Goal: Transaction & Acquisition: Book appointment/travel/reservation

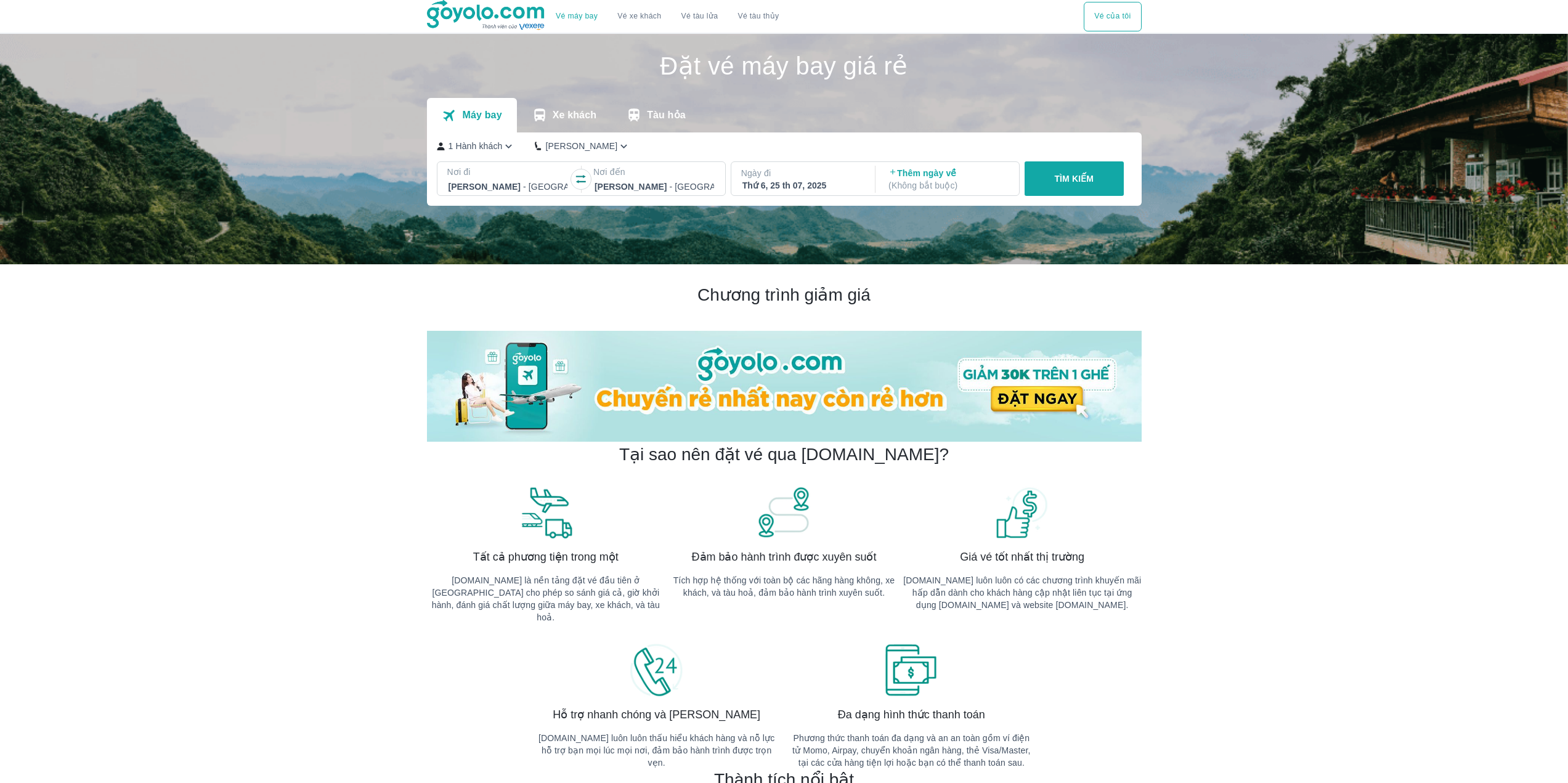
click at [542, 188] on div at bounding box center [508, 186] width 119 height 15
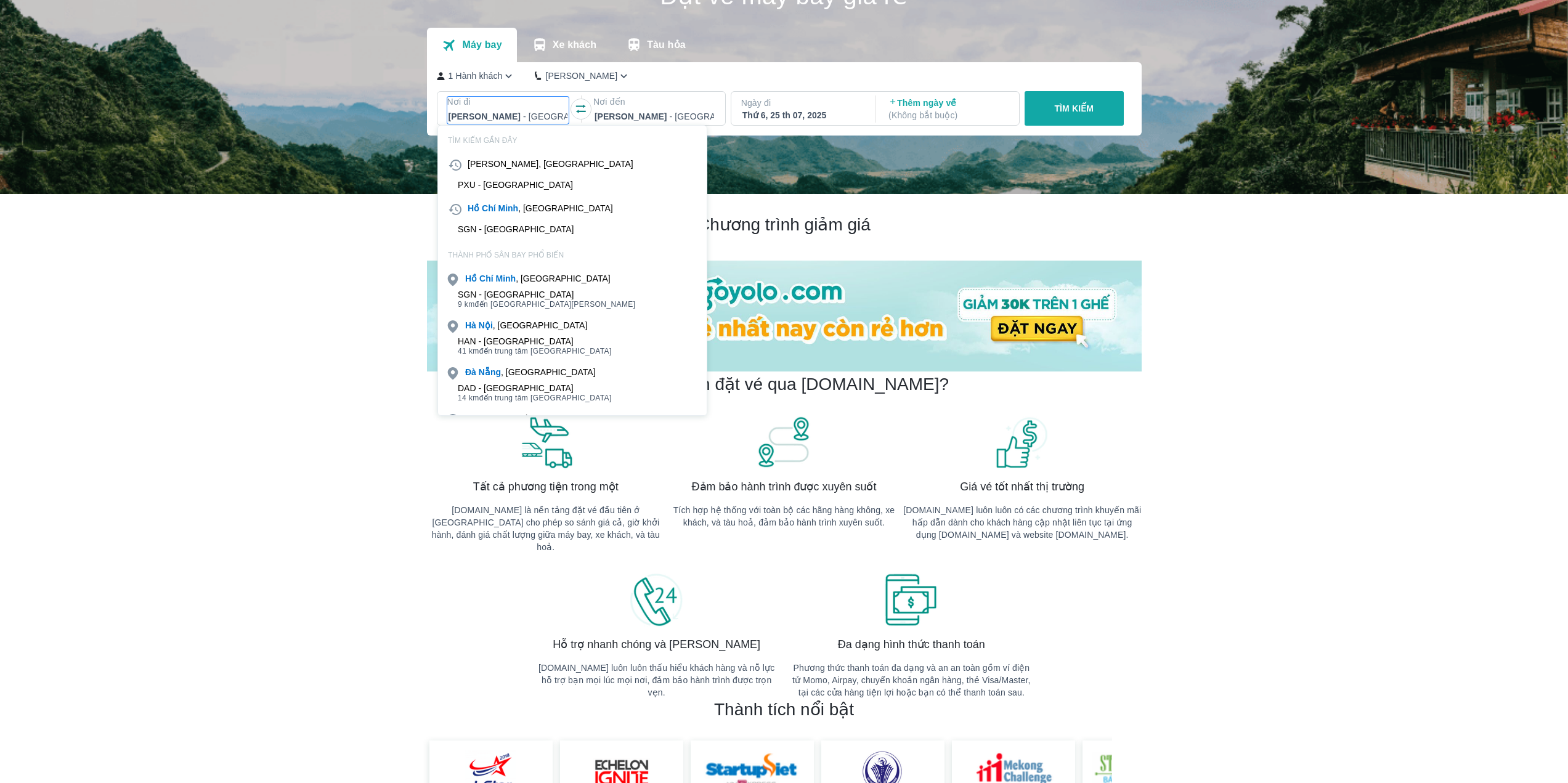
scroll to position [71, 0]
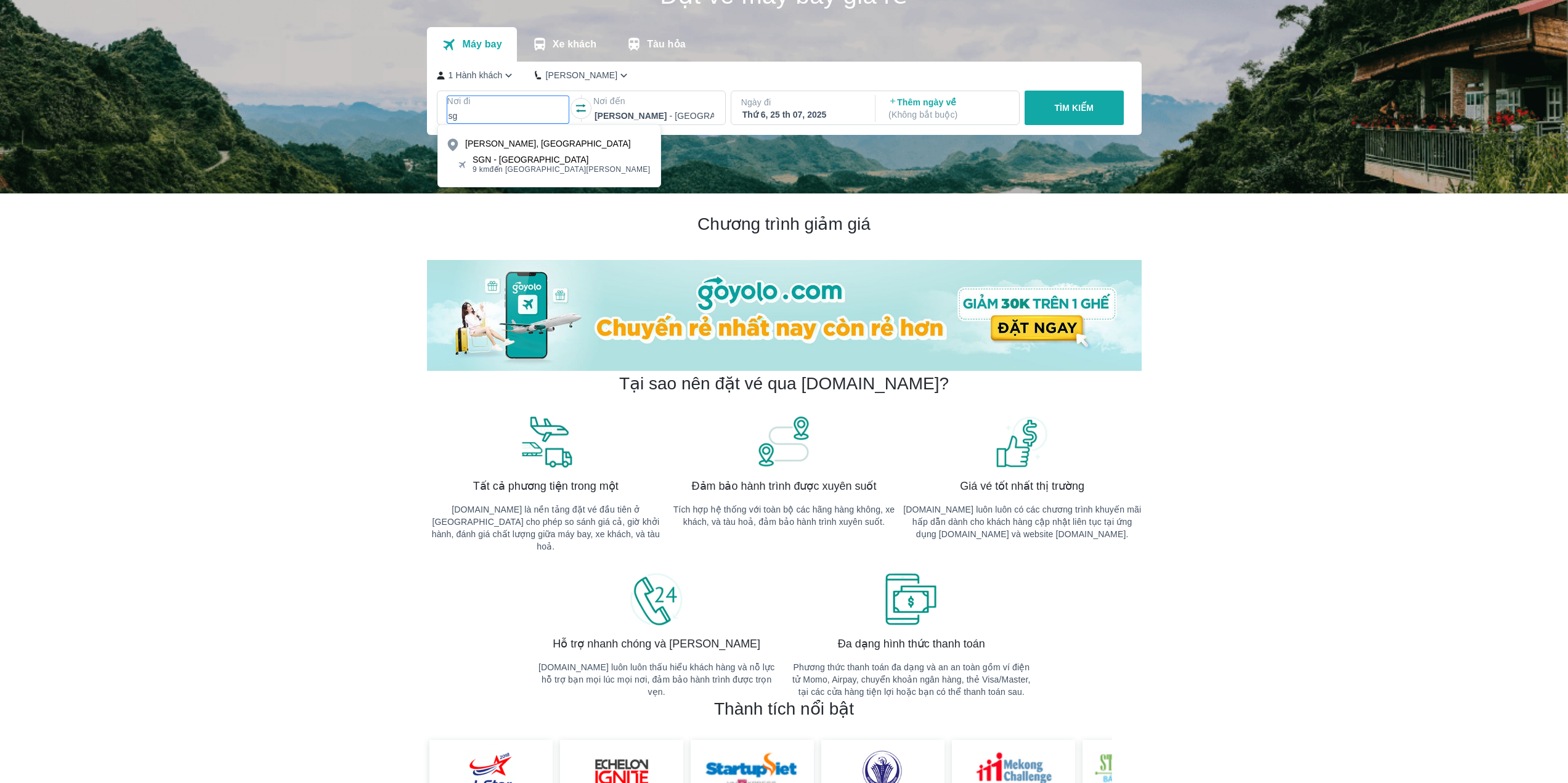
type input "sg"
click at [549, 171] on span "9 km đến trung tâm [GEOGRAPHIC_DATA]" at bounding box center [562, 169] width 178 height 10
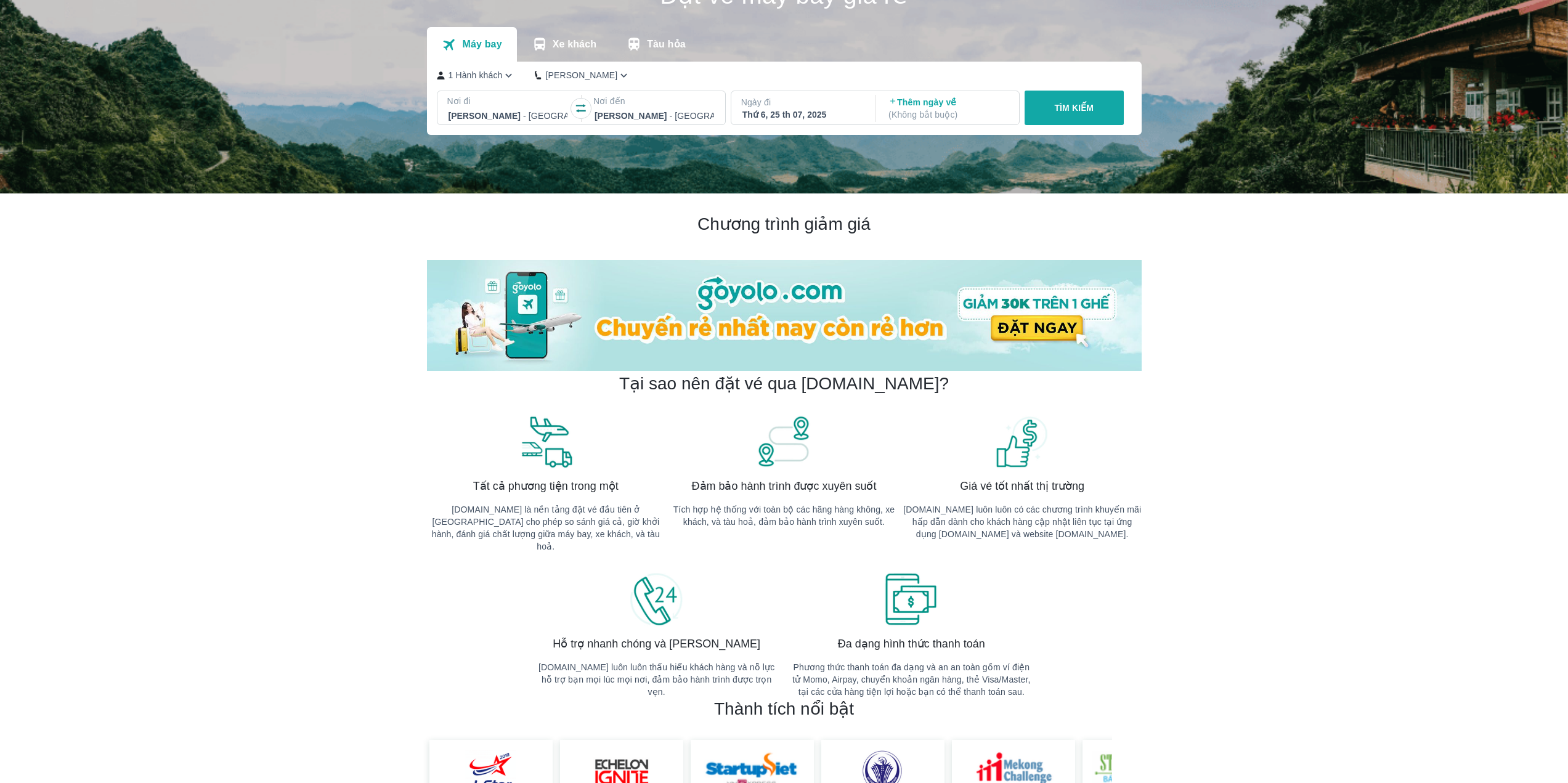
click at [767, 112] on div "Thứ 6, 25 th 07, 2025" at bounding box center [802, 115] width 119 height 12
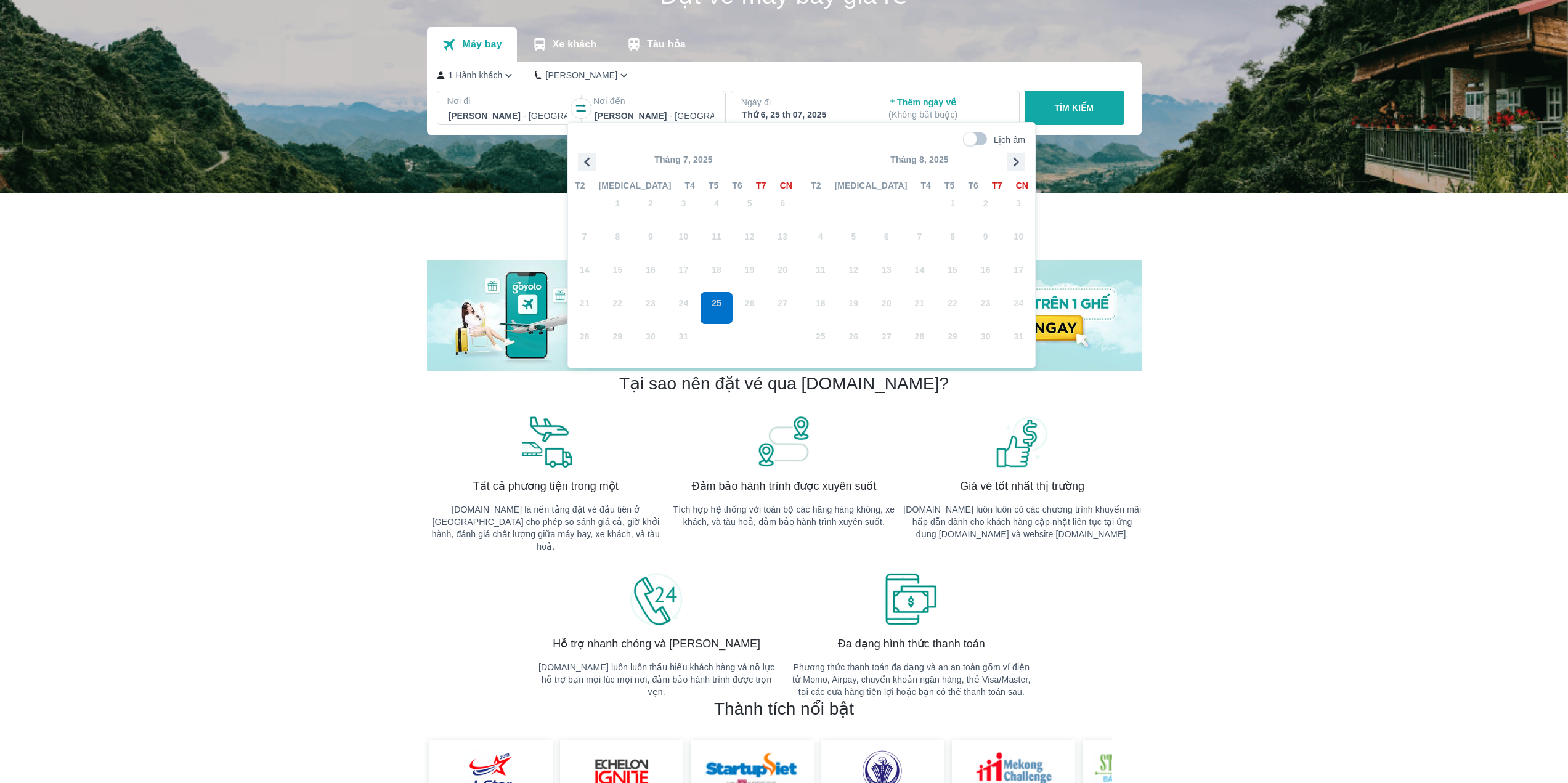
click at [882, 238] on span "6" at bounding box center [887, 242] width 33 height 33
drag, startPoint x: 872, startPoint y: 212, endPoint x: 862, endPoint y: 226, distance: 17.2
click at [871, 212] on span at bounding box center [887, 208] width 33 height 33
click at [862, 228] on span "5" at bounding box center [854, 242] width 33 height 33
click at [629, 99] on p "Nơi đến" at bounding box center [654, 101] width 122 height 12
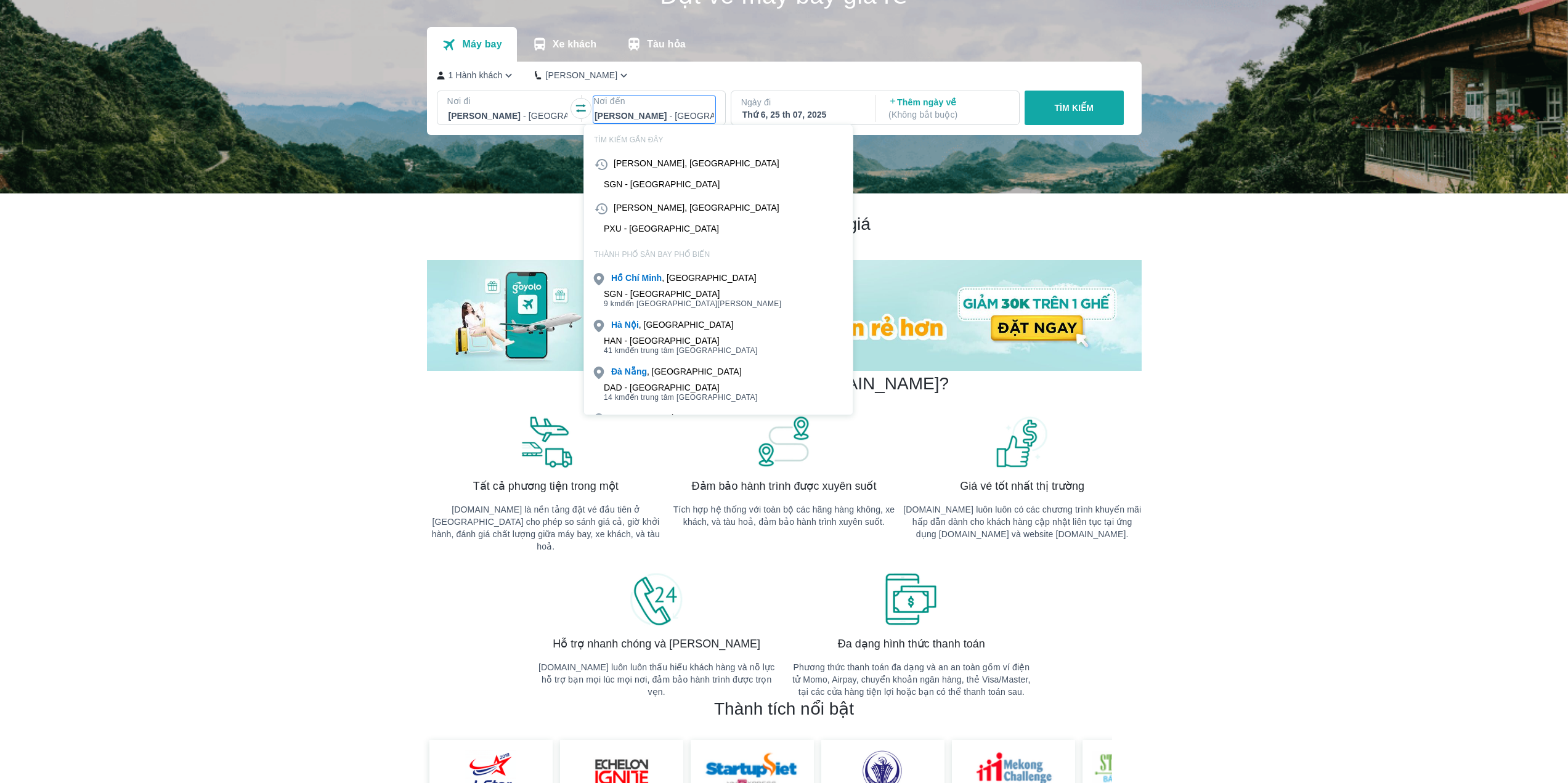
click at [633, 225] on div "PXU - [GEOGRAPHIC_DATA]" at bounding box center [662, 228] width 115 height 10
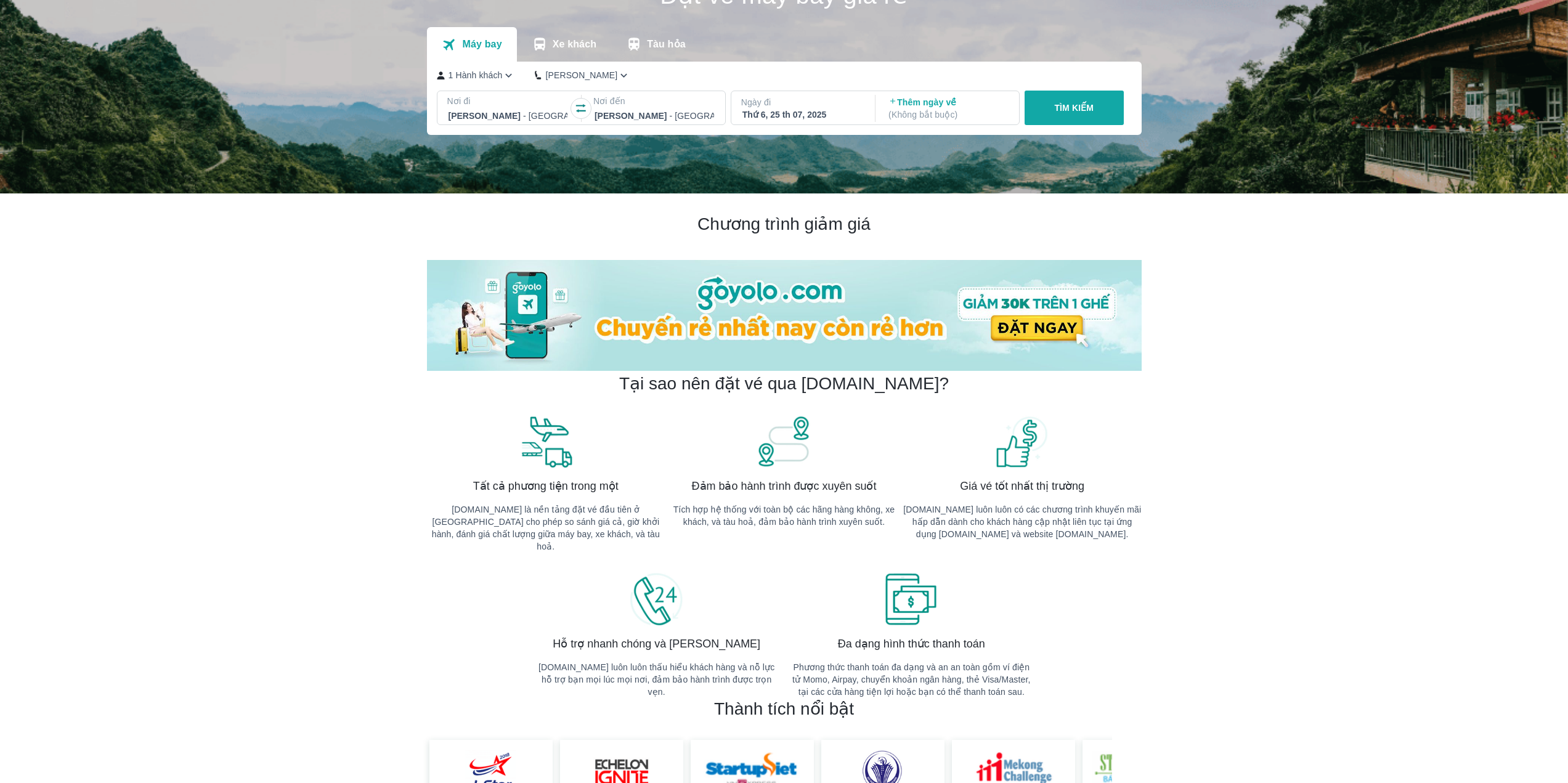
click at [780, 111] on div "Thứ 6, 25 th 07, 2025" at bounding box center [802, 115] width 119 height 12
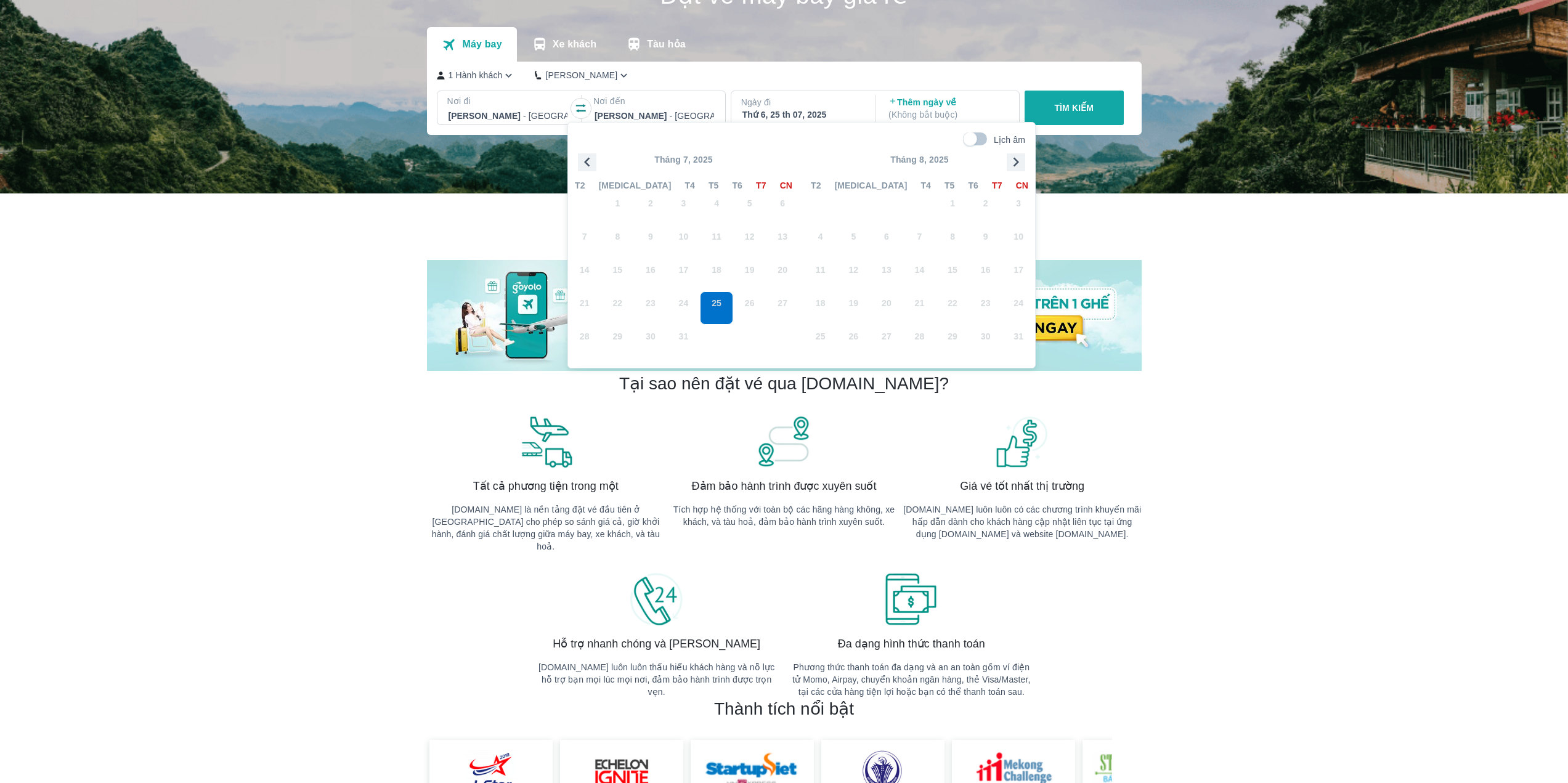
click at [920, 233] on span "7" at bounding box center [920, 242] width 33 height 33
click at [1012, 162] on icon "button" at bounding box center [1016, 162] width 19 height 19
click at [889, 245] on span "706k" at bounding box center [887, 246] width 32 height 10
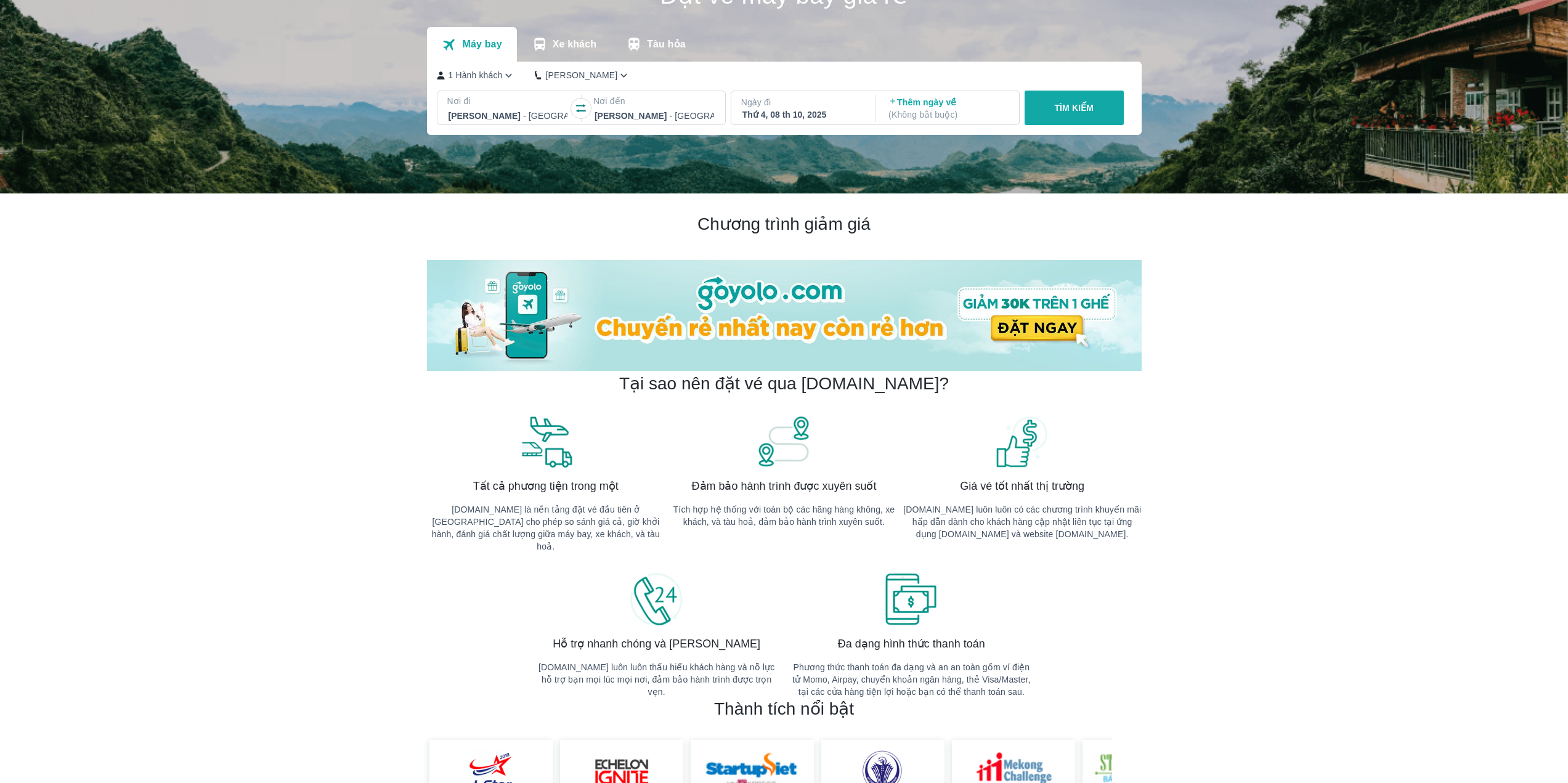
click at [1048, 128] on div "Nơi đi [GEOGRAPHIC_DATA] - [GEOGRAPHIC_DATA] Nơi đến [GEOGRAPHIC_DATA] Ngày đi …" at bounding box center [783, 110] width 694 height 40
click at [1074, 112] on p "TÌM KIẾM" at bounding box center [1074, 108] width 40 height 12
click at [1074, 112] on p "TÌM KIẾM" at bounding box center [1074, 108] width 40 height 12
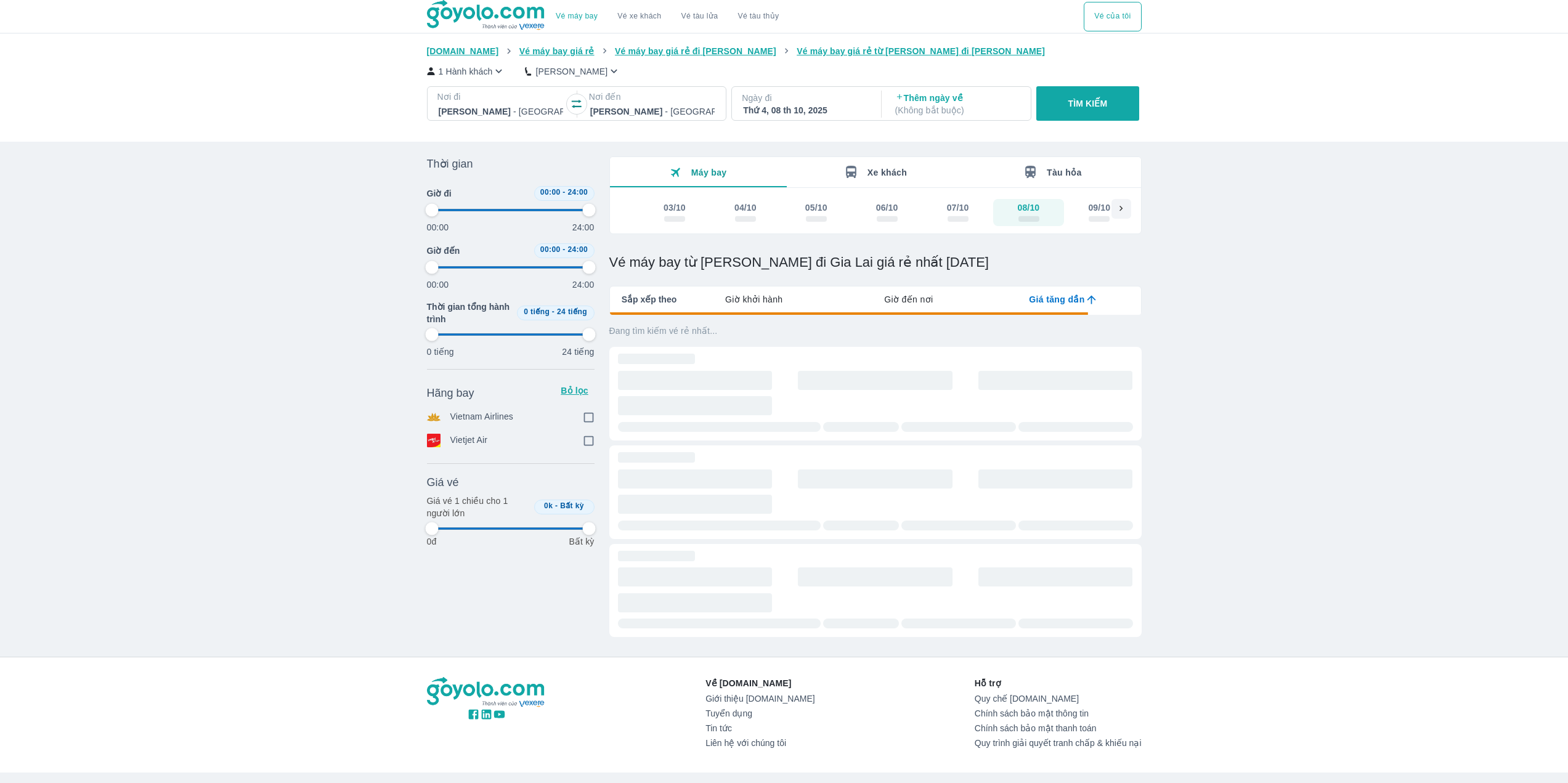
type input "97.9166666666667"
checkbox input "true"
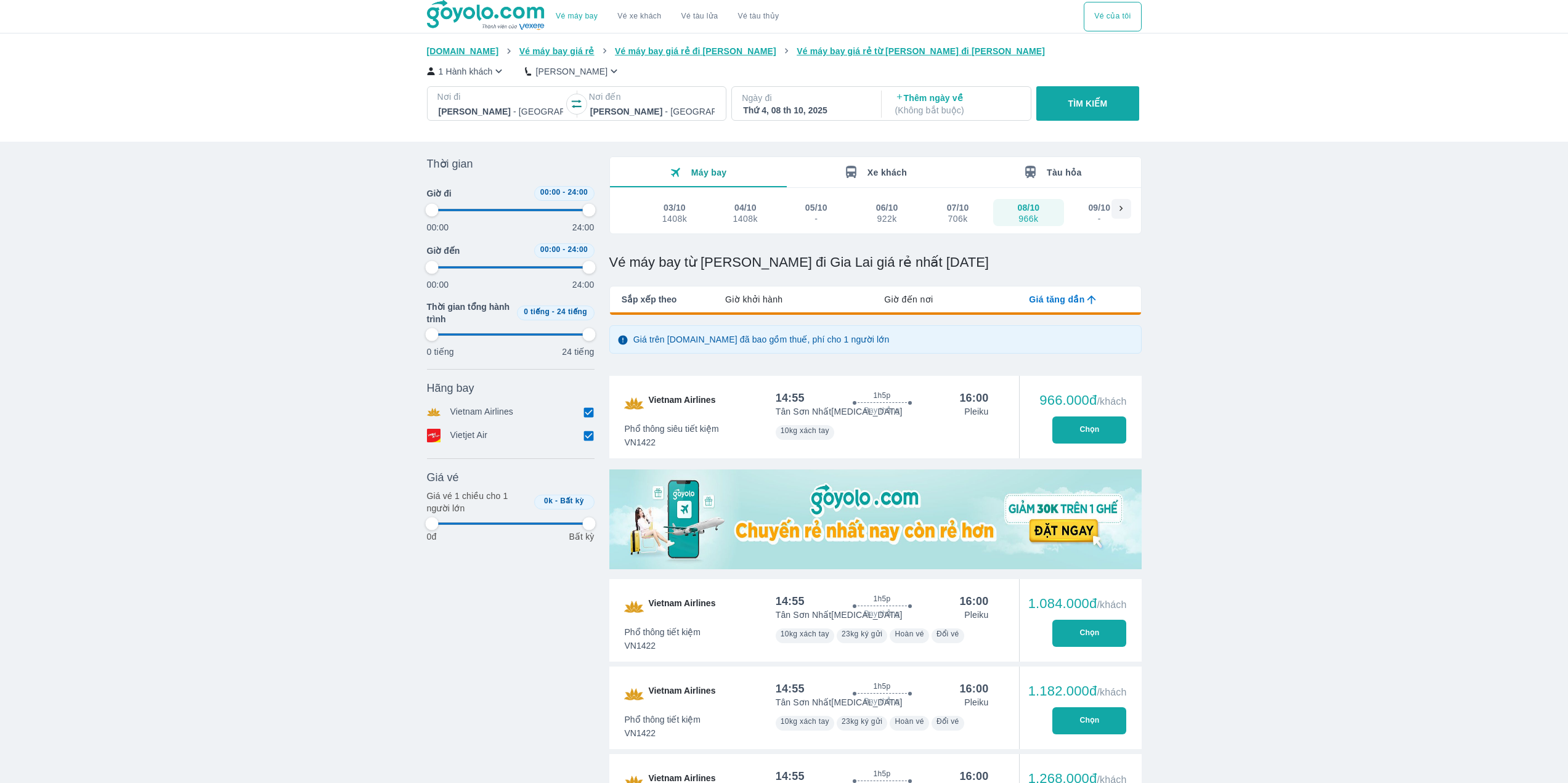
type input "97.9166666666667"
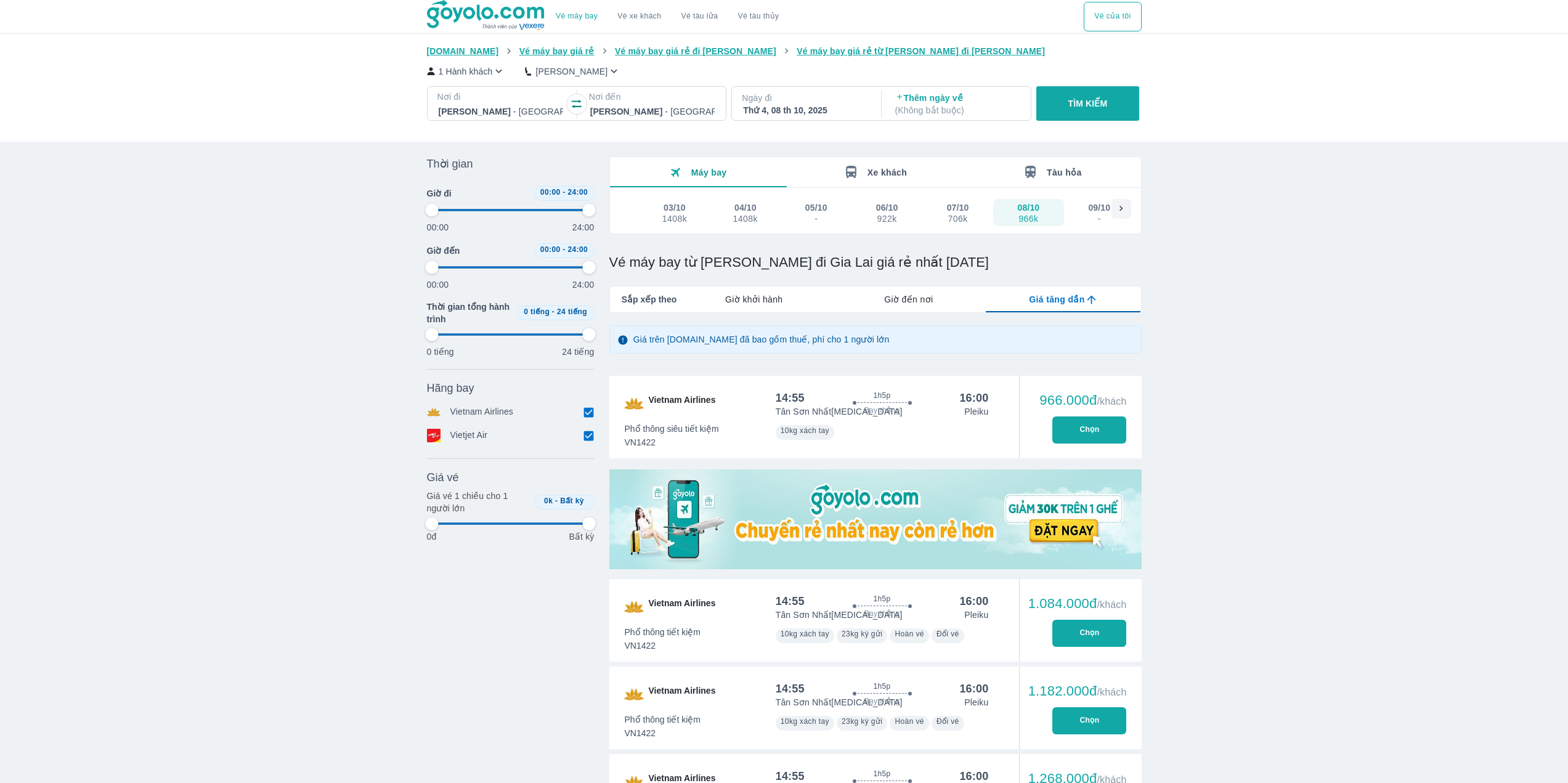
type input "97.9166666666667"
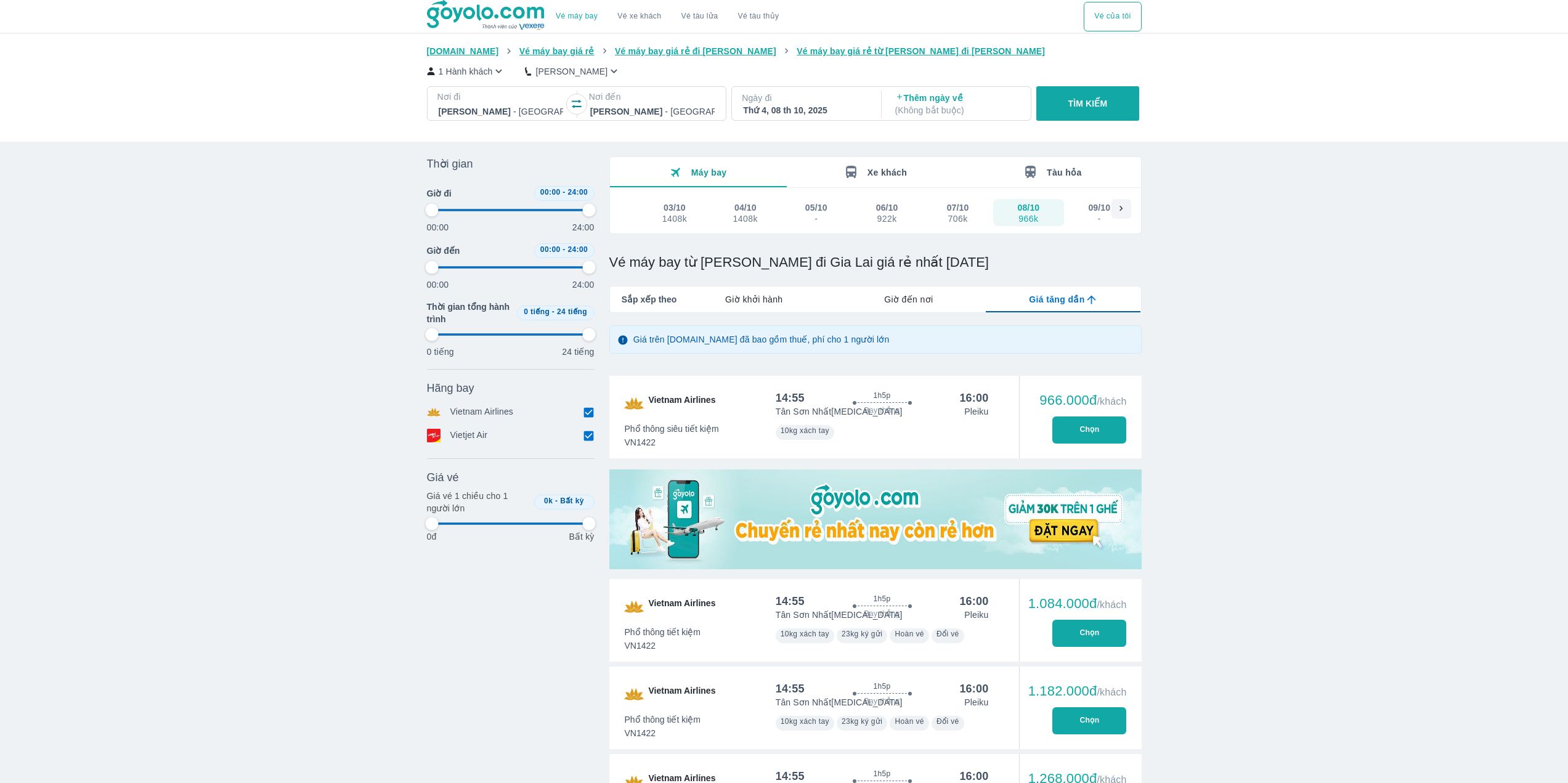
type input "97.9166666666667"
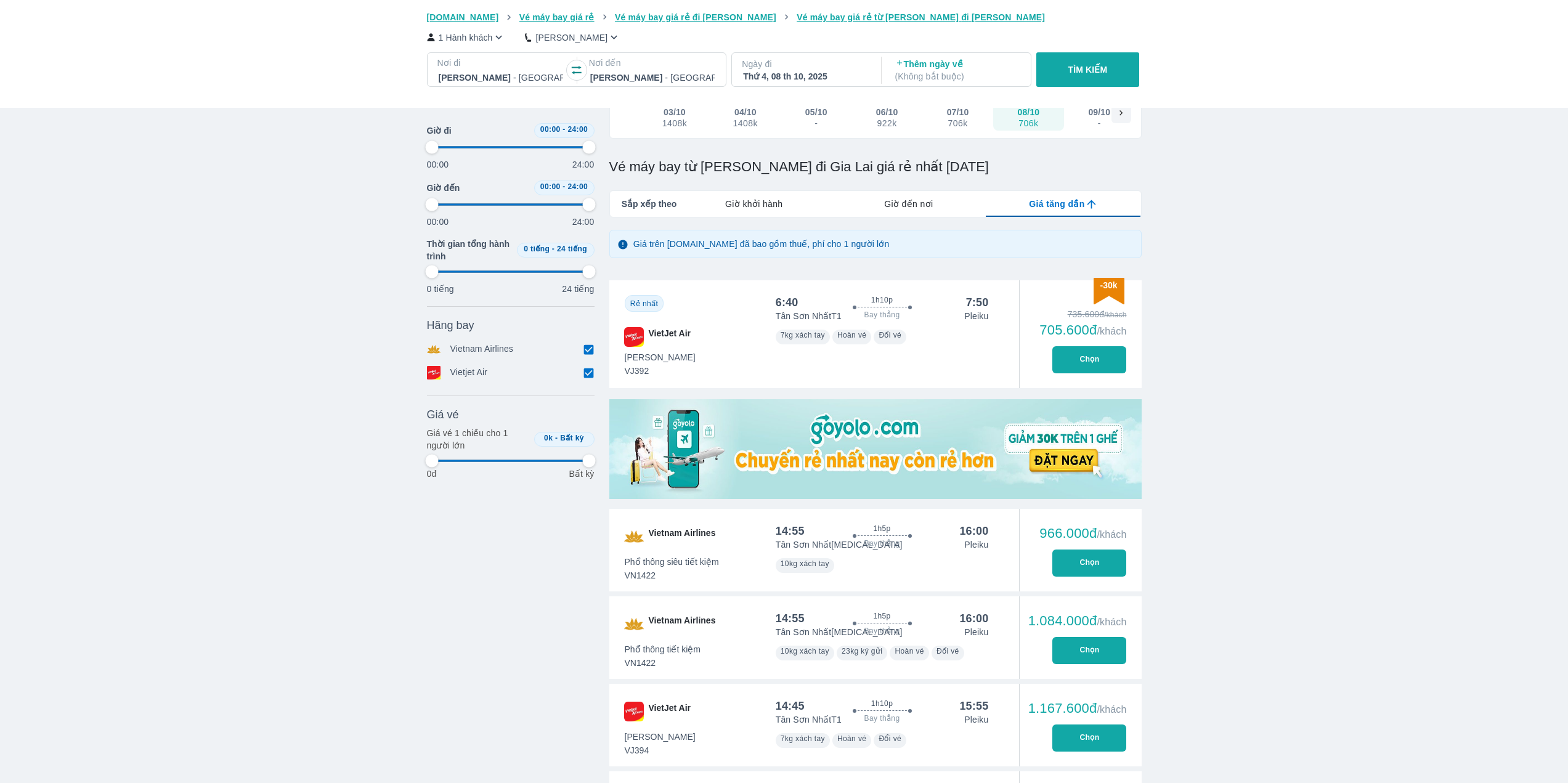
scroll to position [123, 0]
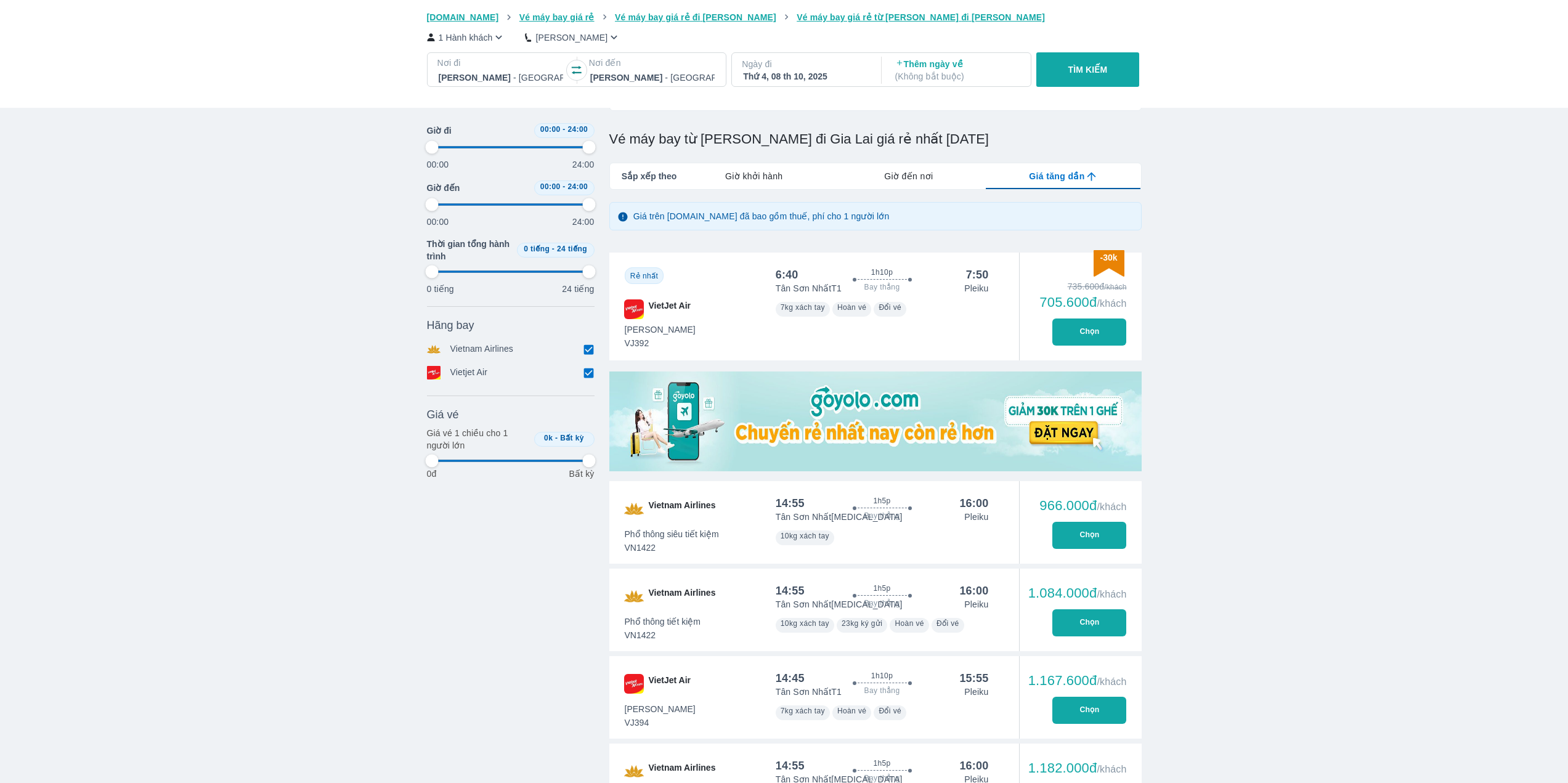
type input "97.9166666666667"
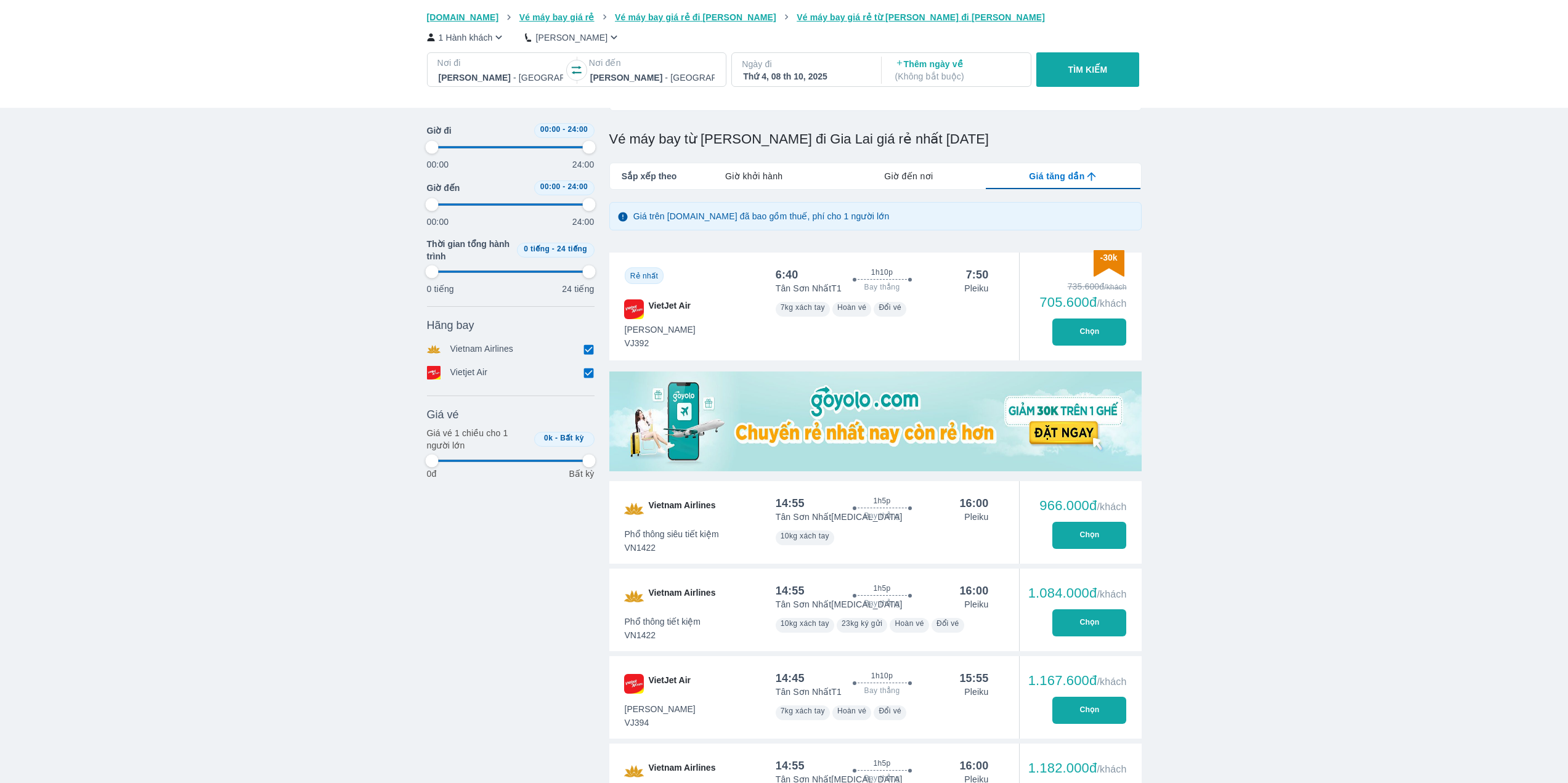
type input "97.9166666666667"
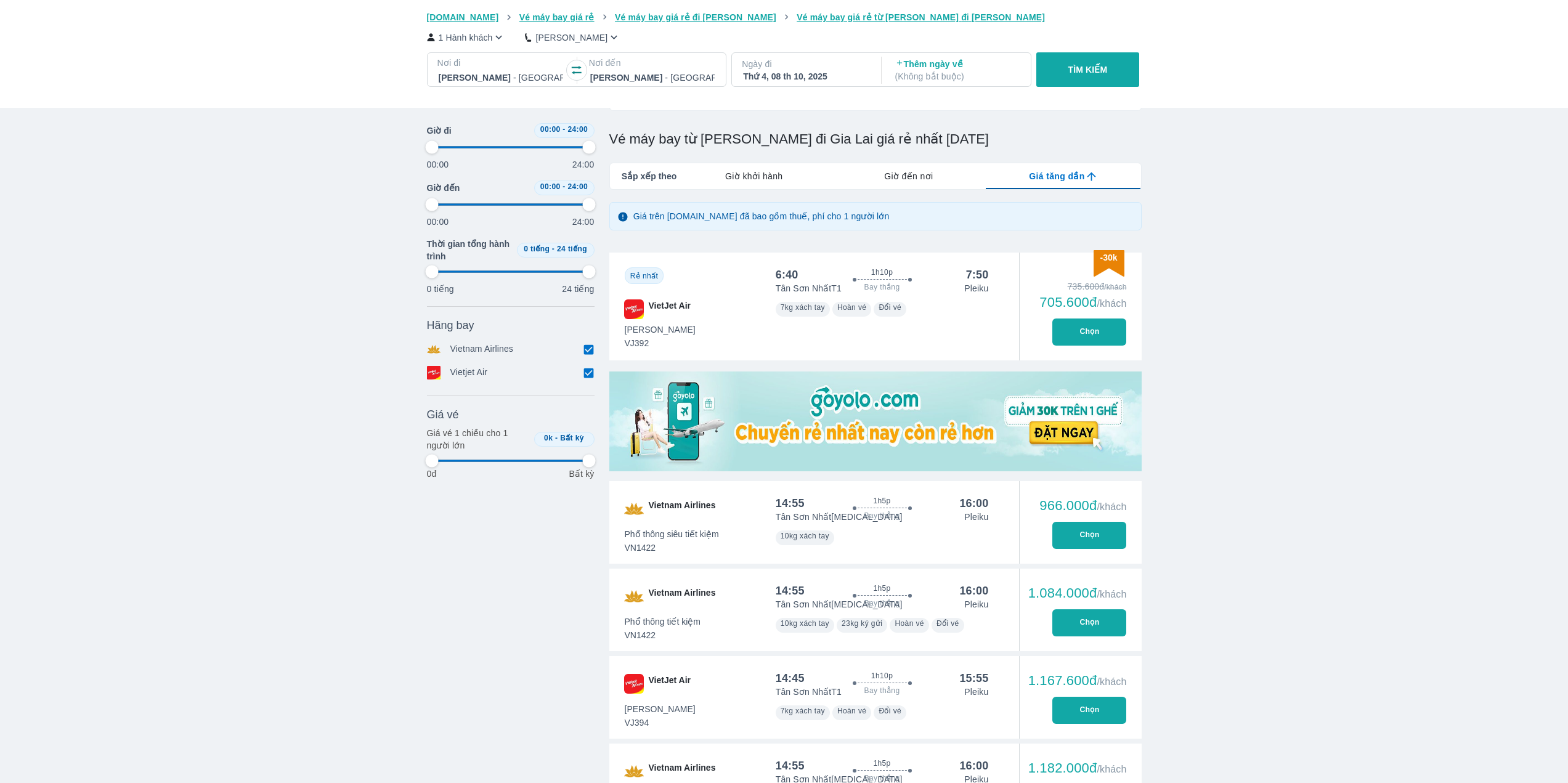
type input "97.9166666666667"
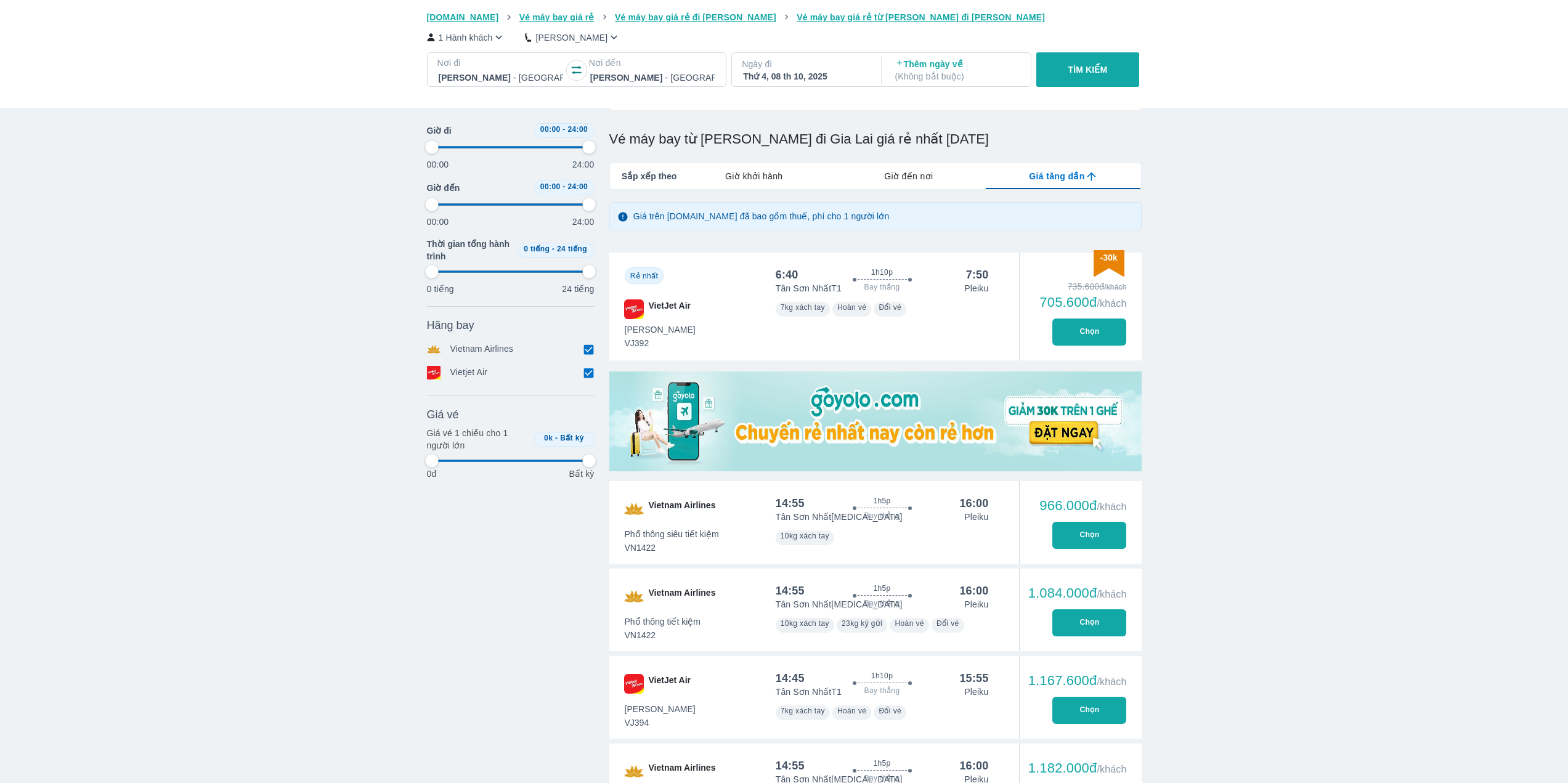
type input "97.9166666666667"
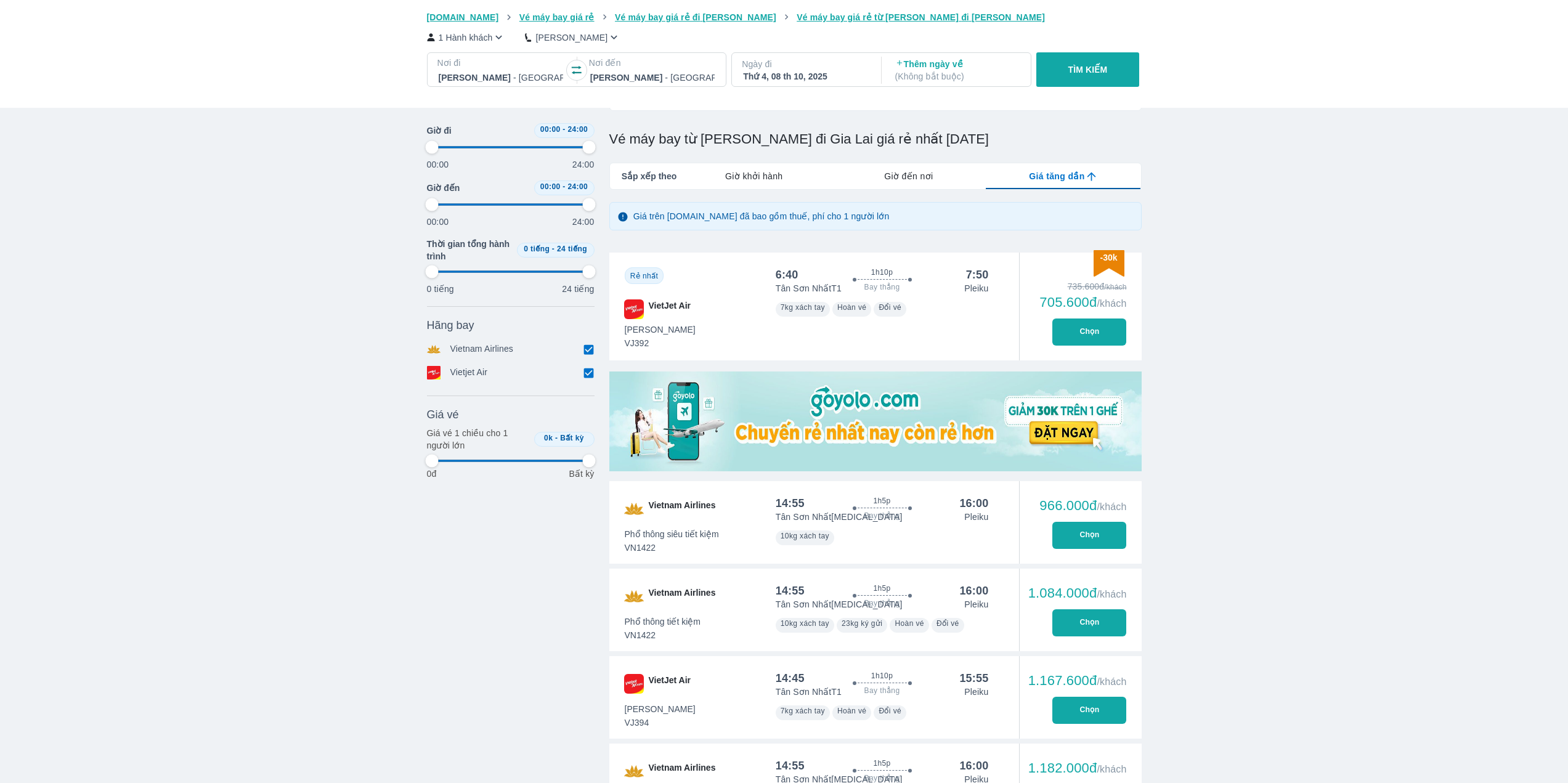
type input "97.9166666666667"
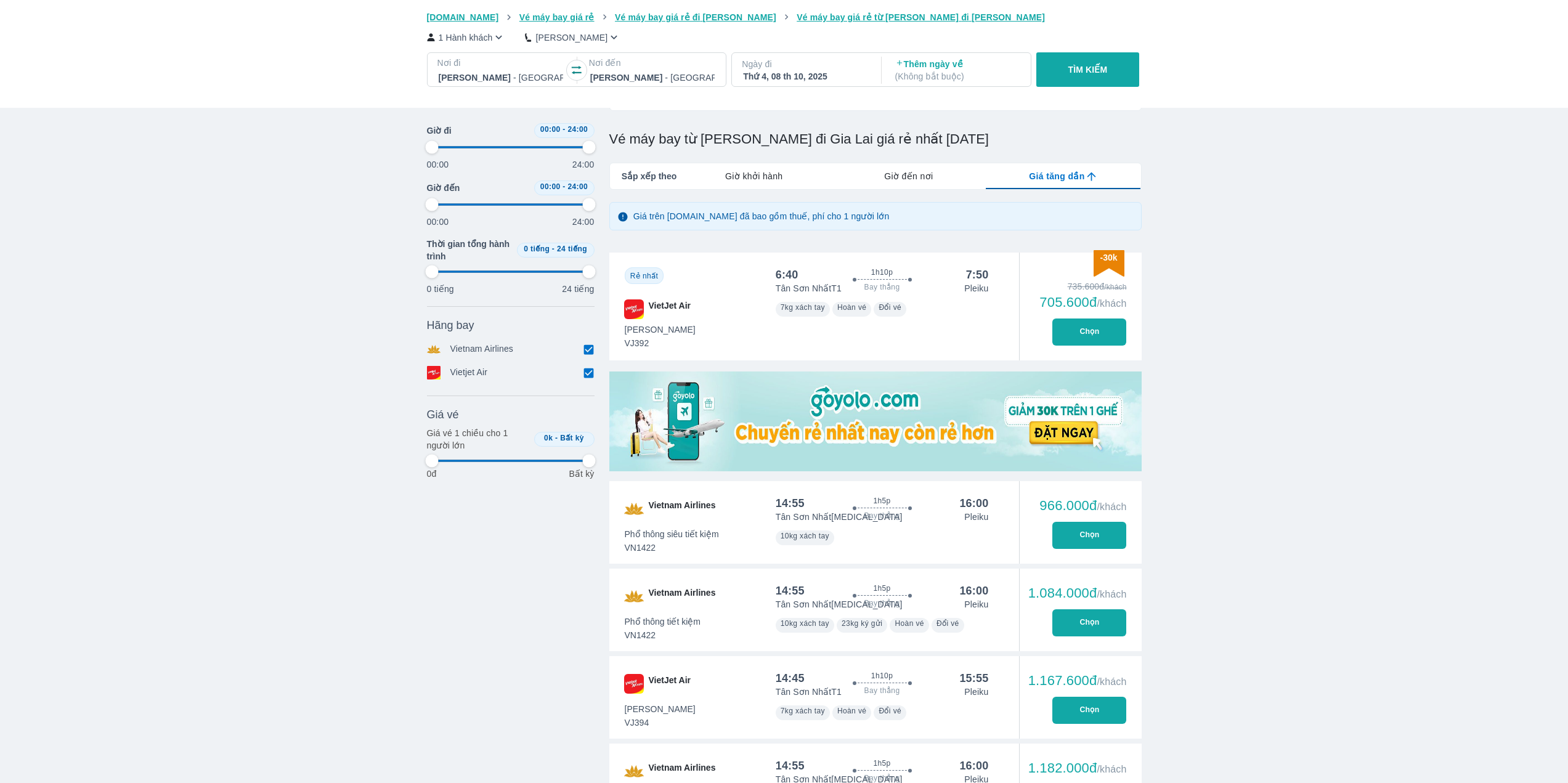
type input "97.9166666666667"
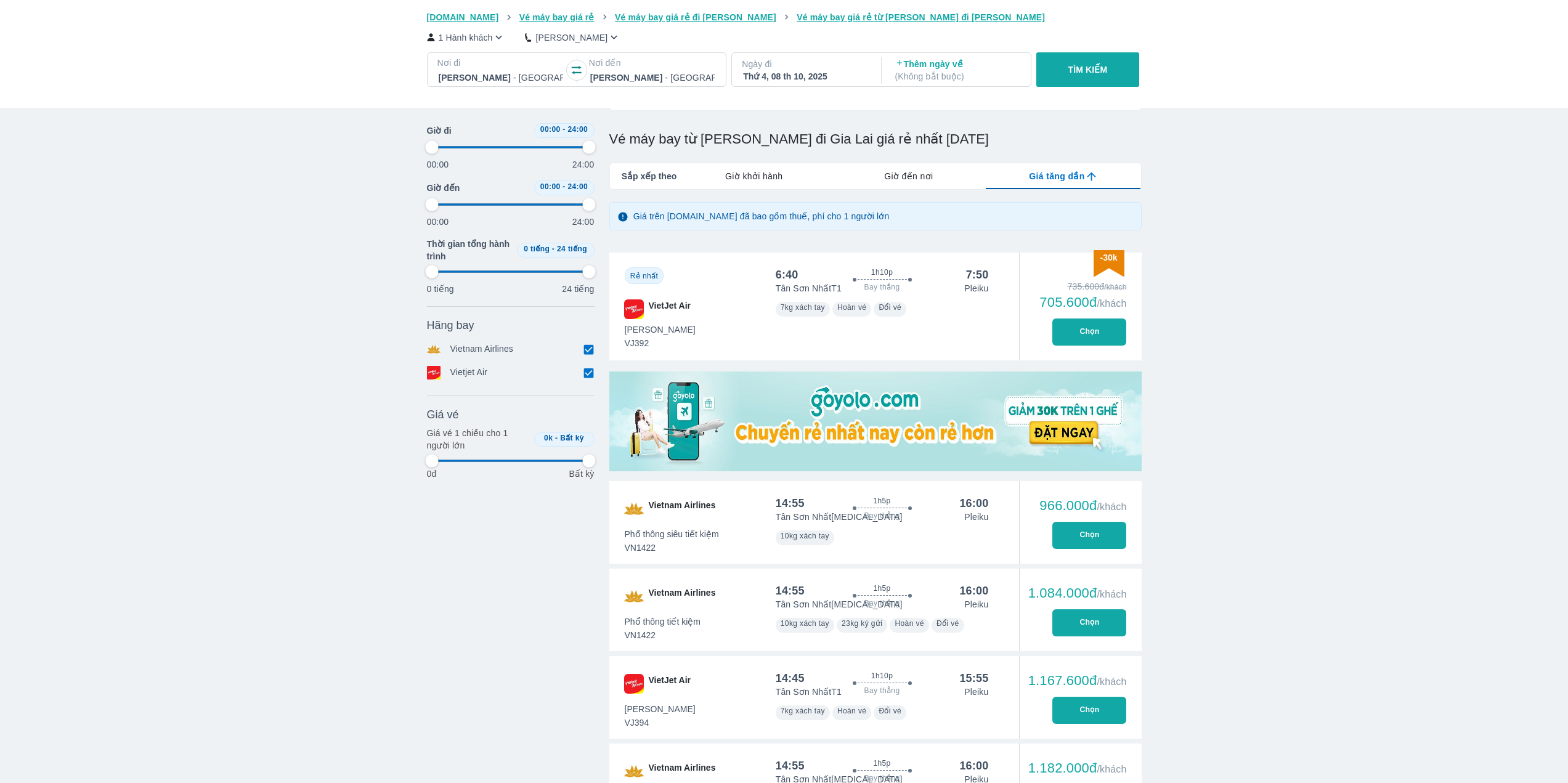
type input "97.9166666666667"
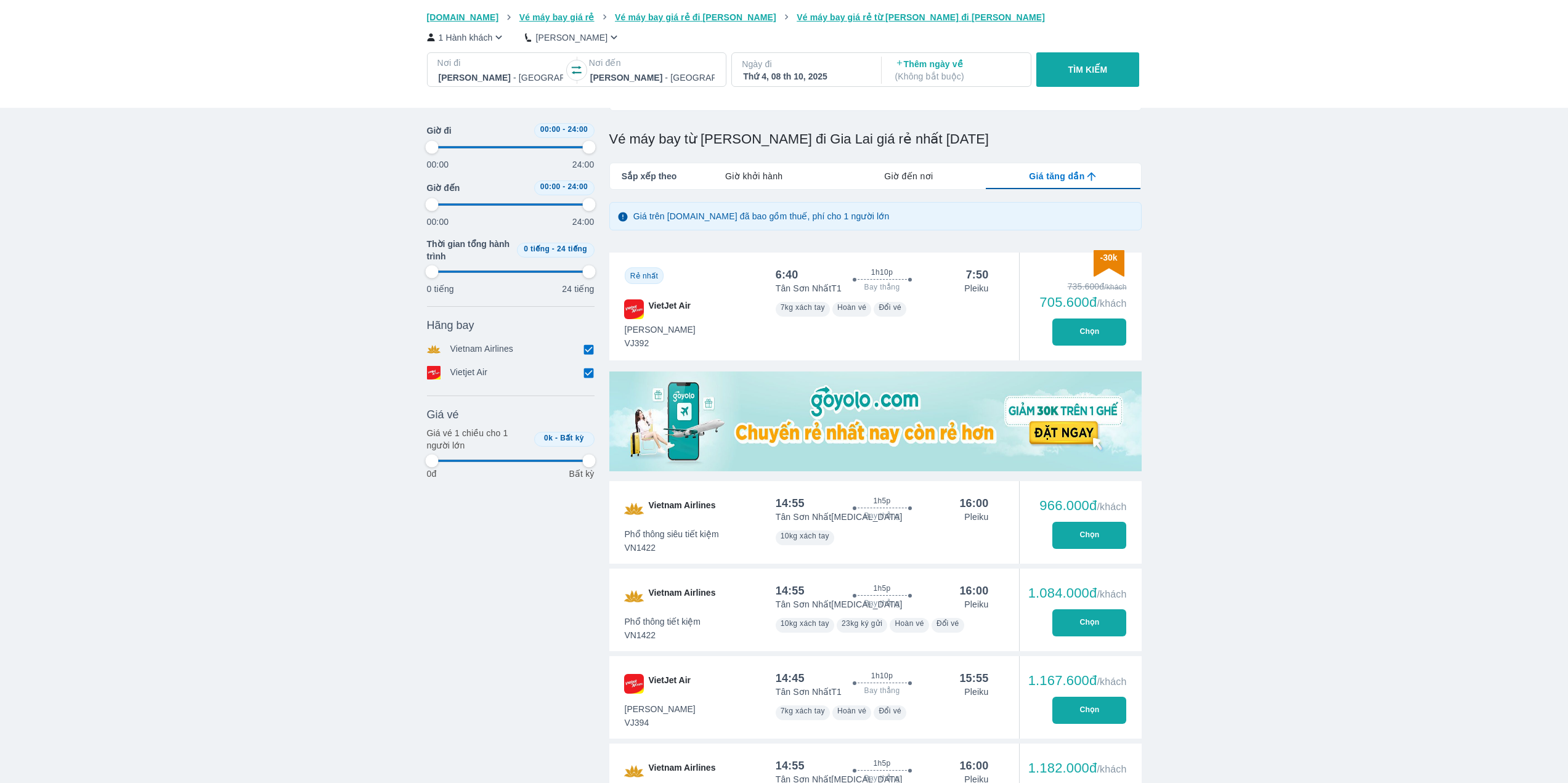
type input "97.9166666666667"
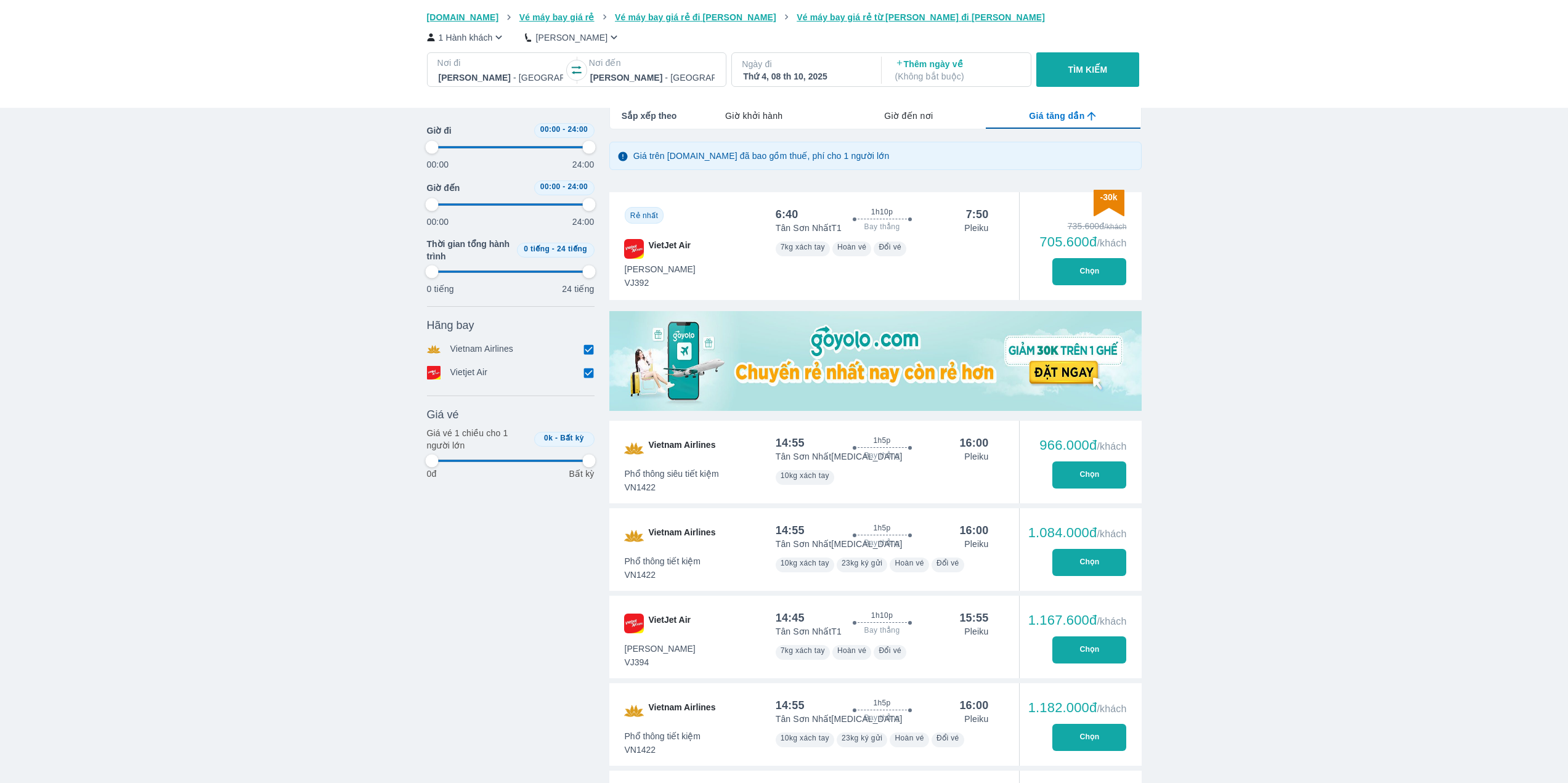
scroll to position [185, 0]
type input "97.9166666666667"
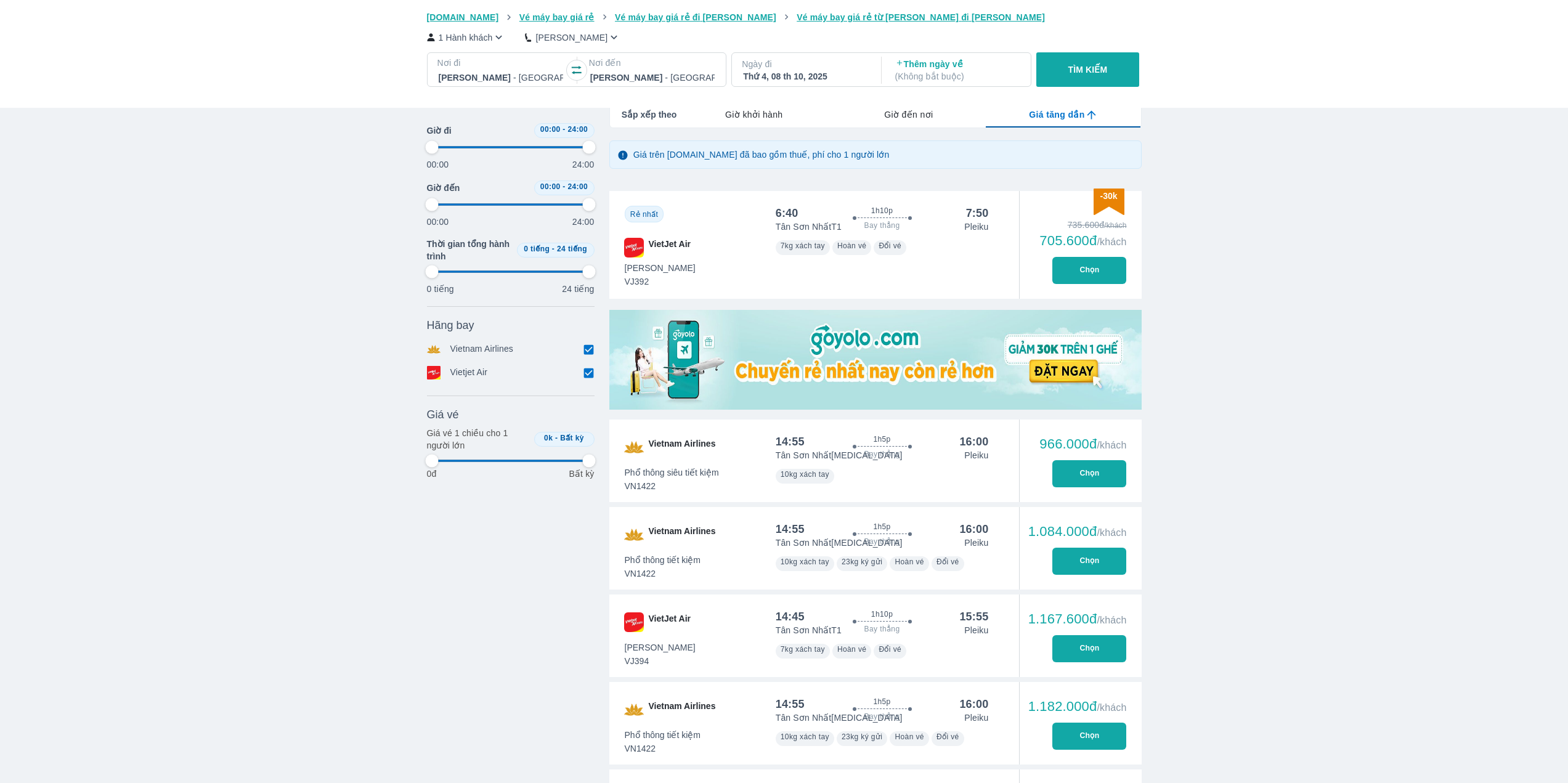
type input "97.9166666666667"
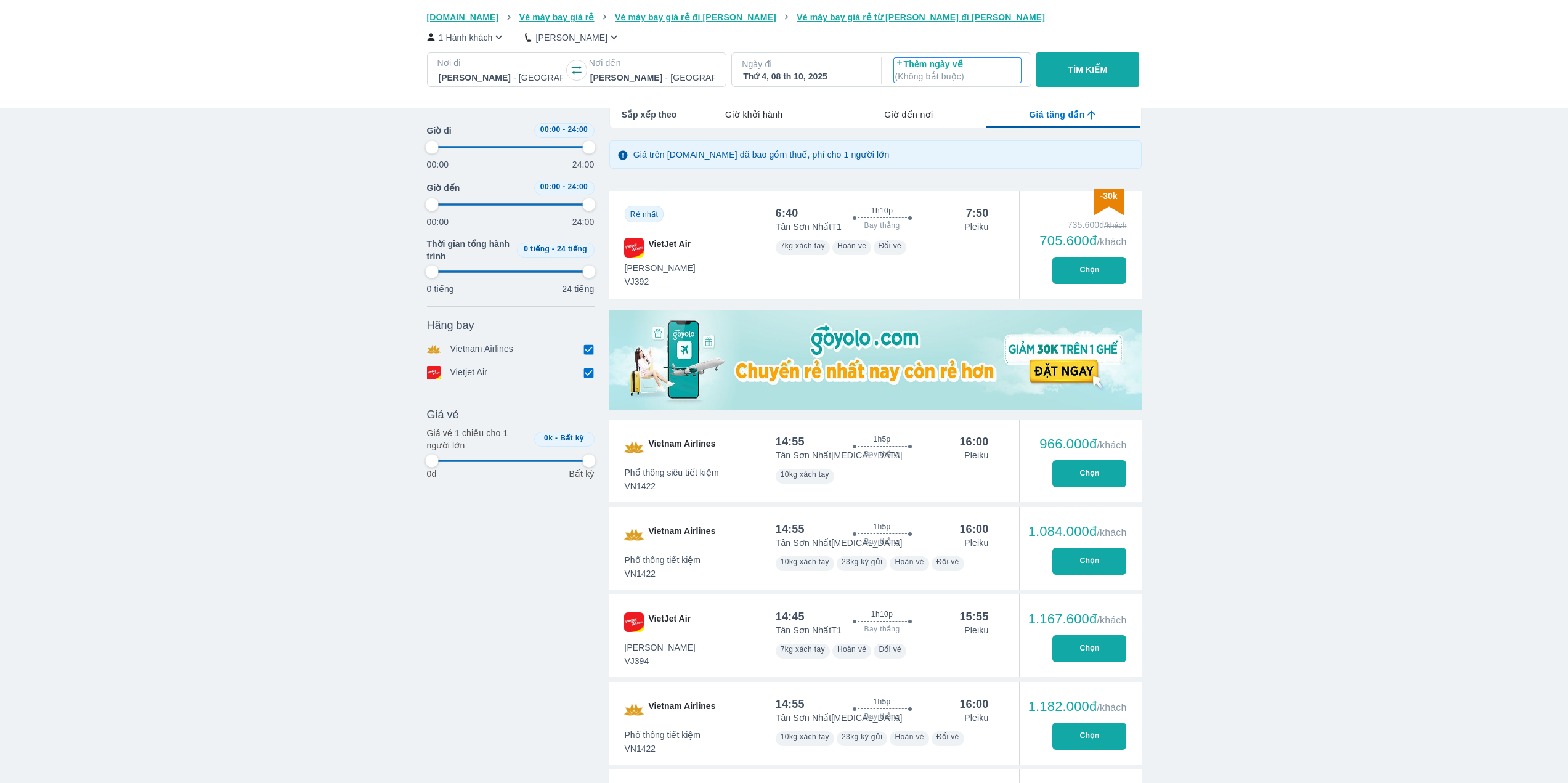
click at [937, 59] on p "Thêm ngày về ( Không bắt buộc )" at bounding box center [957, 69] width 124 height 24
type input "97.9166666666667"
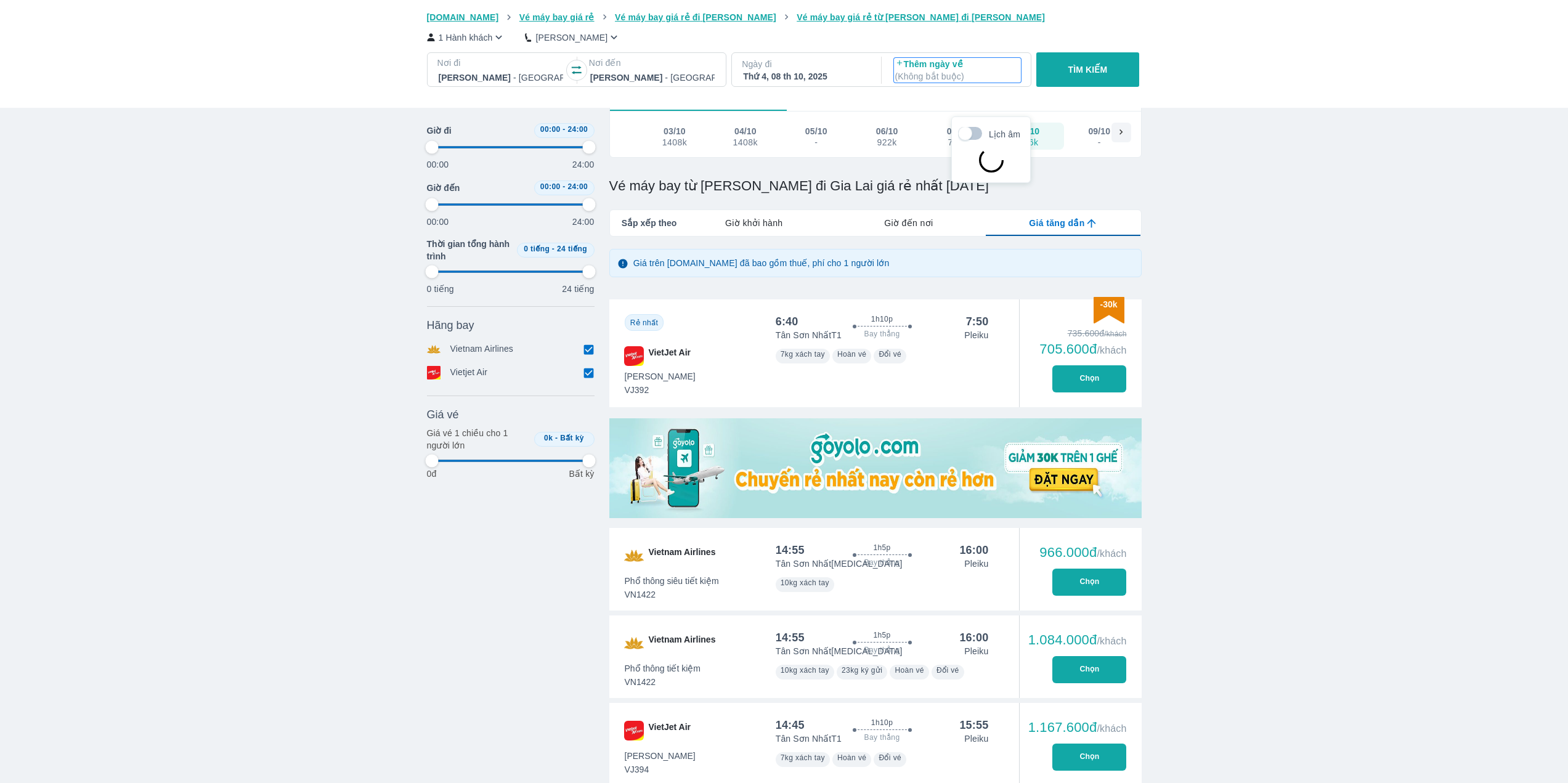
scroll to position [71, 0]
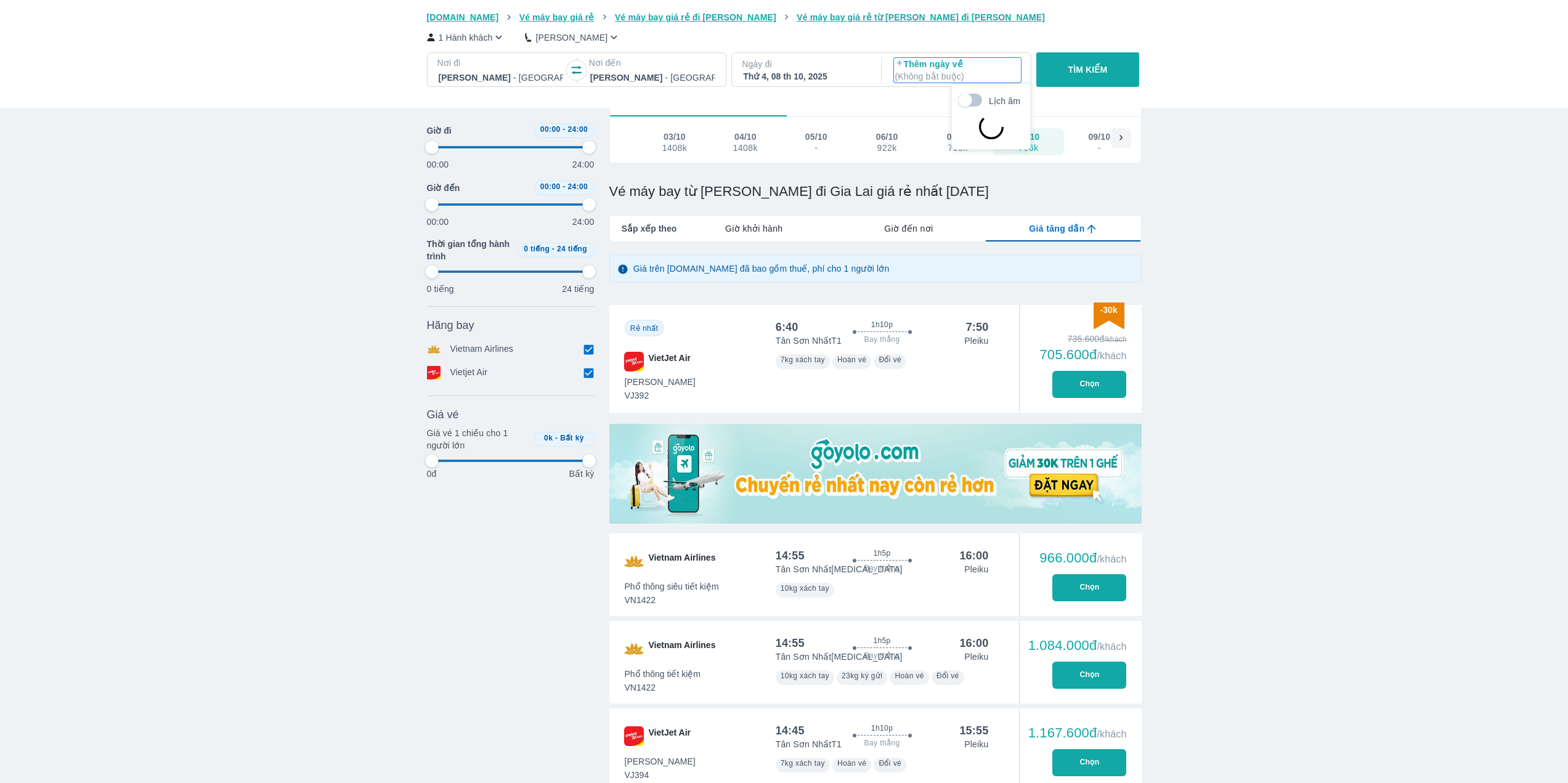
type input "97.9166666666667"
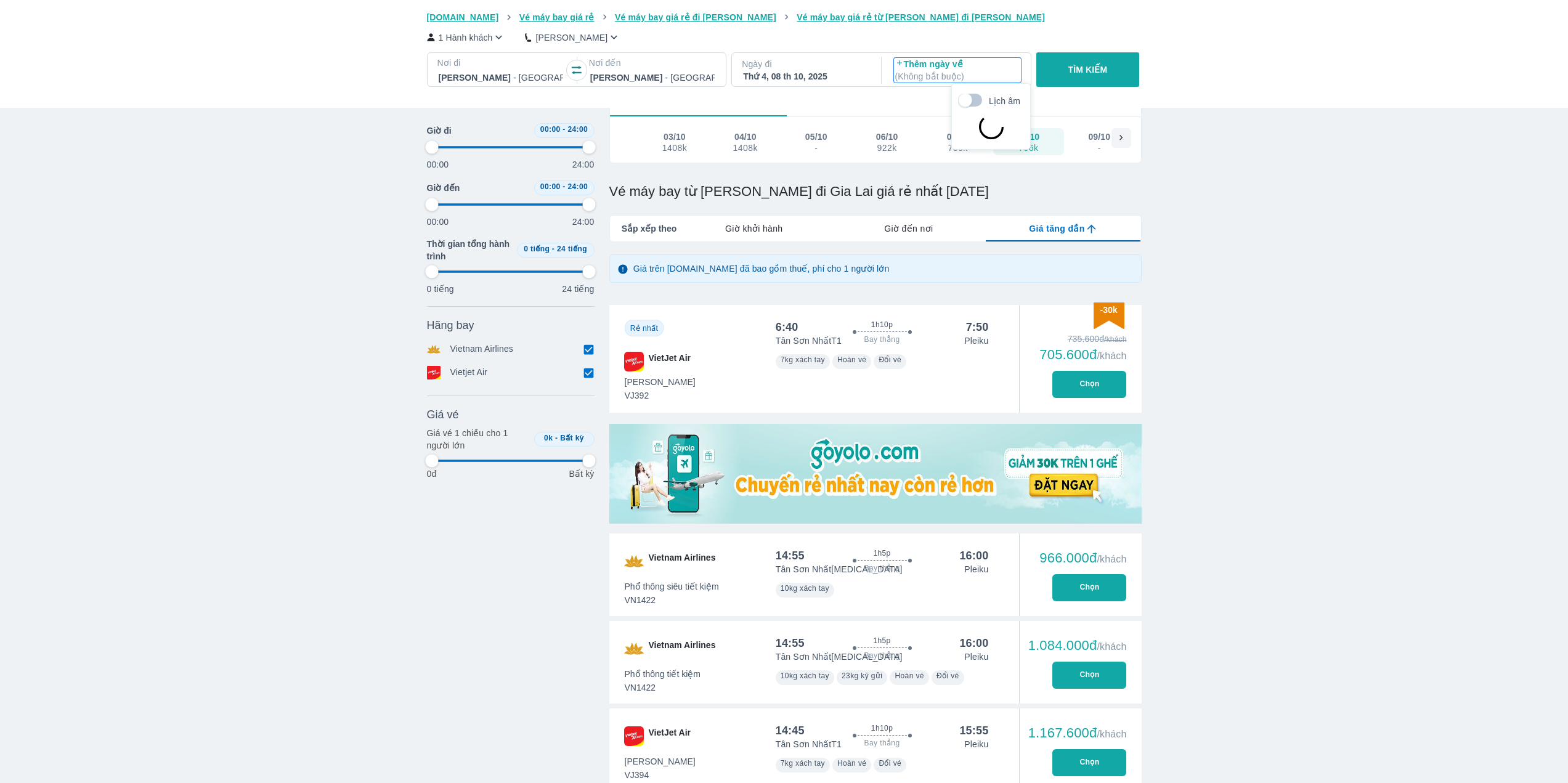
type input "97.9166666666667"
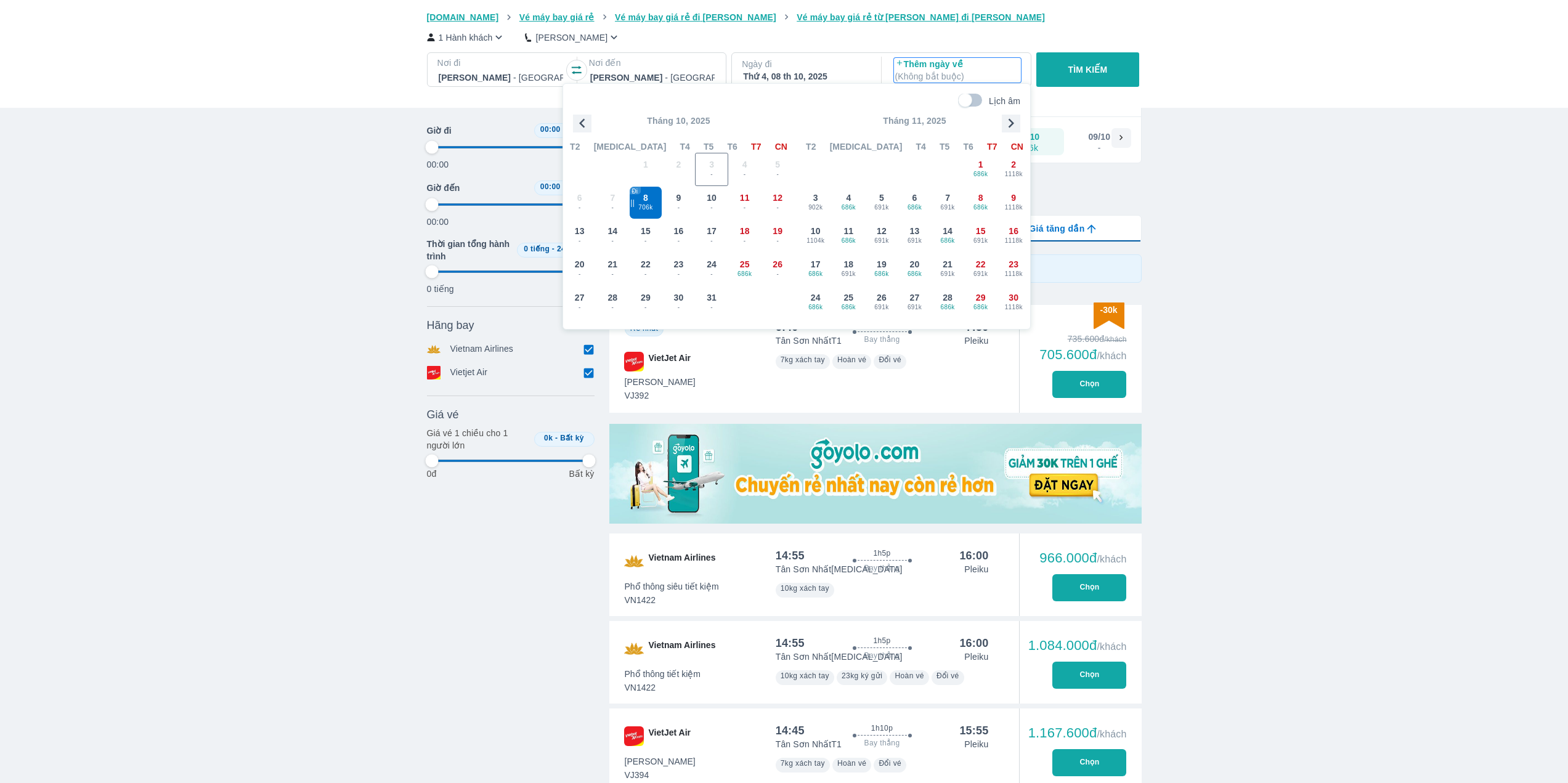
type input "97.9166666666667"
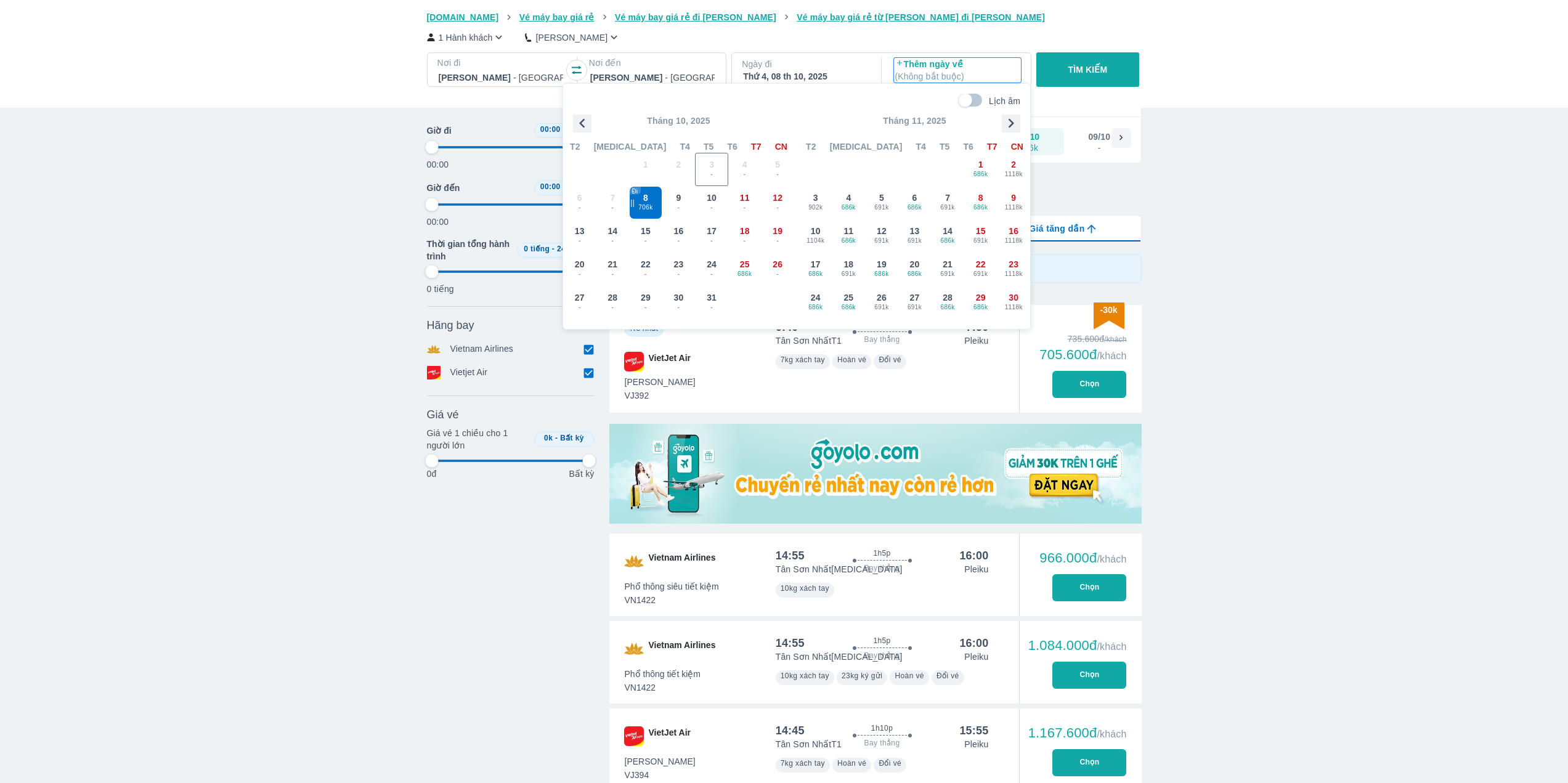
type input "97.9166666666667"
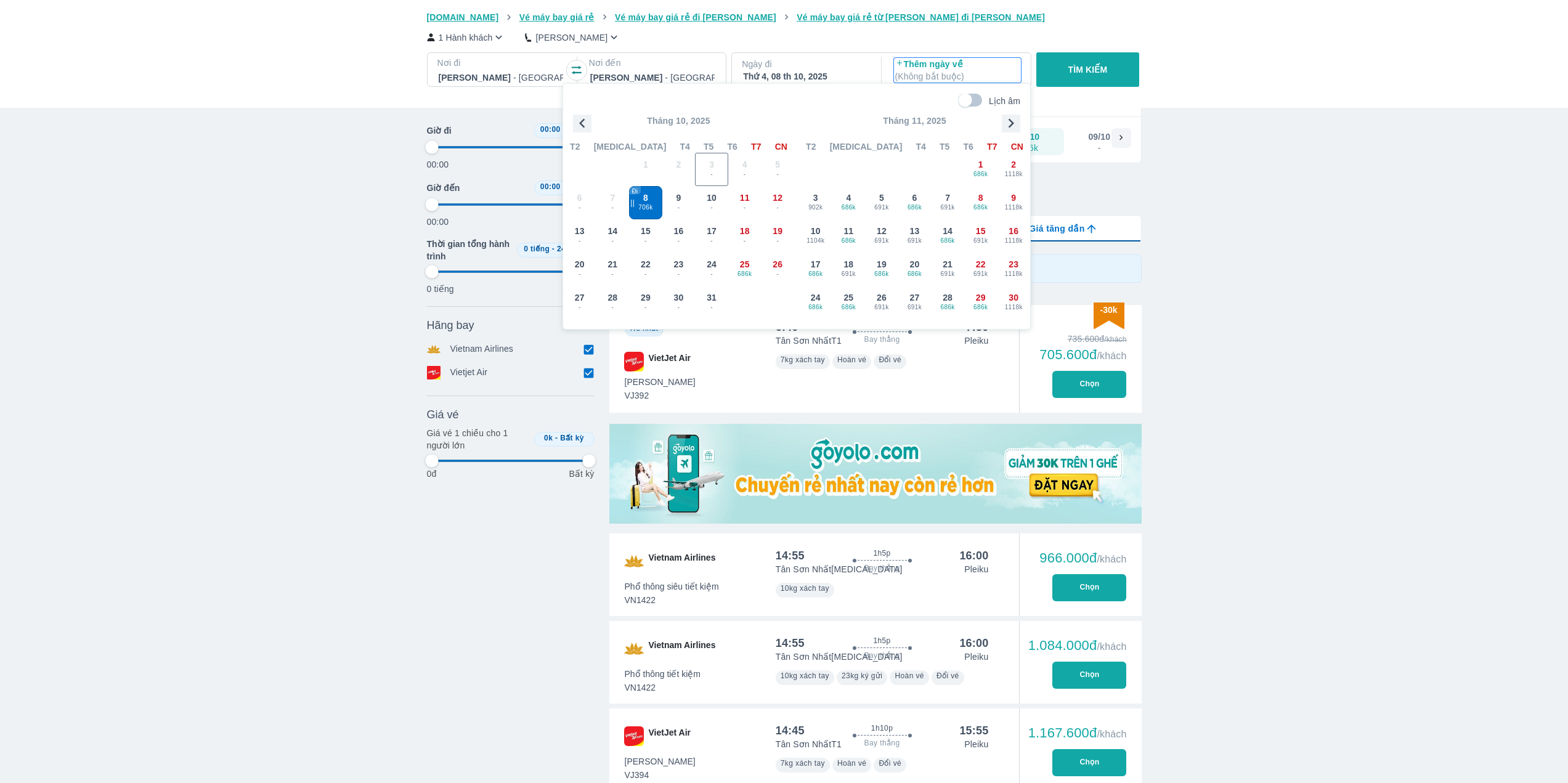
type input "97.9166666666667"
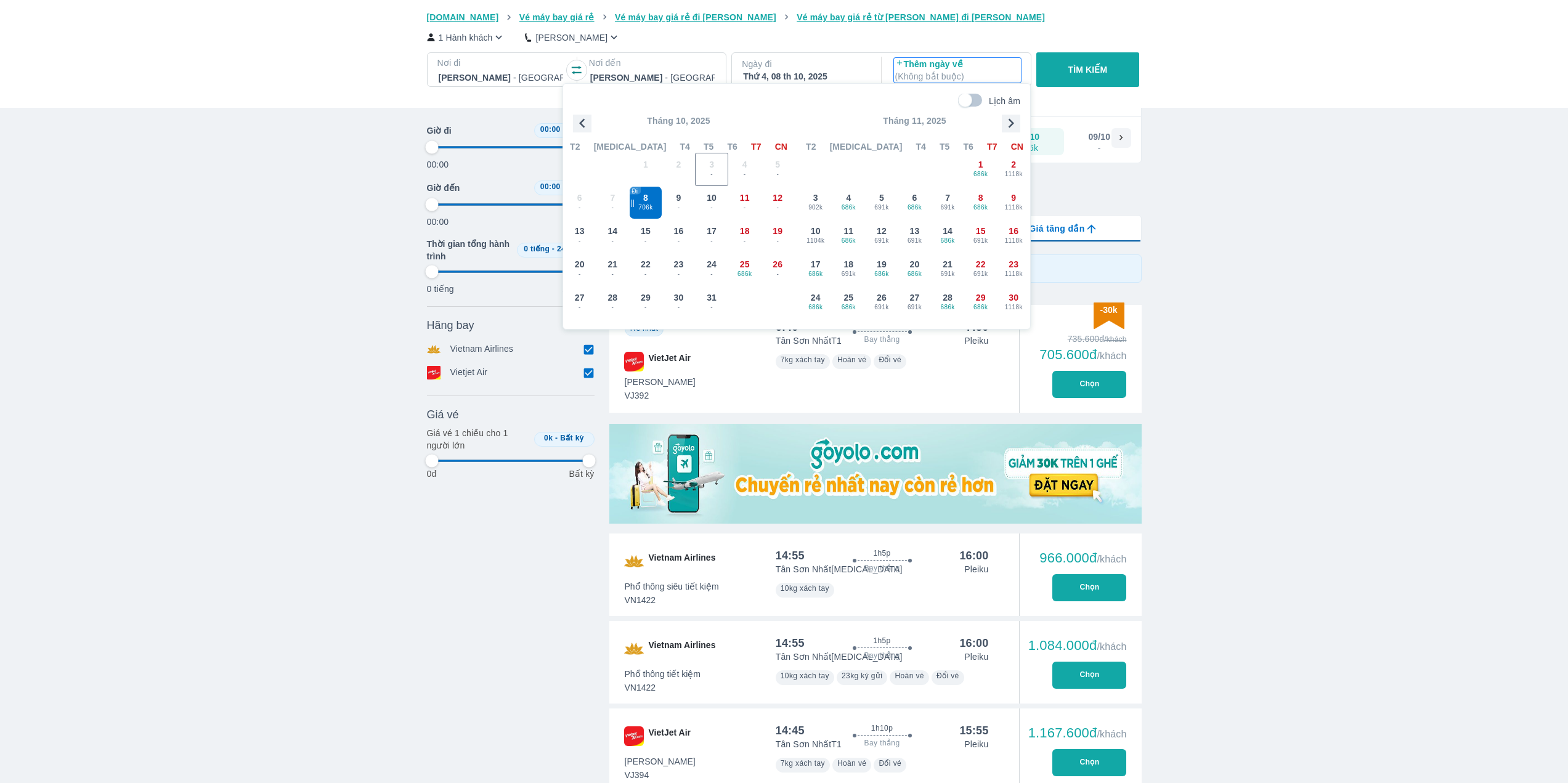
type input "97.9166666666667"
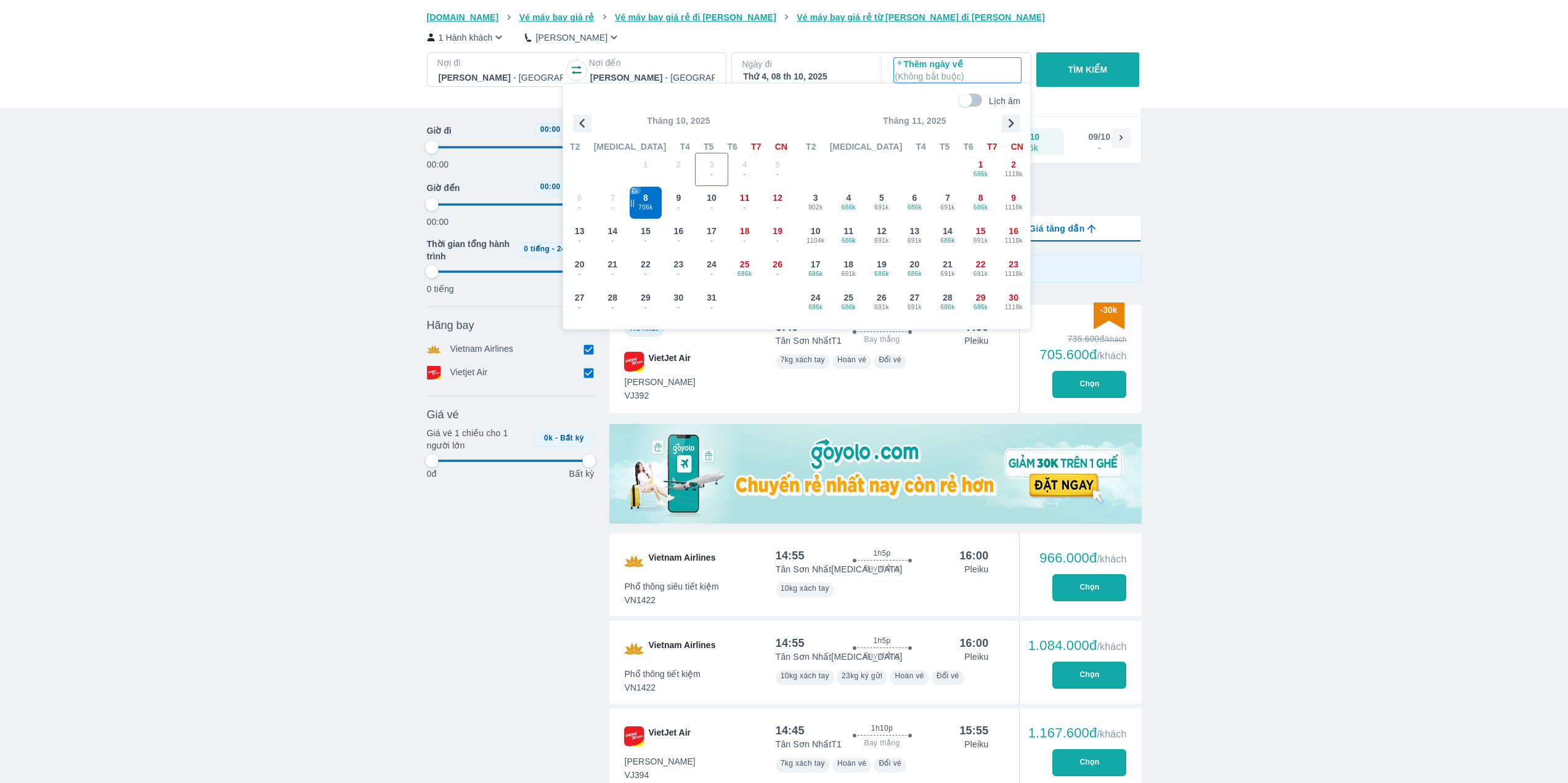
type input "97.9166666666667"
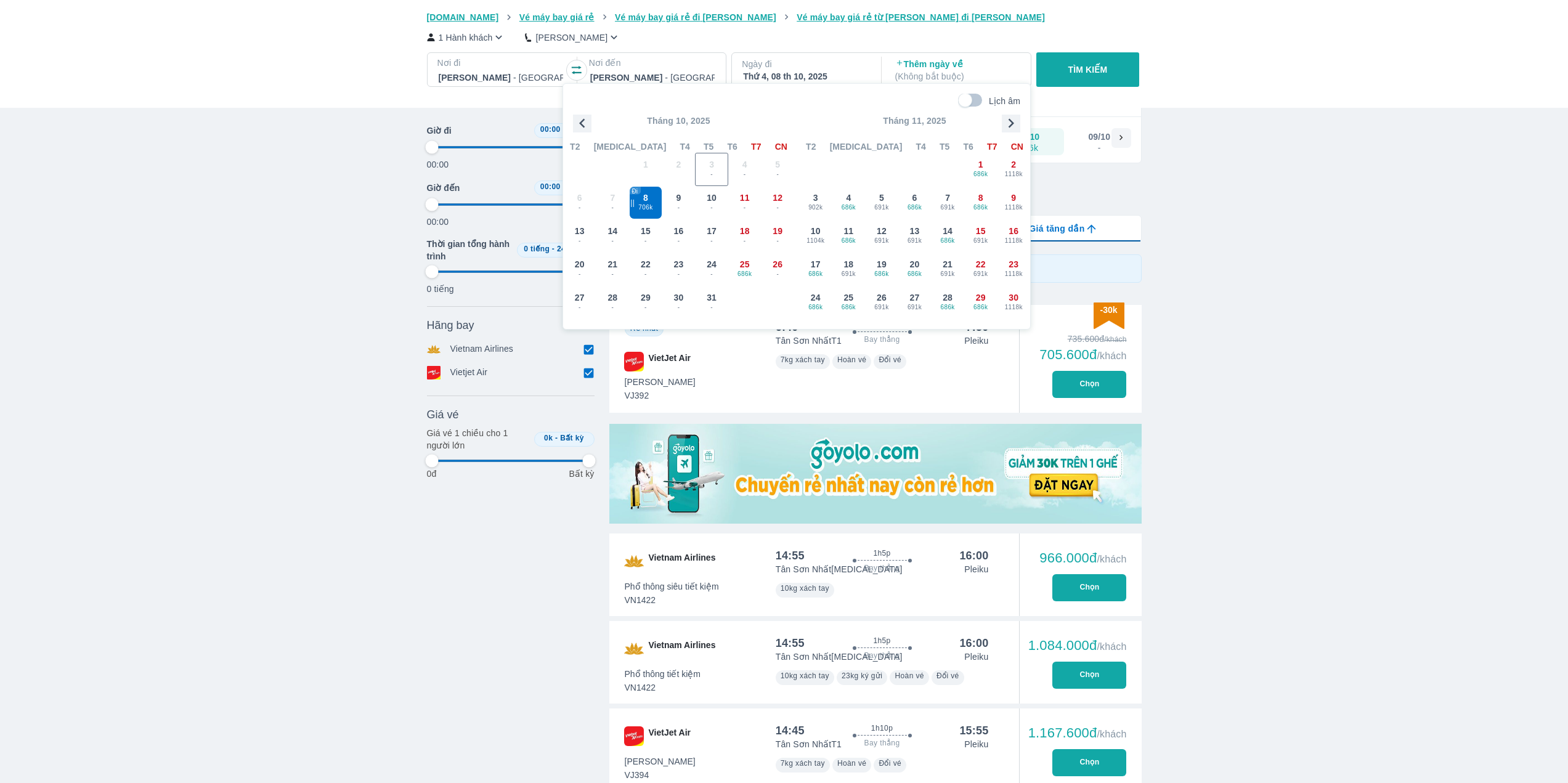
type input "97.9166666666667"
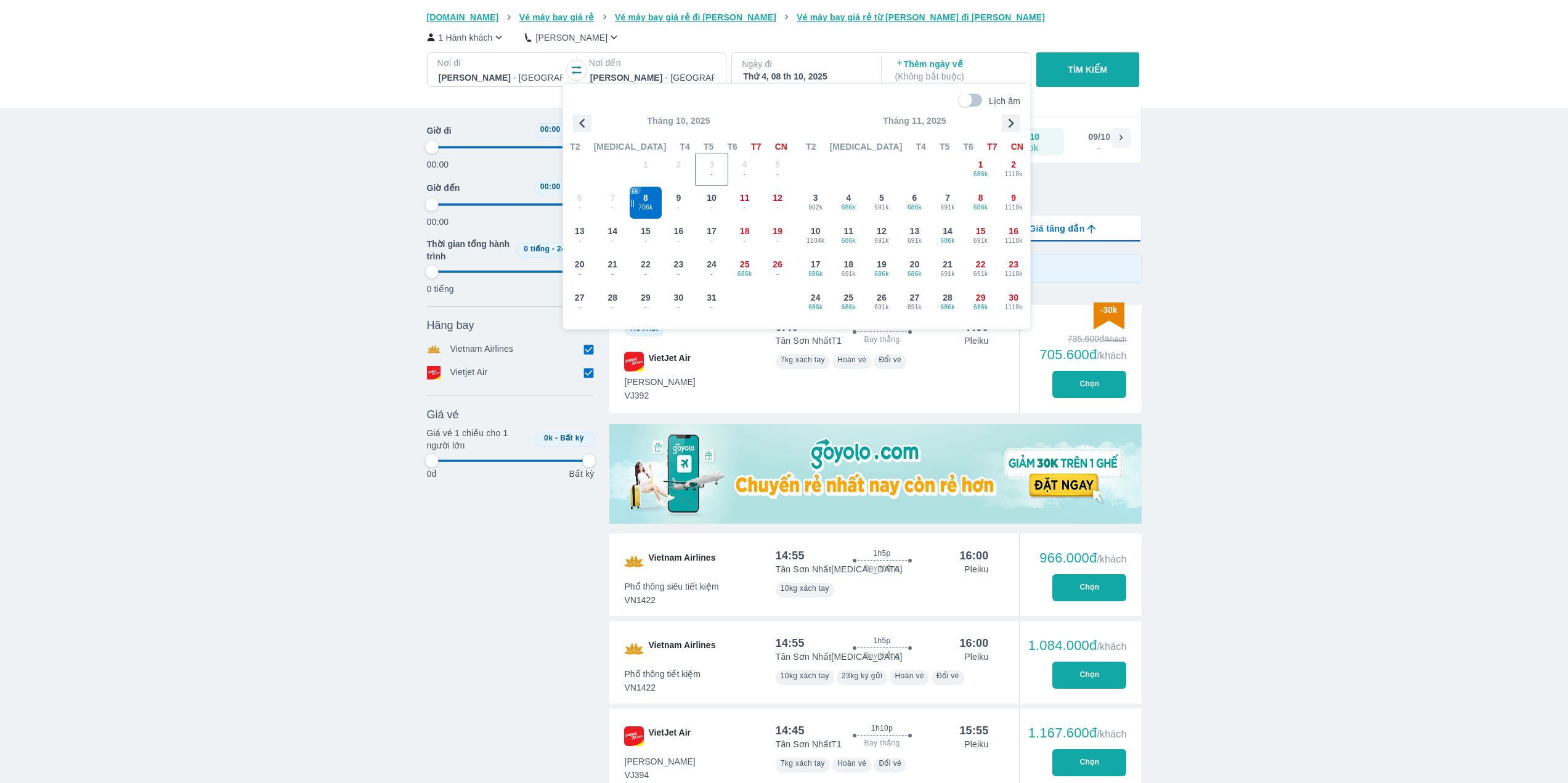
type input "97.9166666666667"
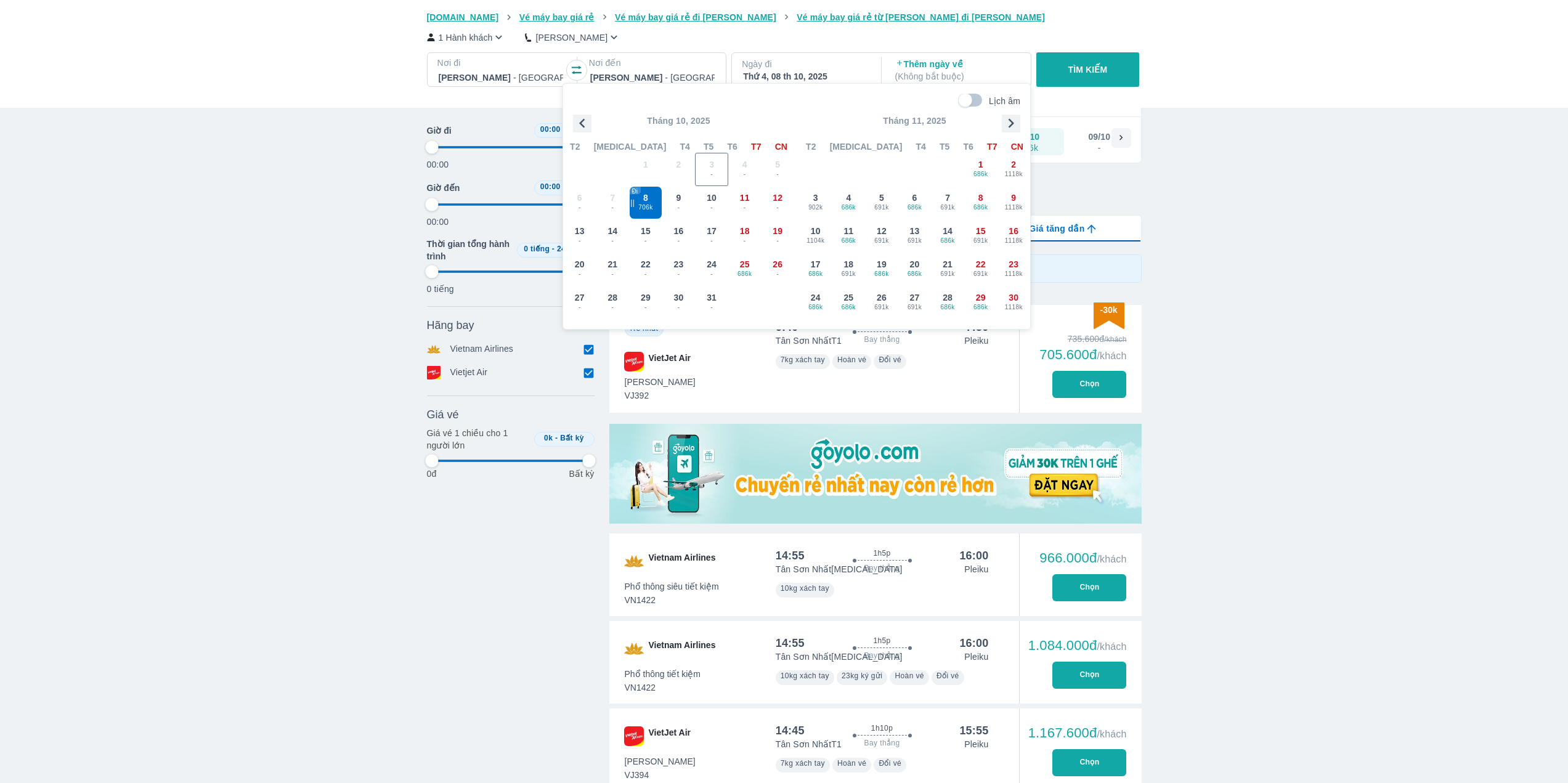
type input "97.9166666666667"
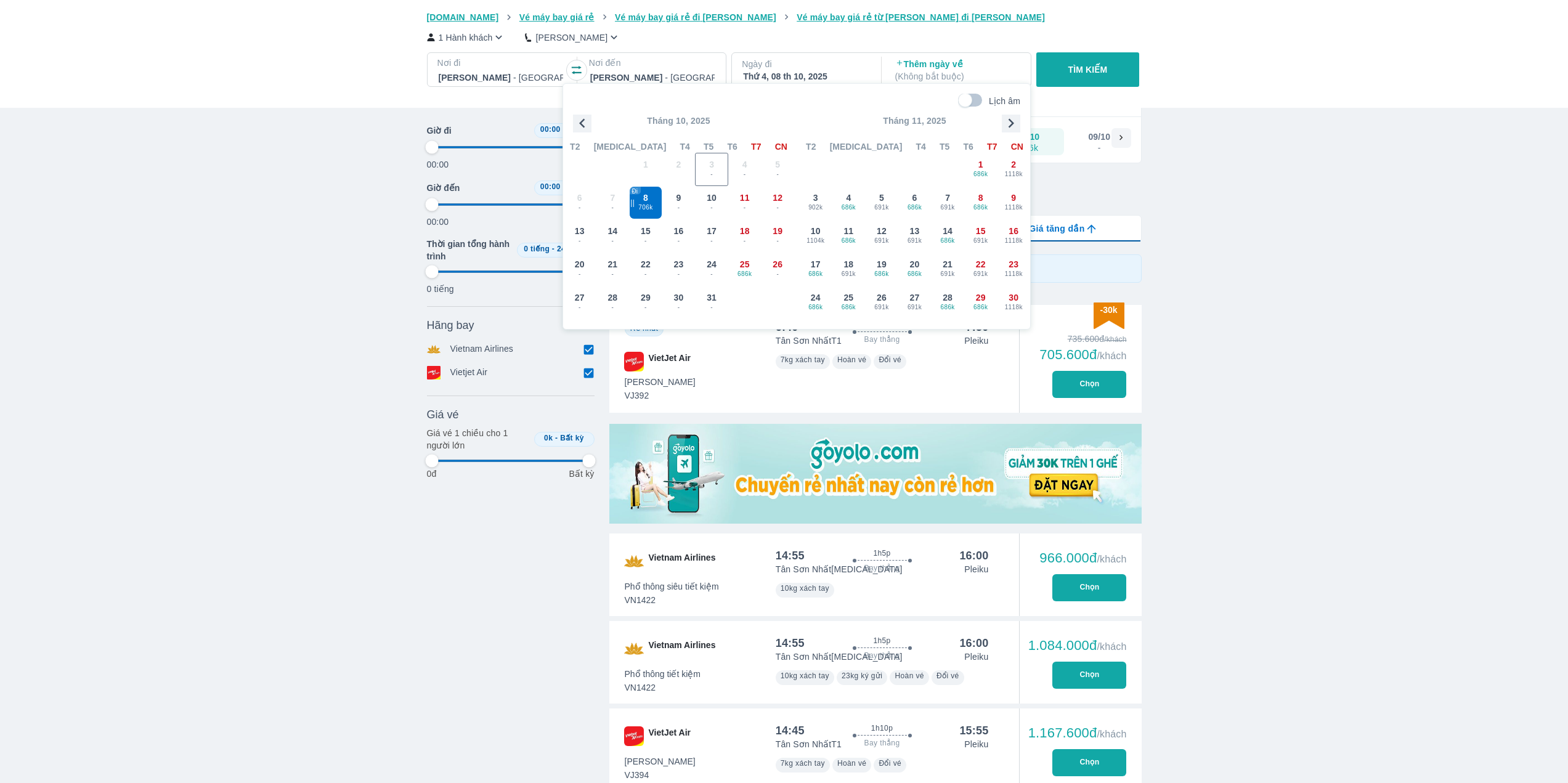
type input "97.9166666666667"
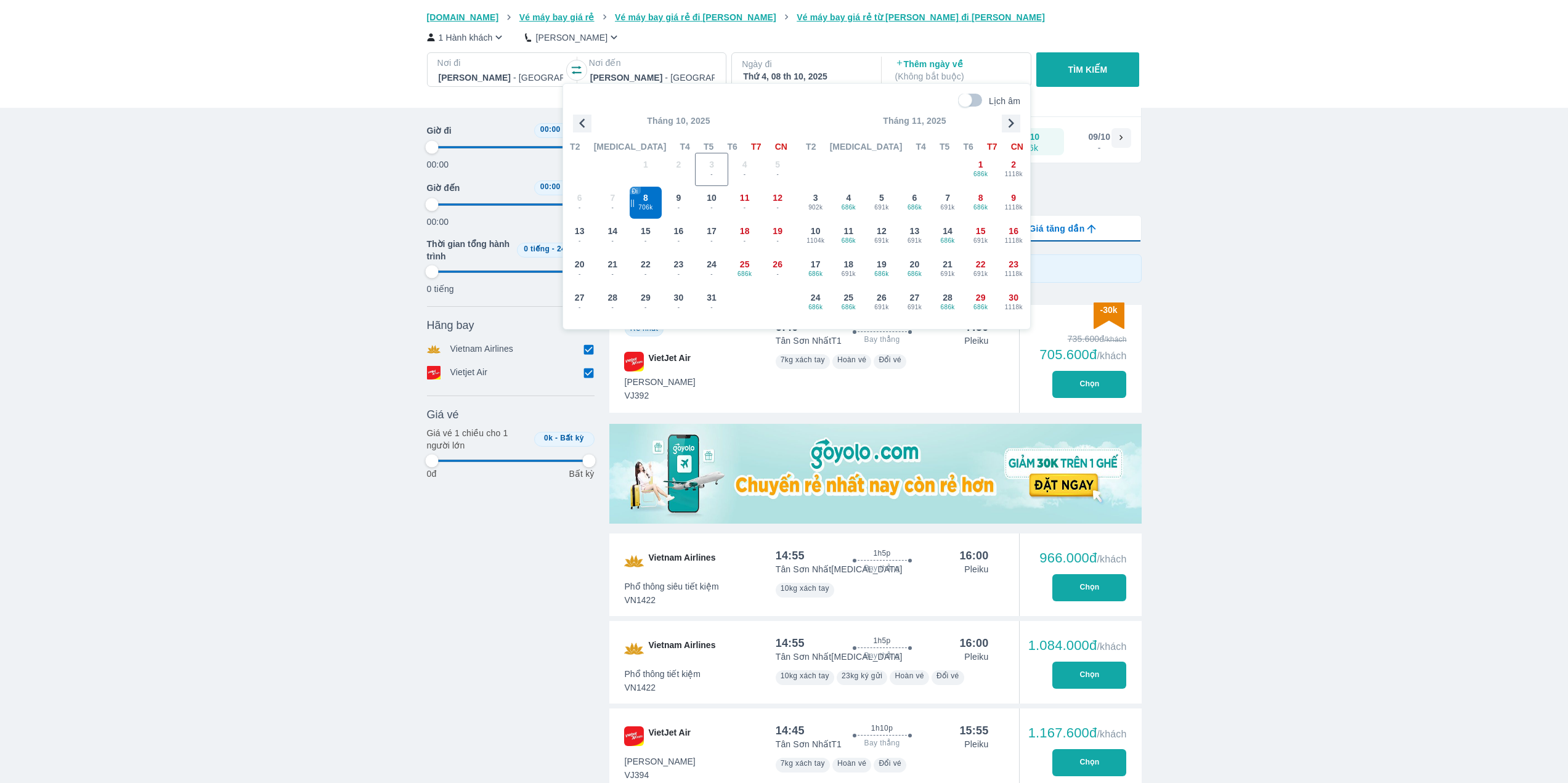
type input "97.9166666666667"
click at [672, 199] on div "9 -" at bounding box center [679, 203] width 32 height 32
type input "97.9166666666667"
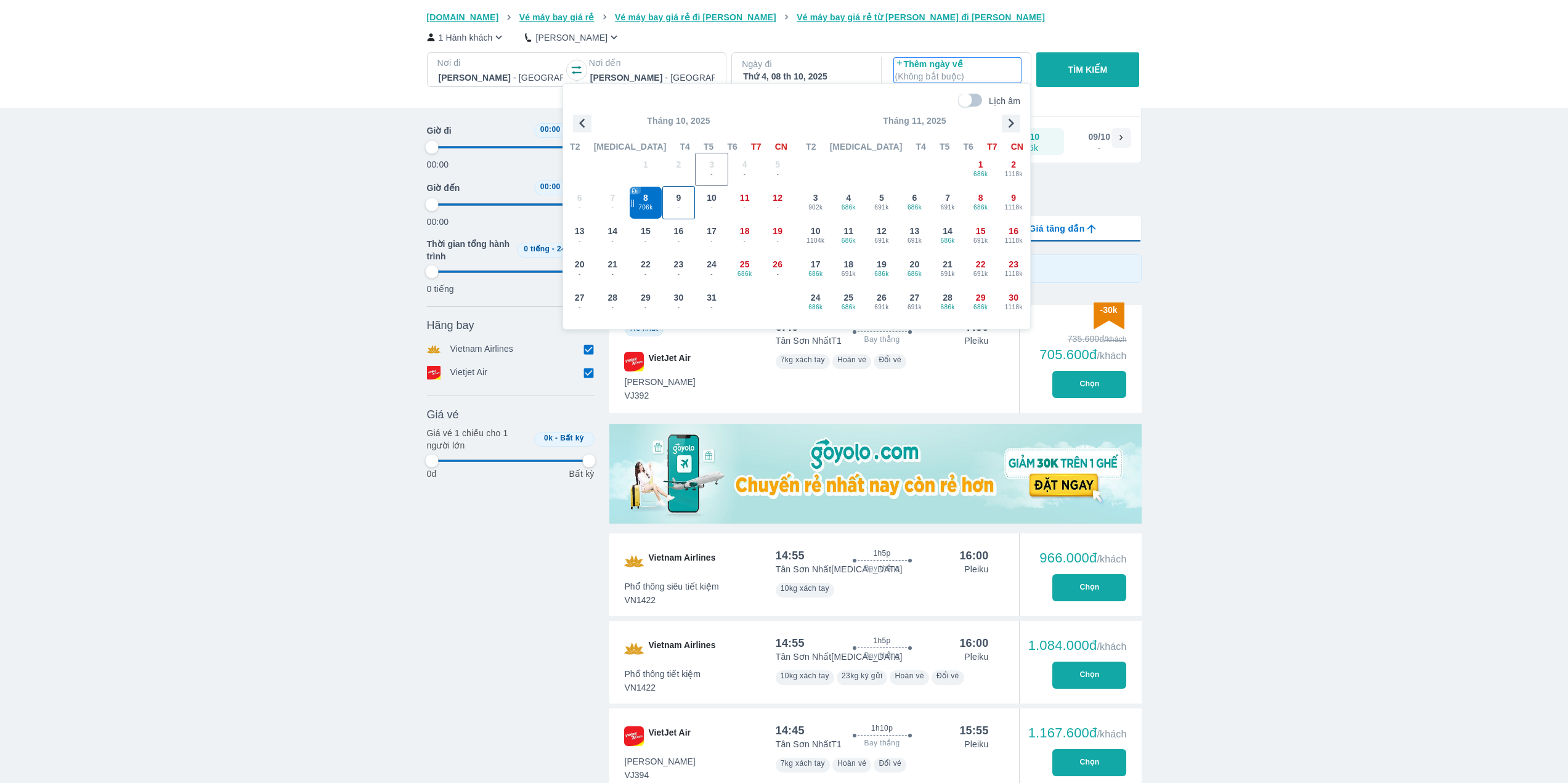
type input "97.9166666666667"
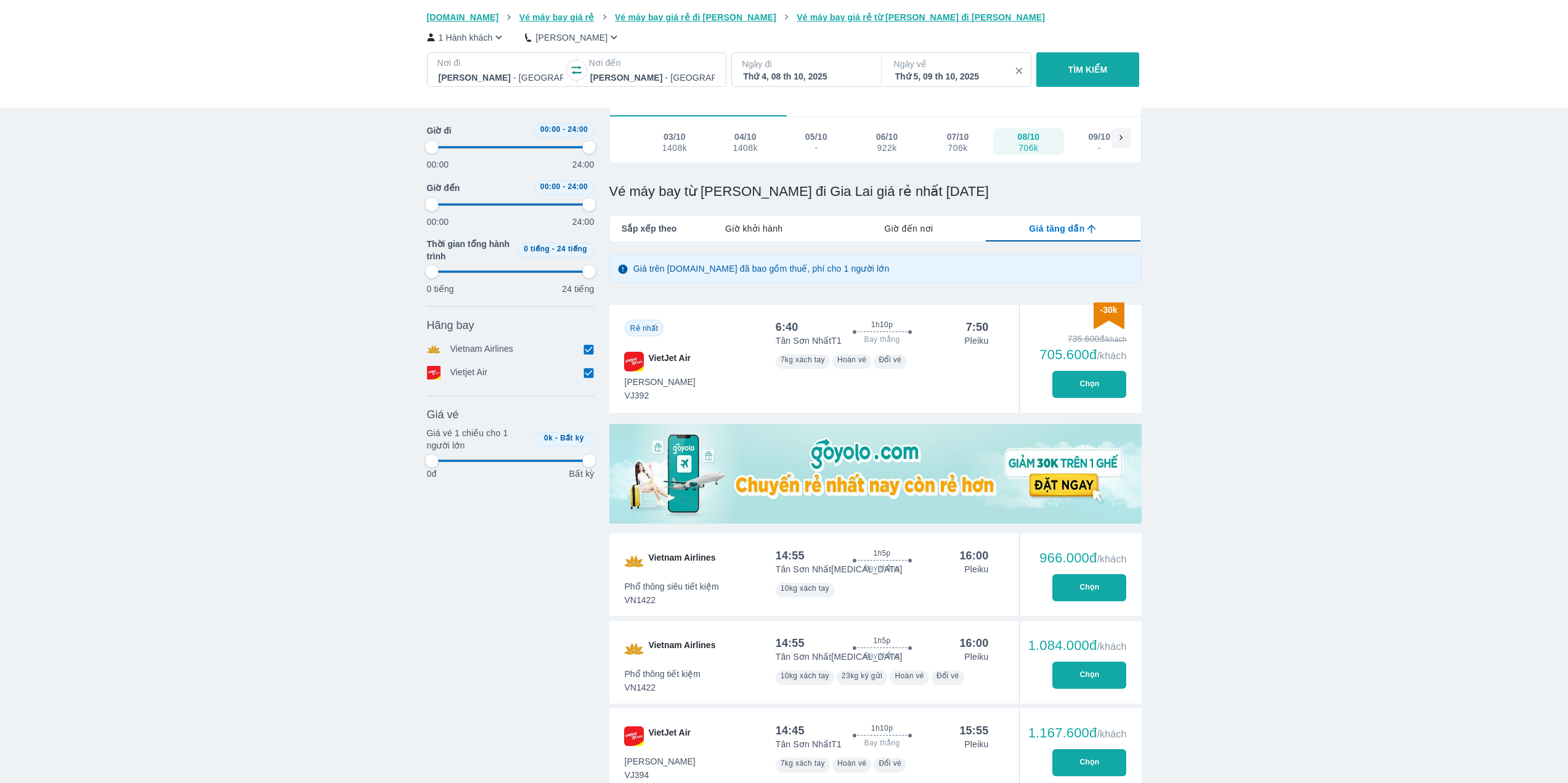
click at [1017, 71] on button "button" at bounding box center [1019, 71] width 16 height 16
type input "97.9166666666667"
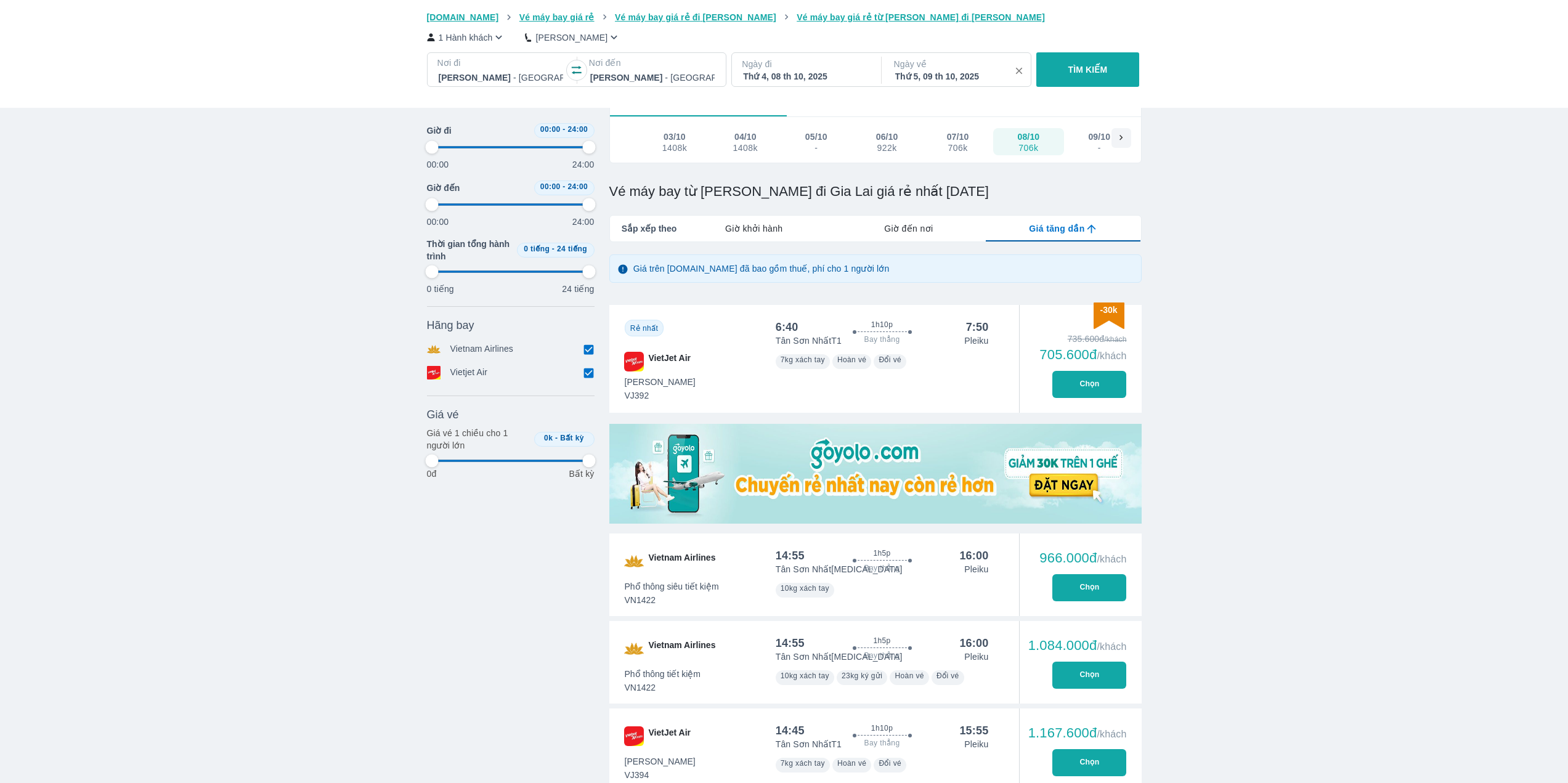
type input "97.9166666666667"
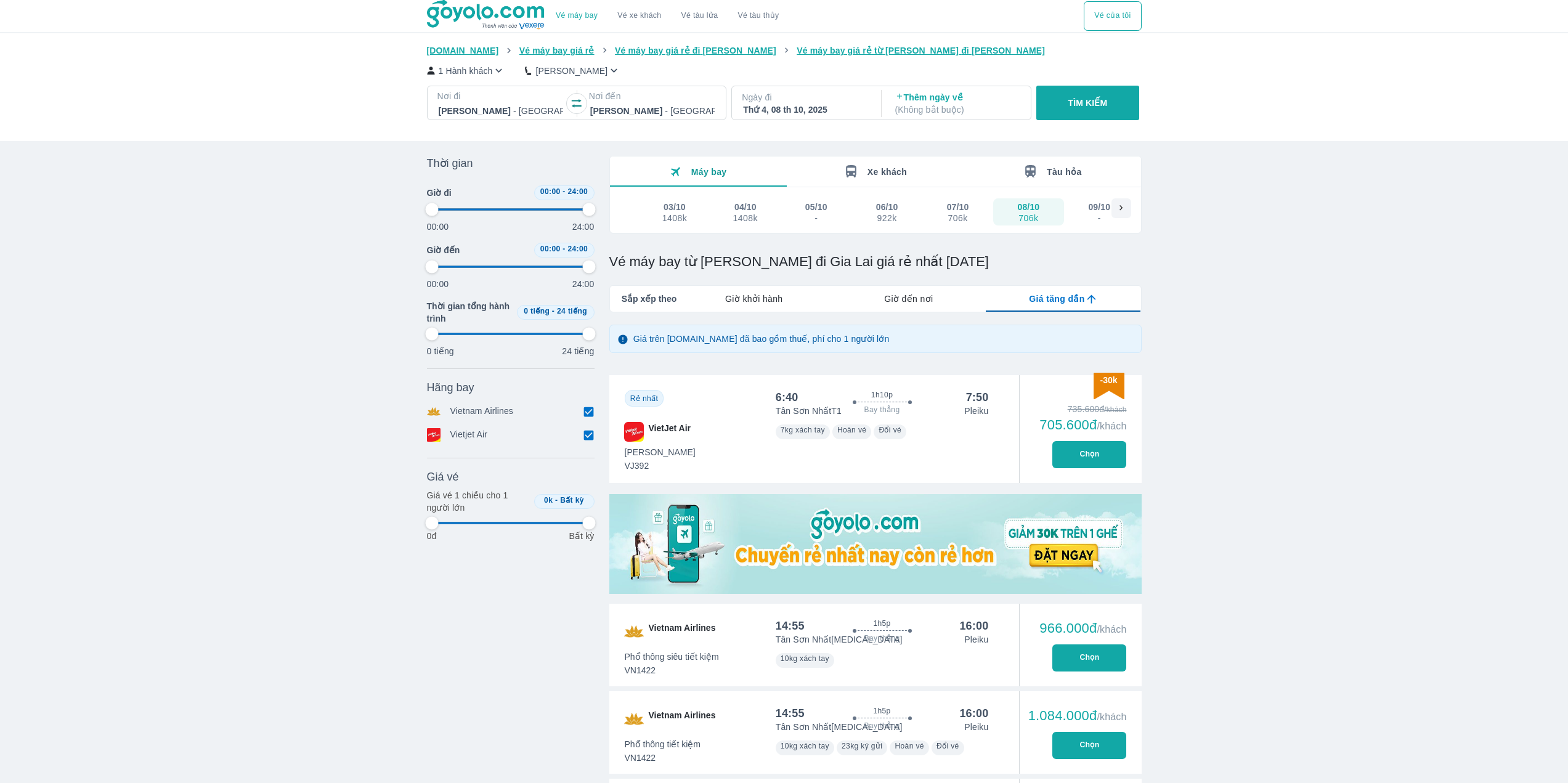
scroll to position [0, 0]
click at [818, 103] on p "Ngày đi" at bounding box center [805, 98] width 127 height 12
type input "97.9166666666667"
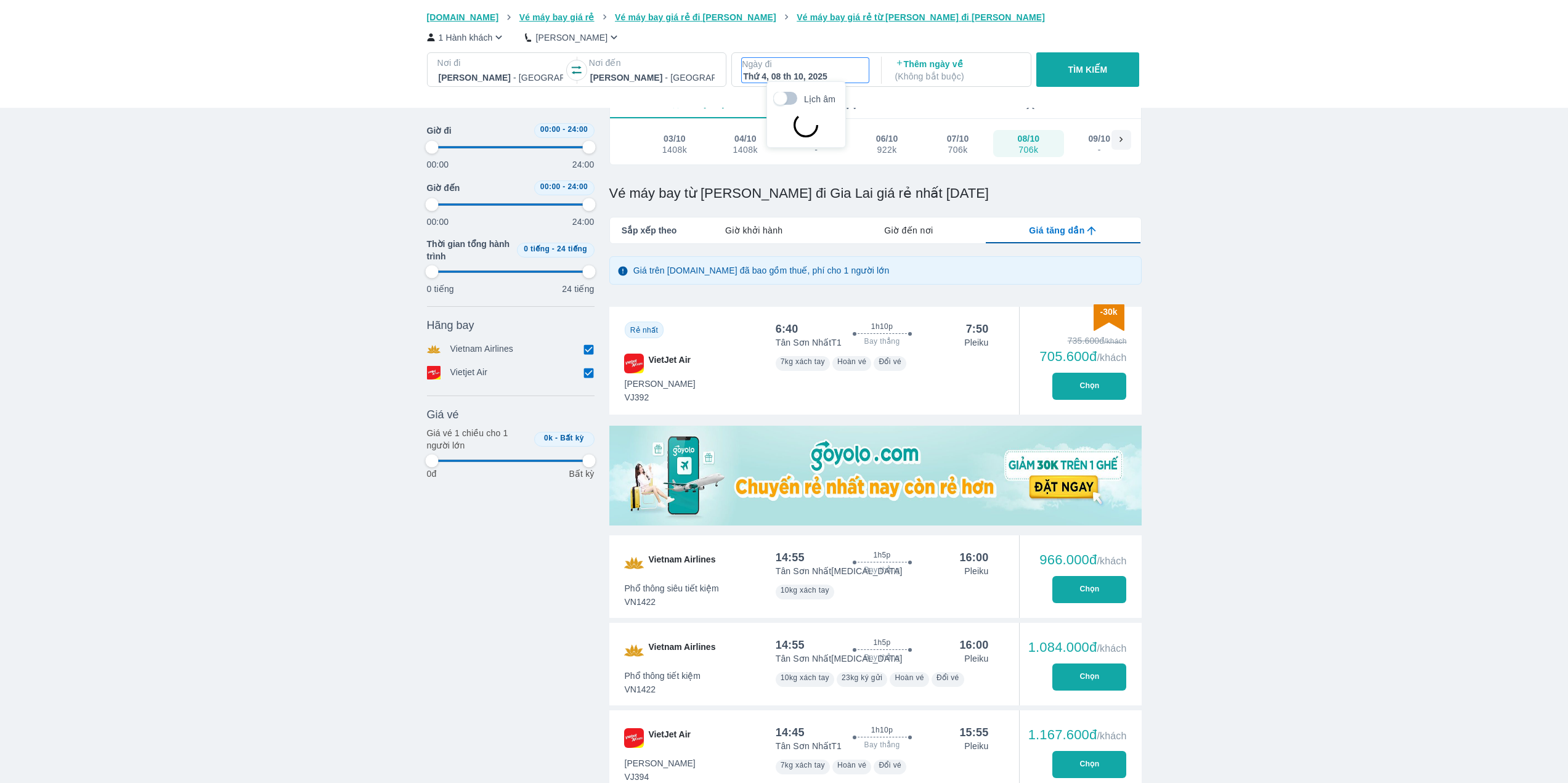
scroll to position [71, 0]
type input "97.9166666666667"
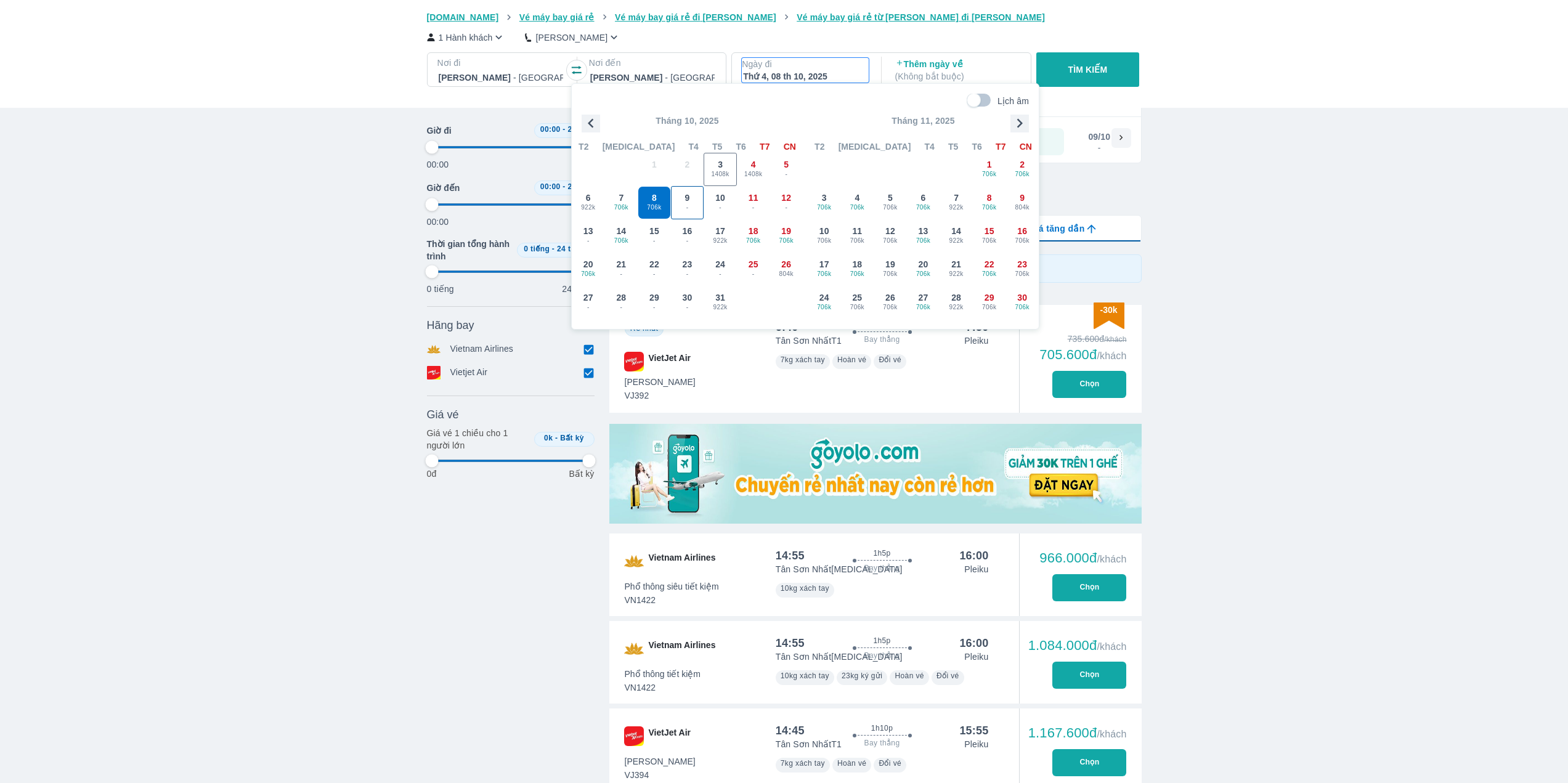
click at [691, 192] on div "9 -" at bounding box center [687, 203] width 32 height 32
type input "97.9166666666667"
checkbox input "false"
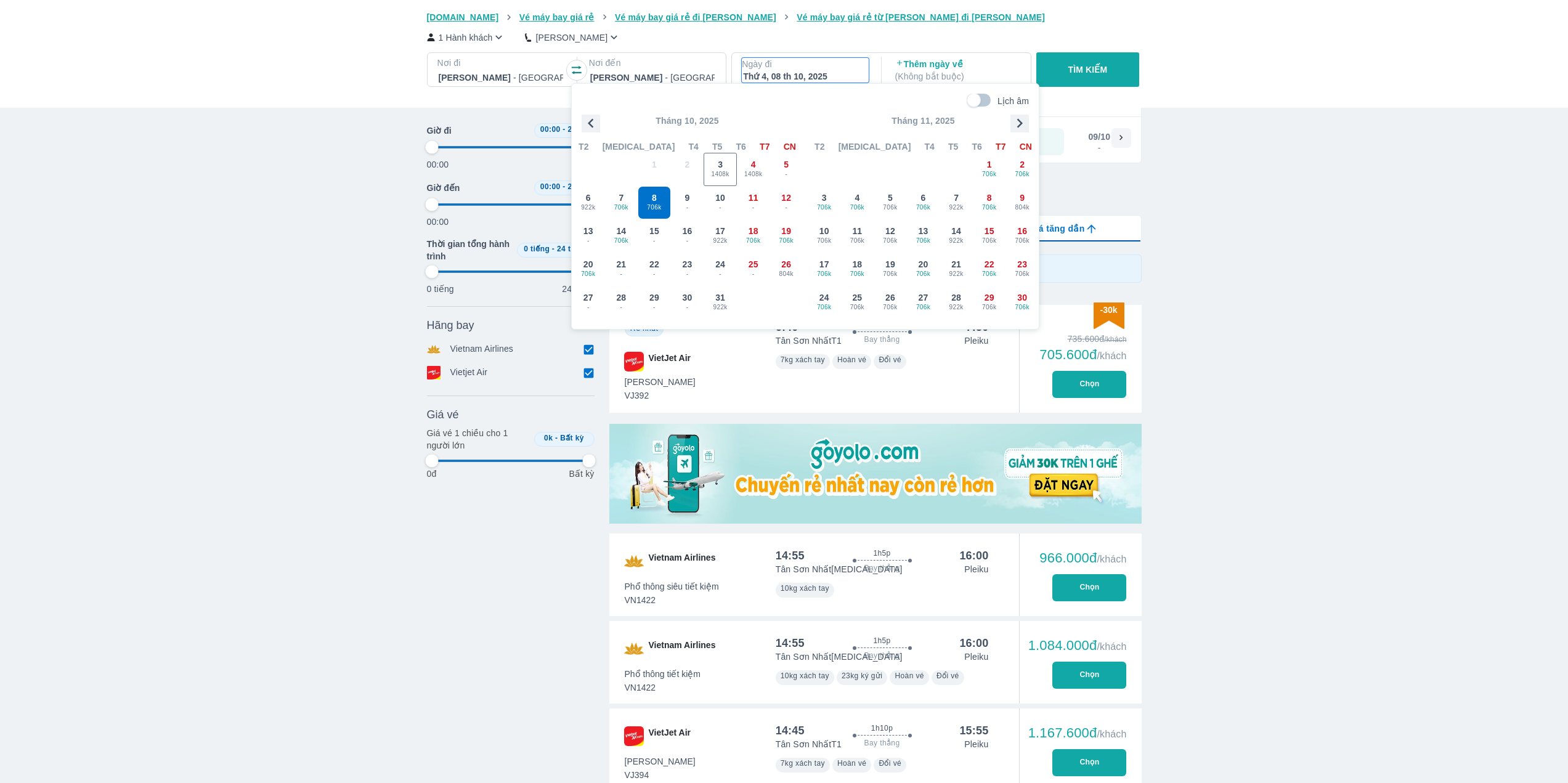
checkbox input "false"
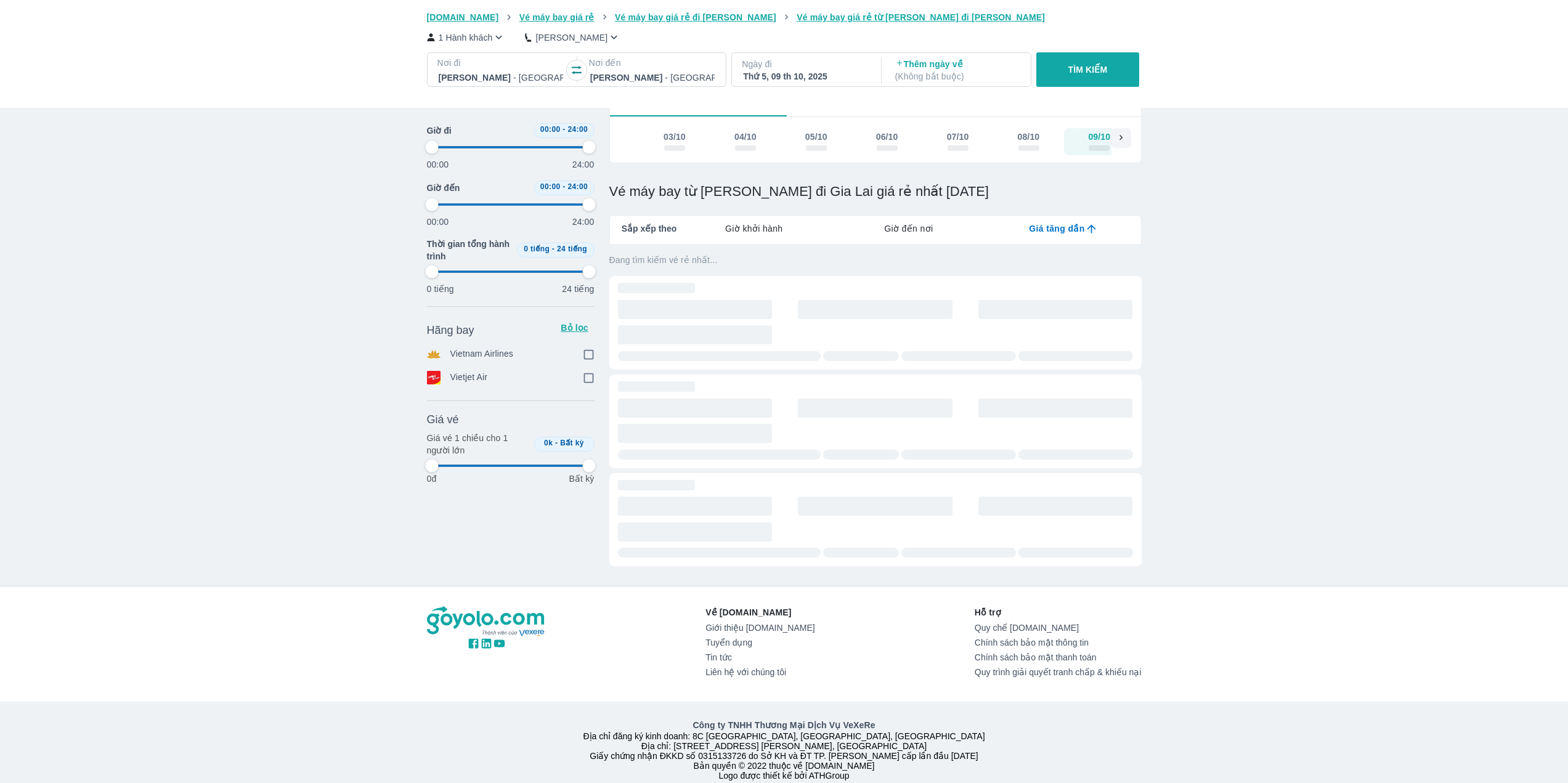
scroll to position [0, 24]
type input "97.9166666666667"
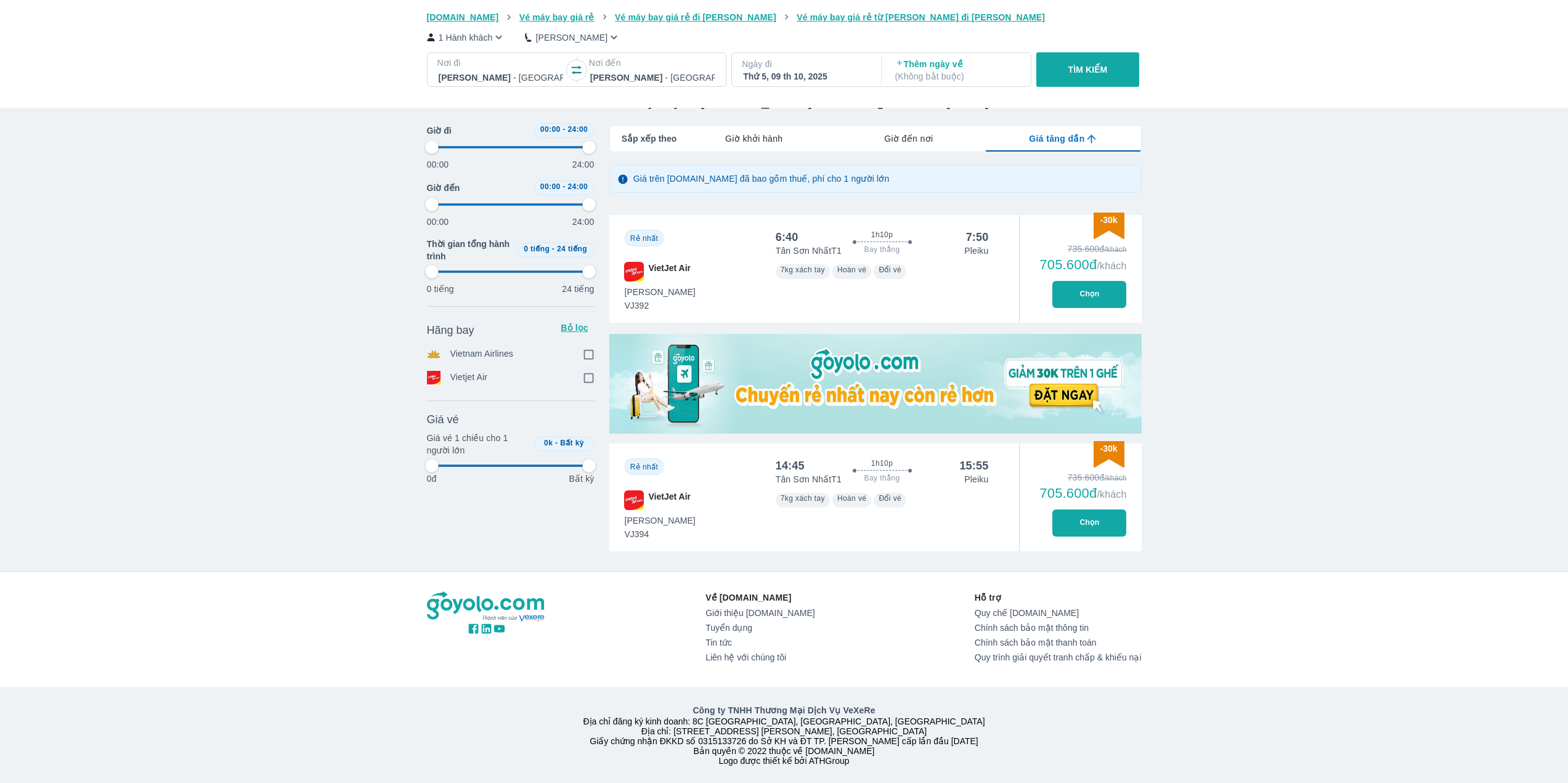
scroll to position [178, 0]
type input "97.9166666666667"
checkbox input "true"
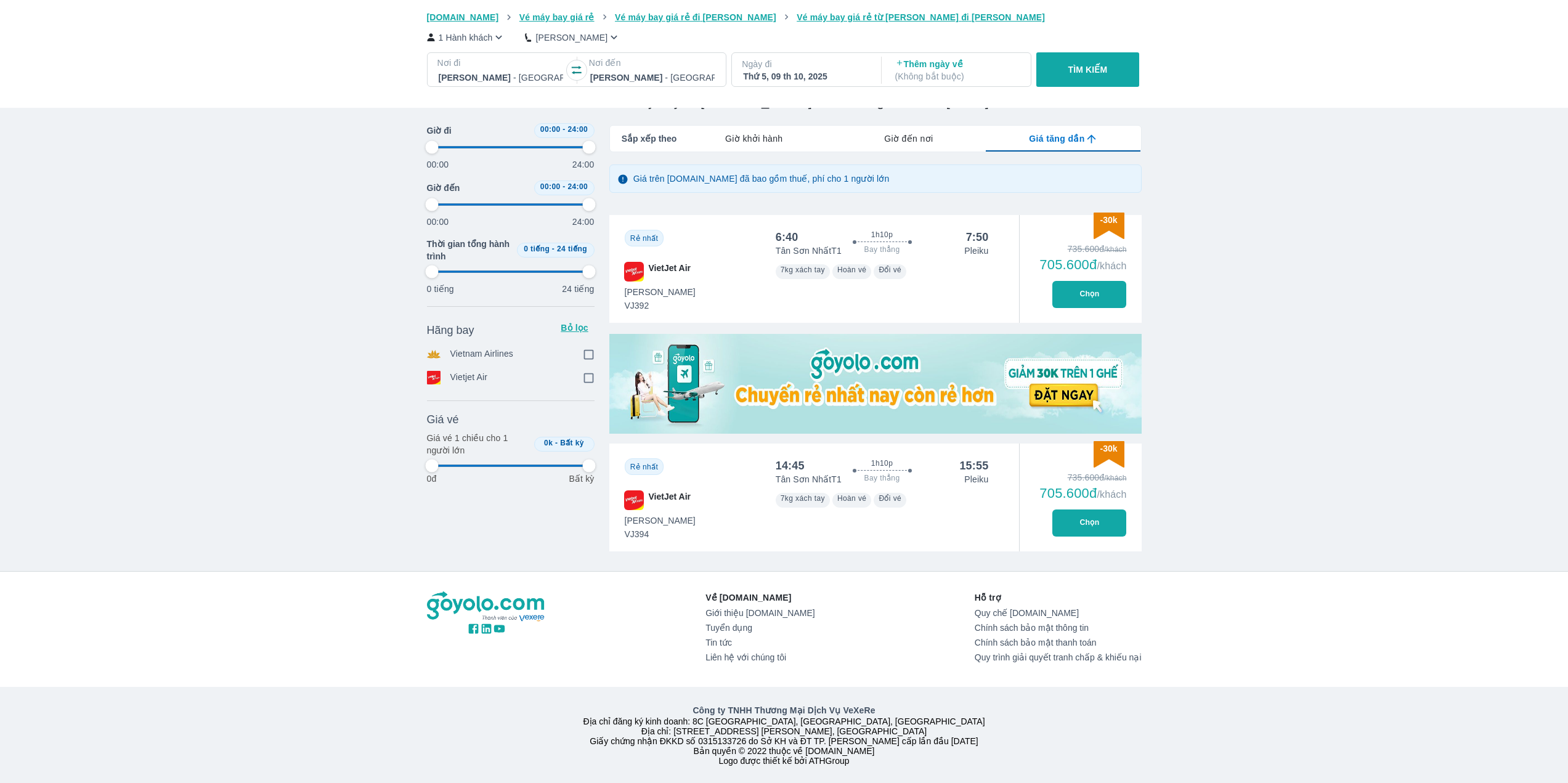
checkbox input "true"
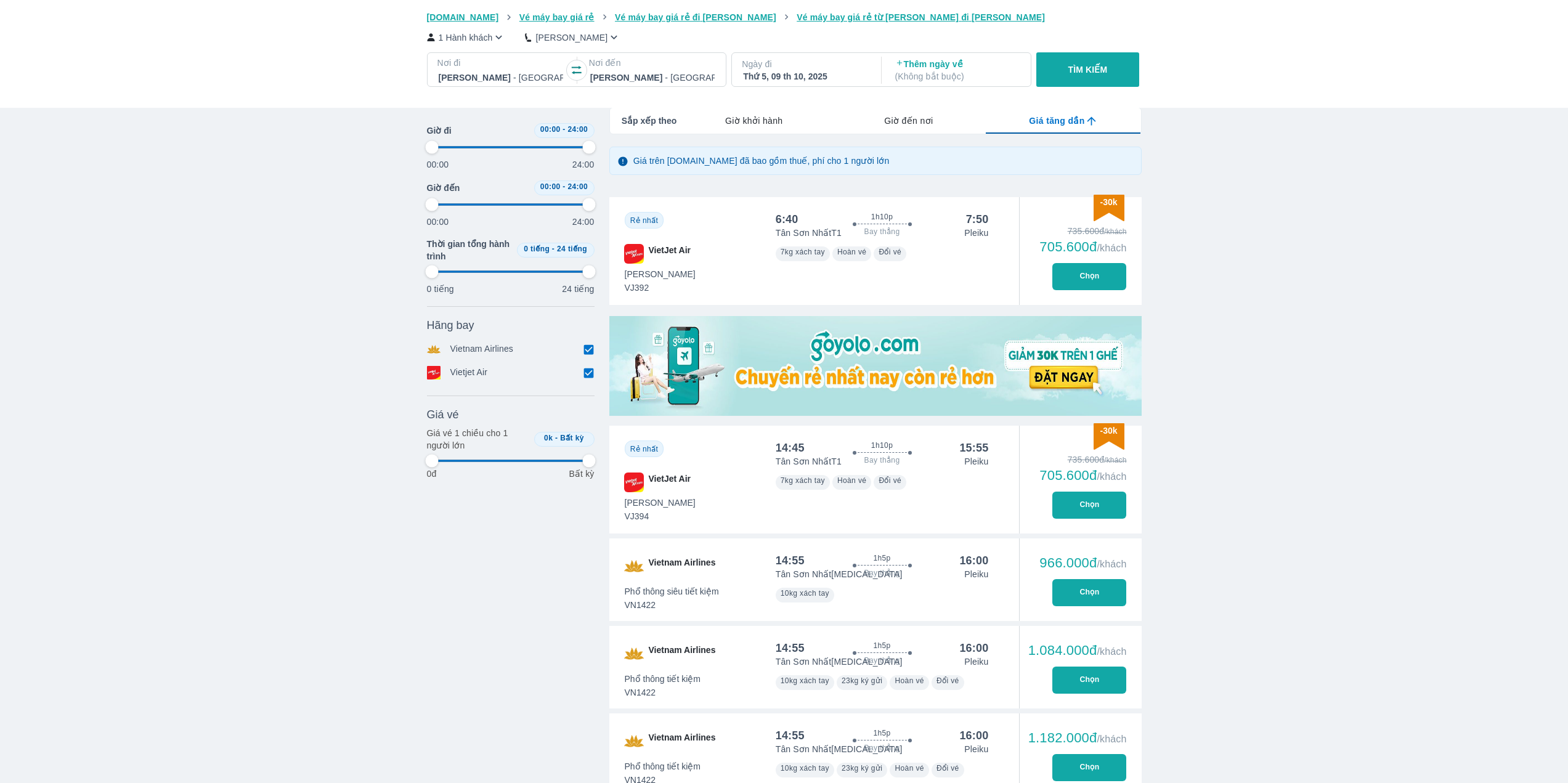
type input "97.9166666666667"
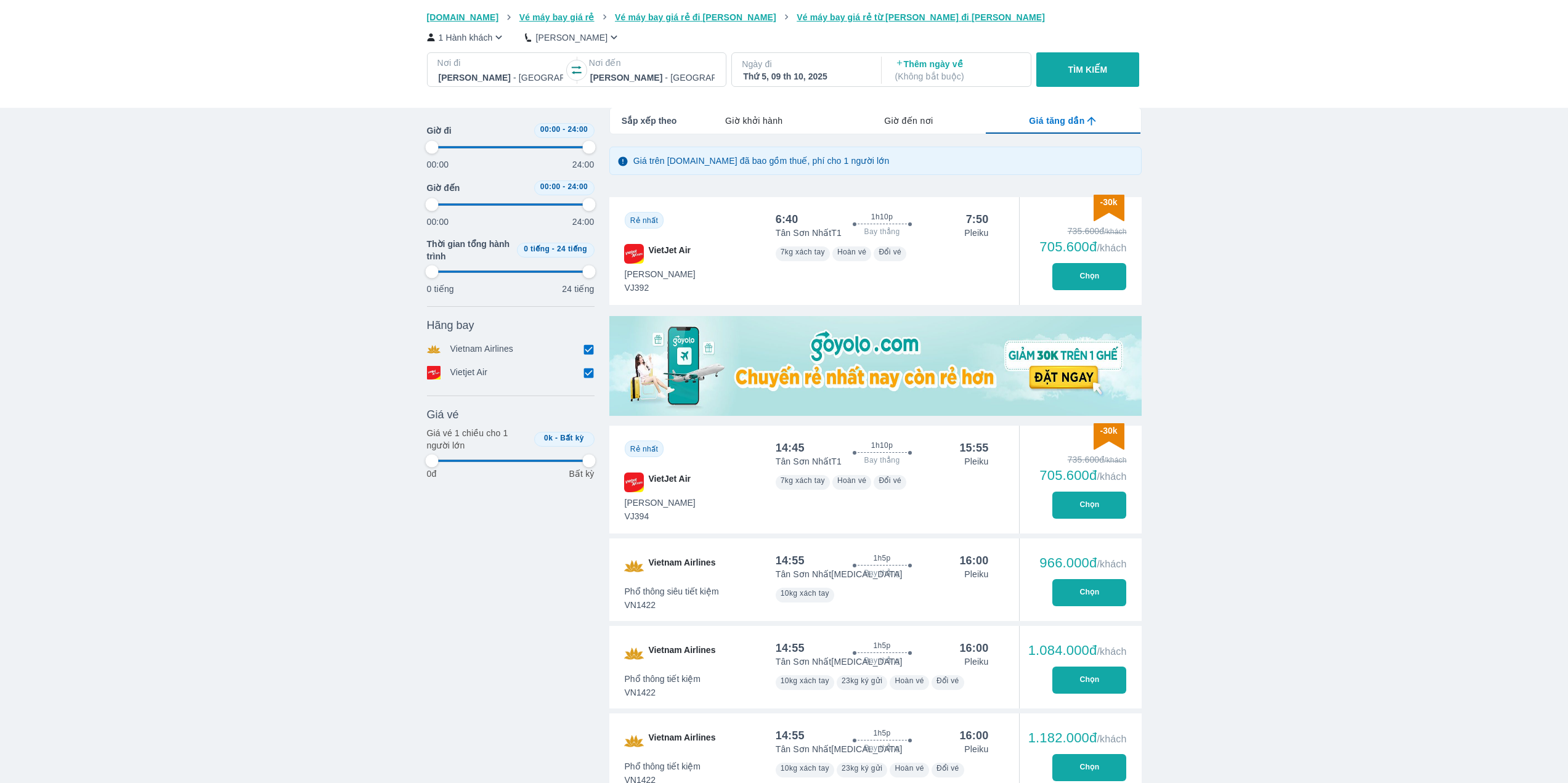
type input "97.9166666666667"
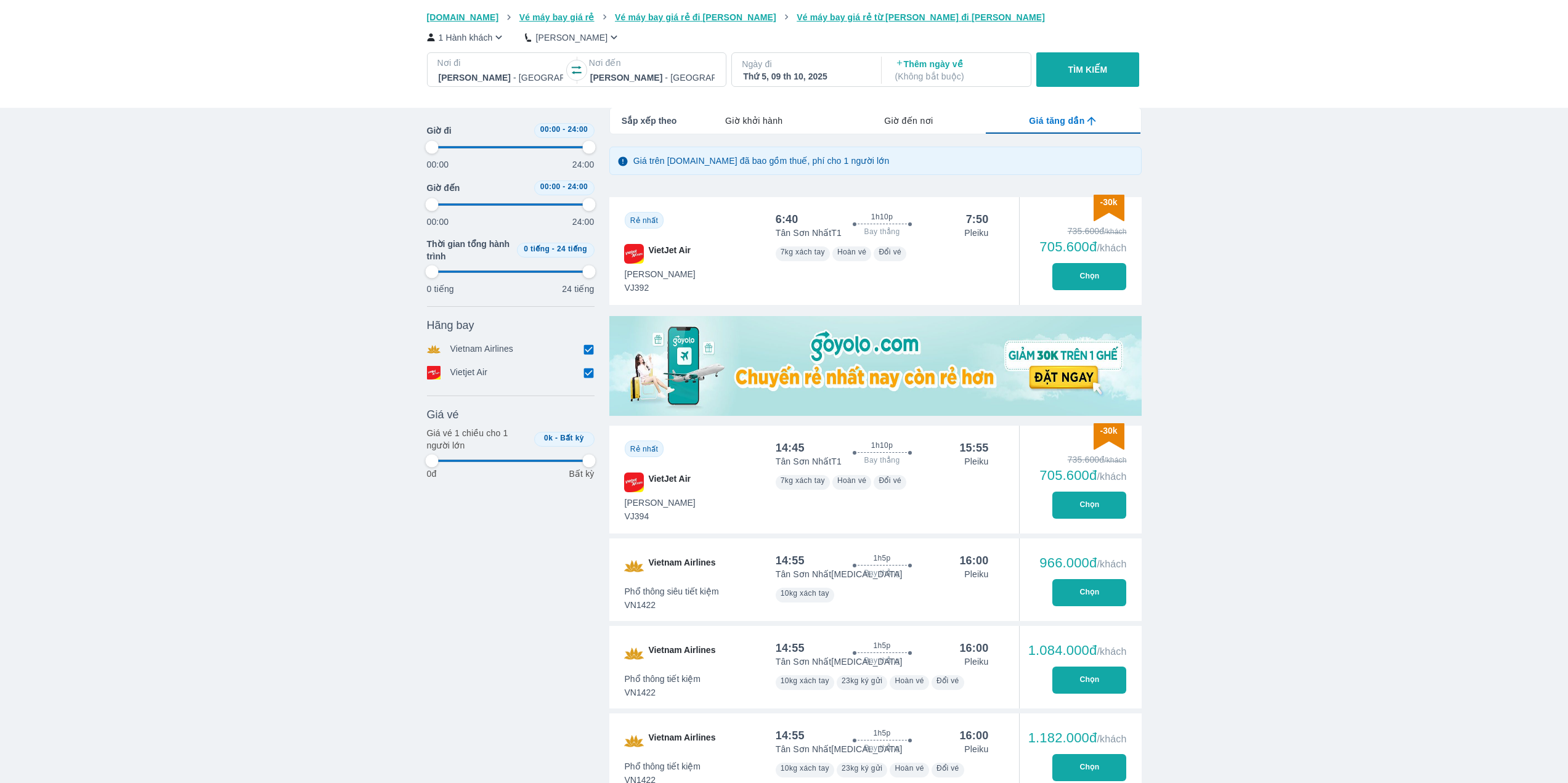
type input "97.9166666666667"
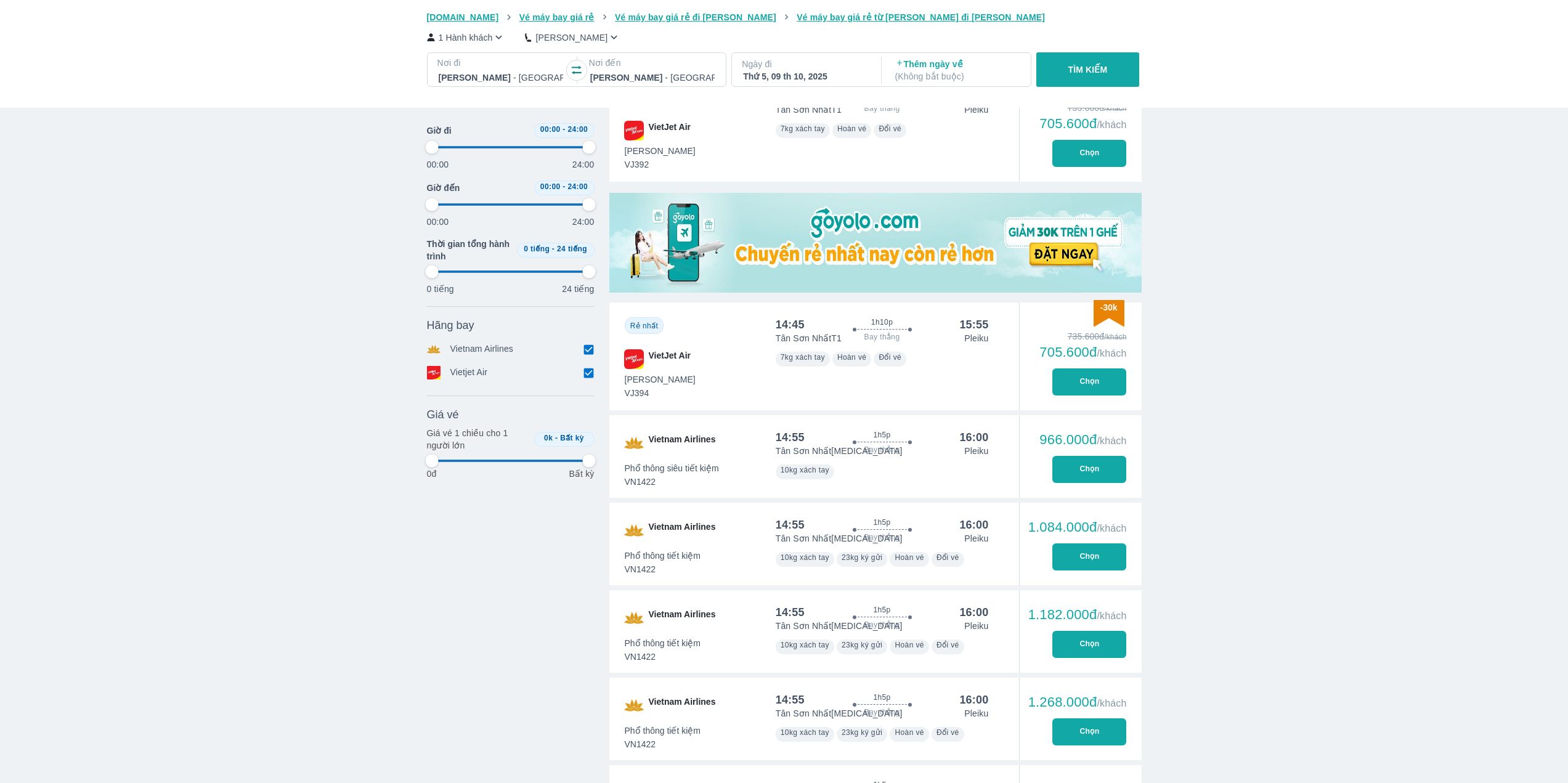
type input "97.9166666666667"
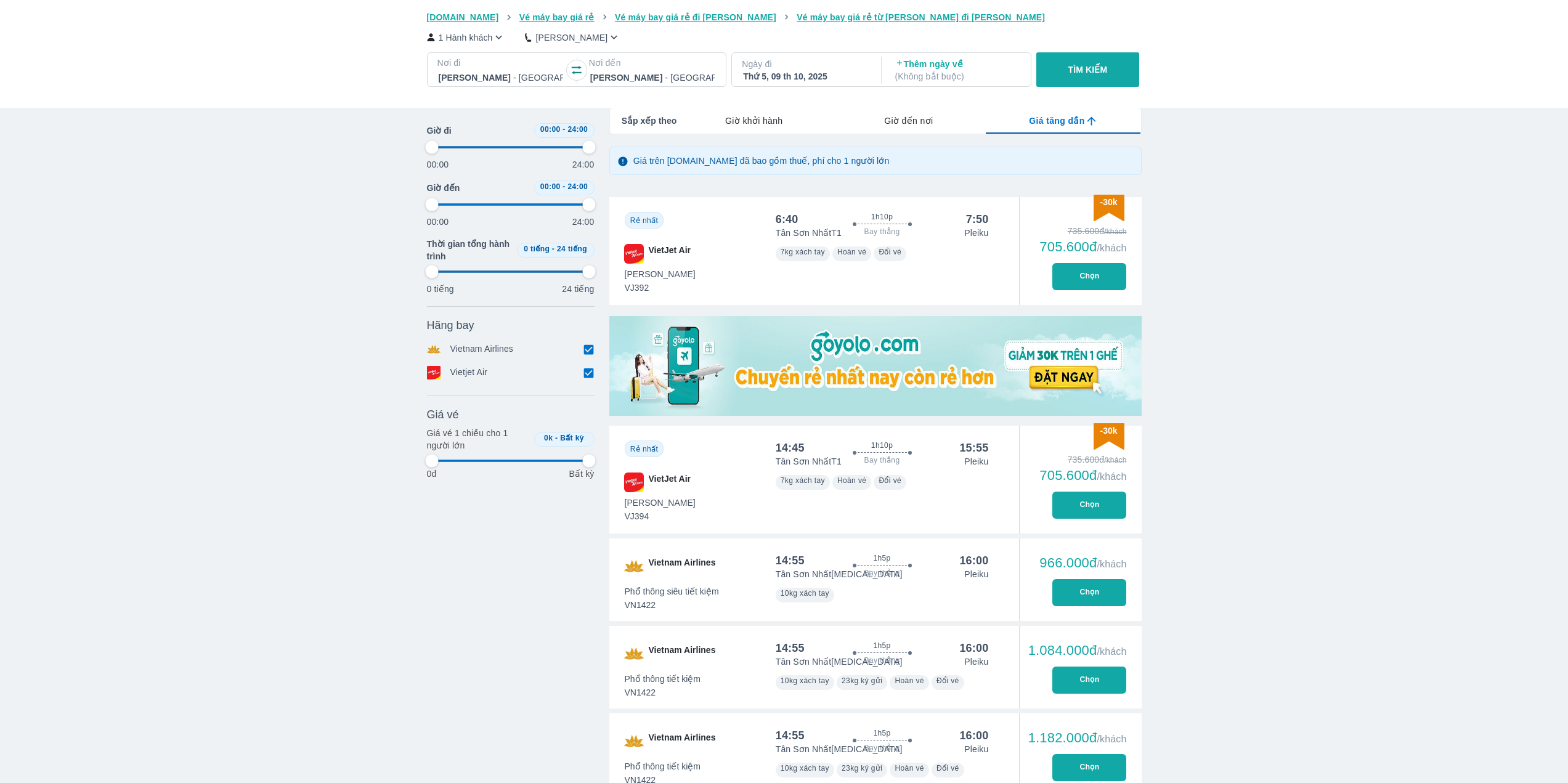
type input "97.9166666666667"
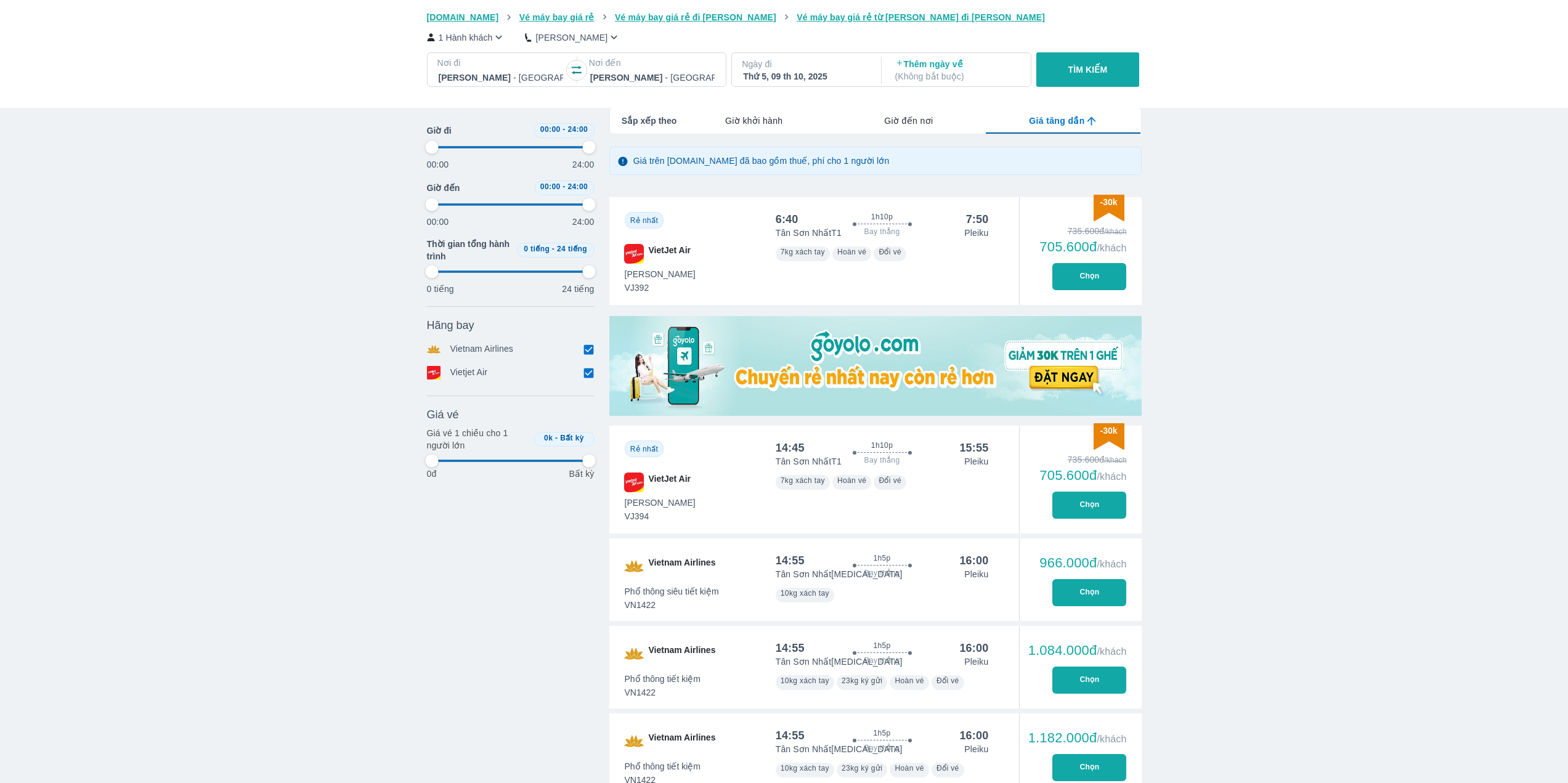
type input "97.9166666666667"
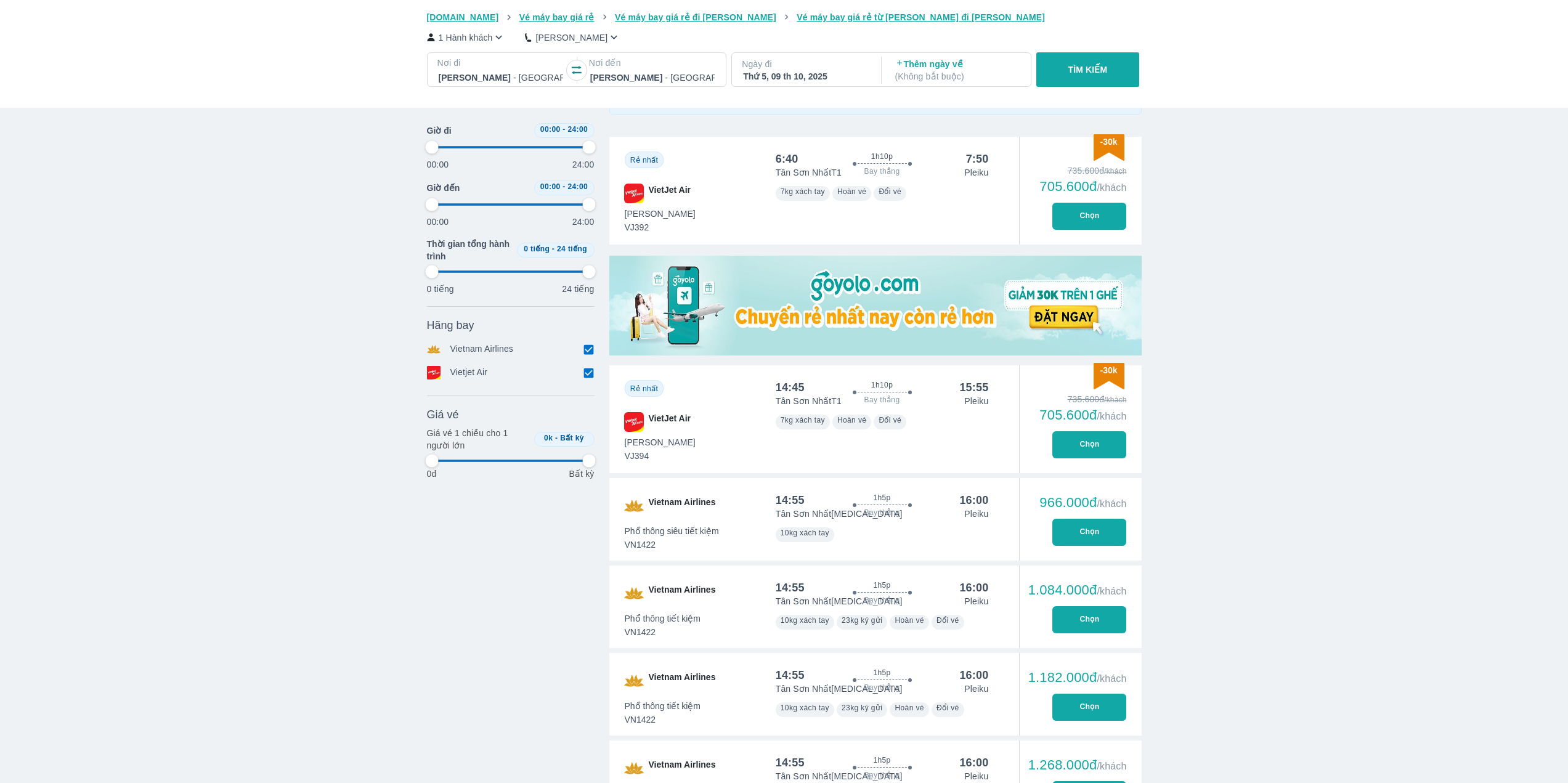
scroll to position [240, 0]
type input "97.9166666666667"
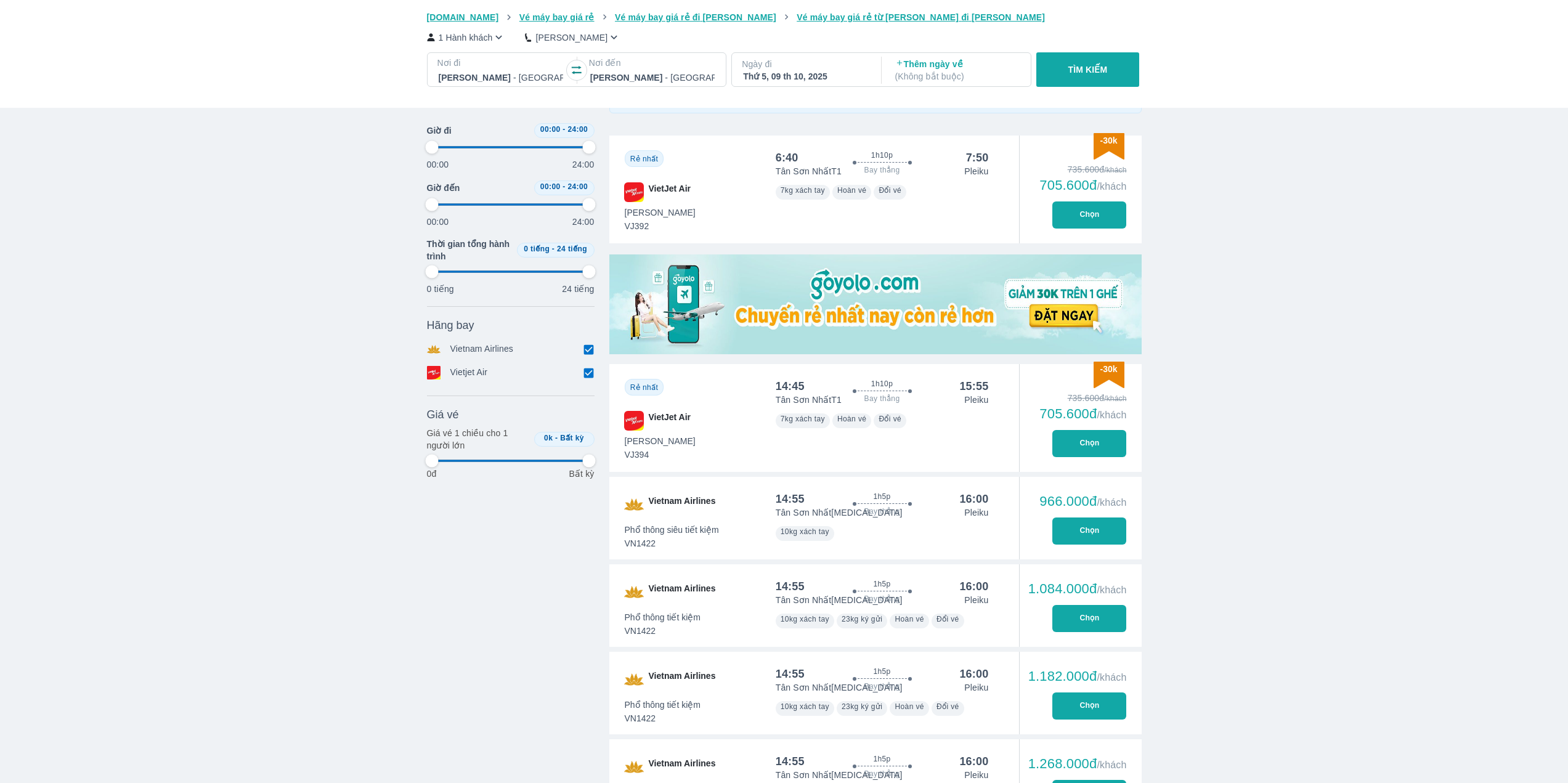
type input "97.9166666666667"
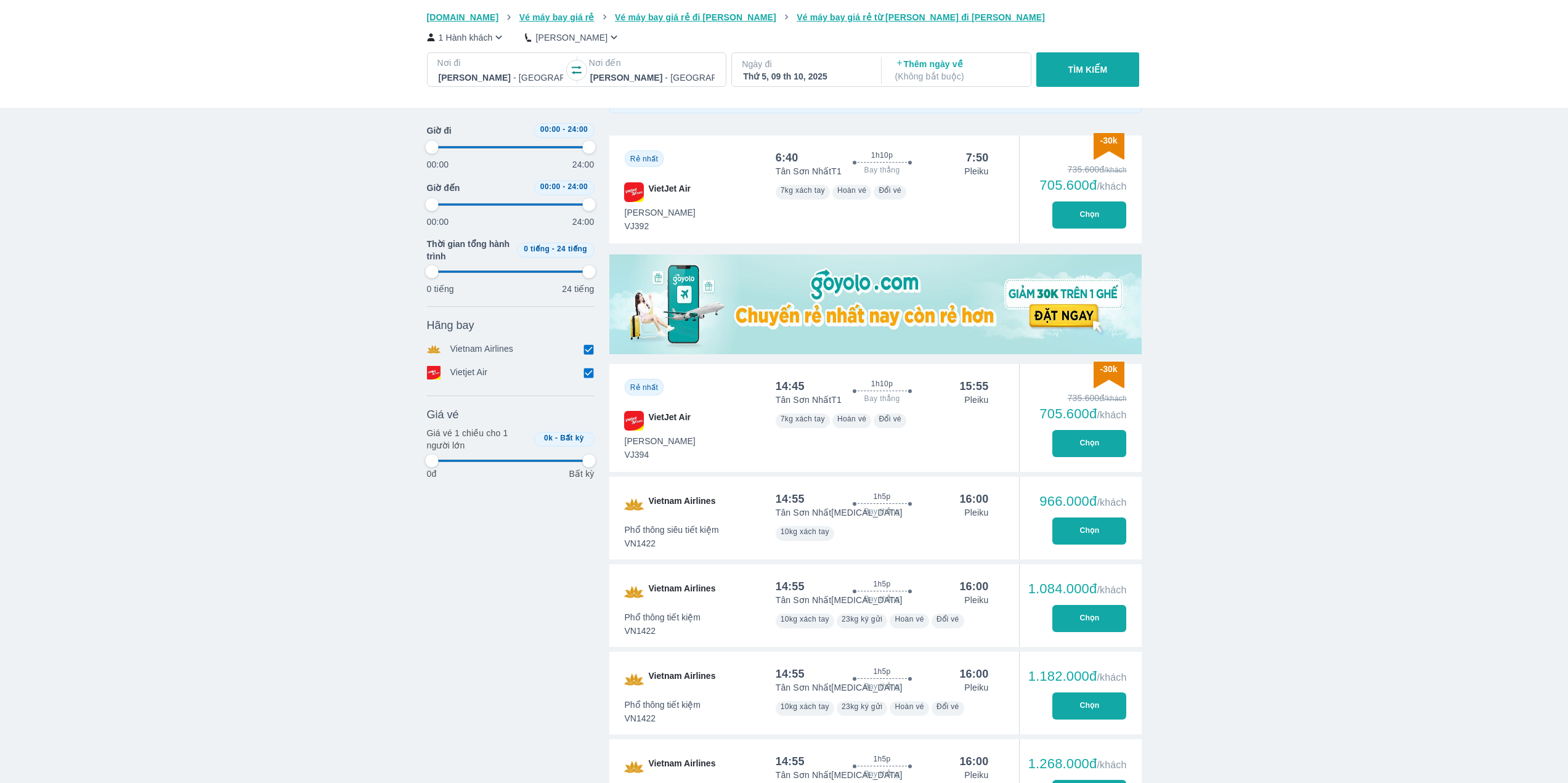
type input "97.9166666666667"
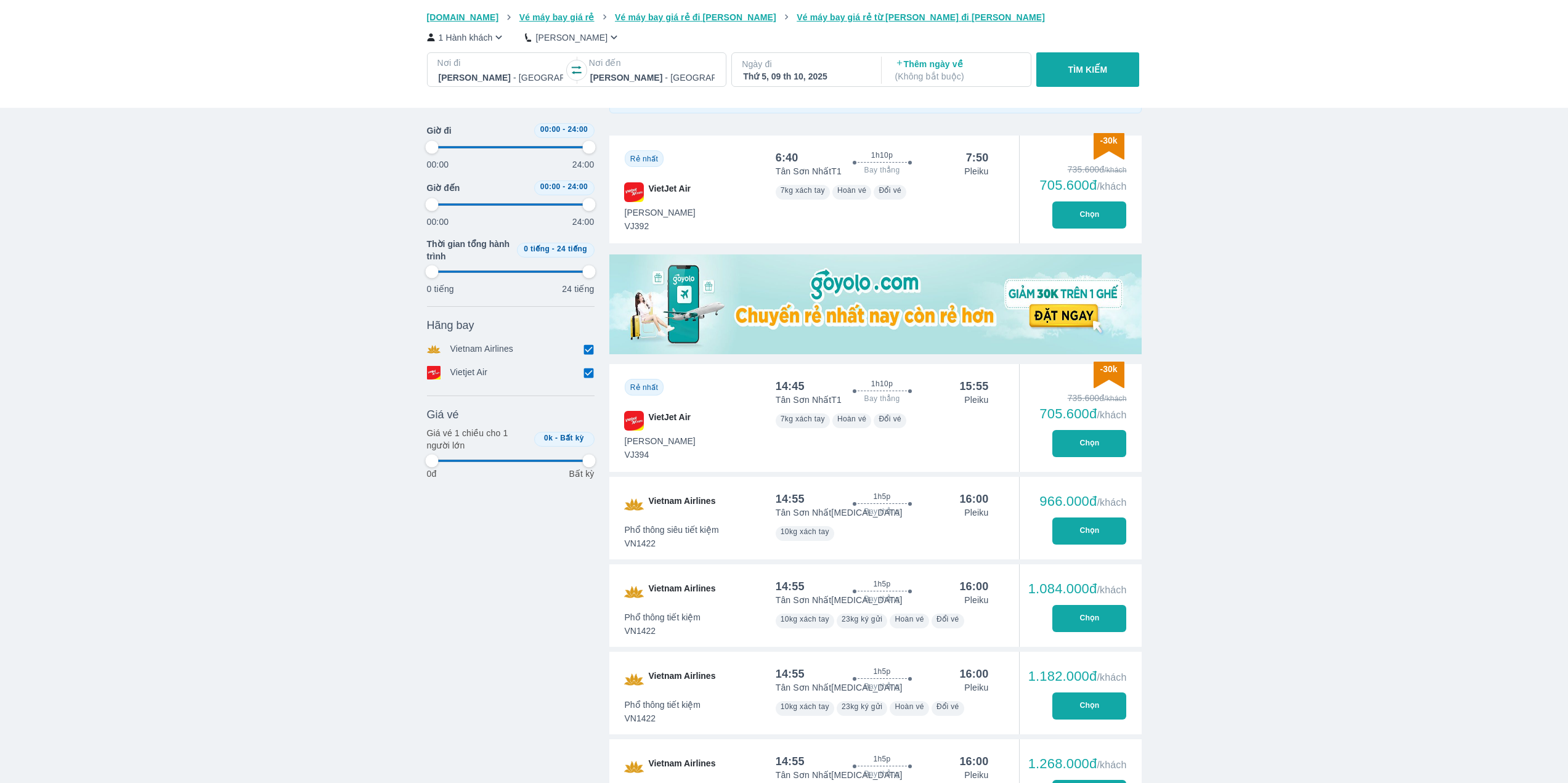
type input "97.9166666666667"
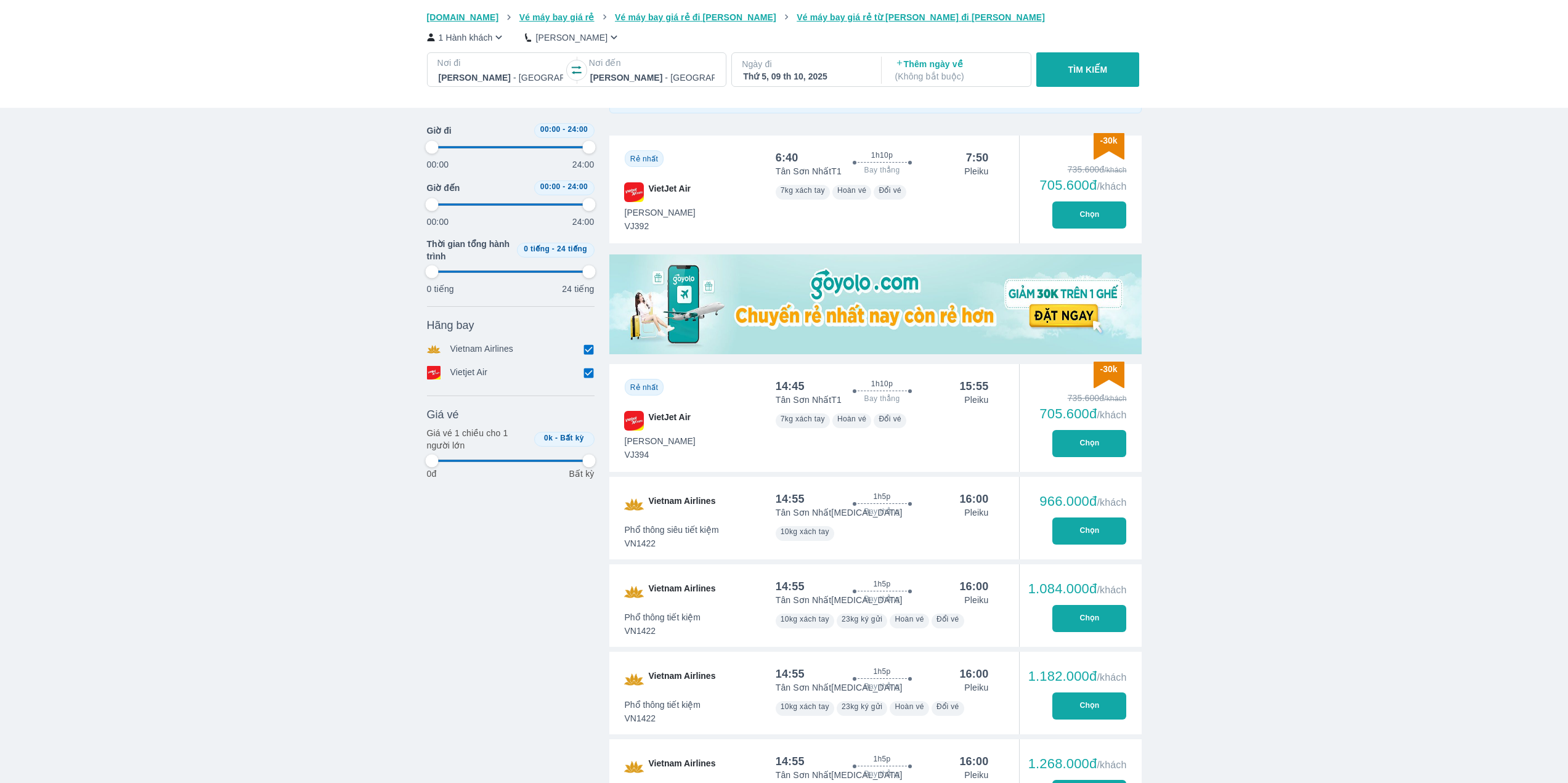
type input "97.9166666666667"
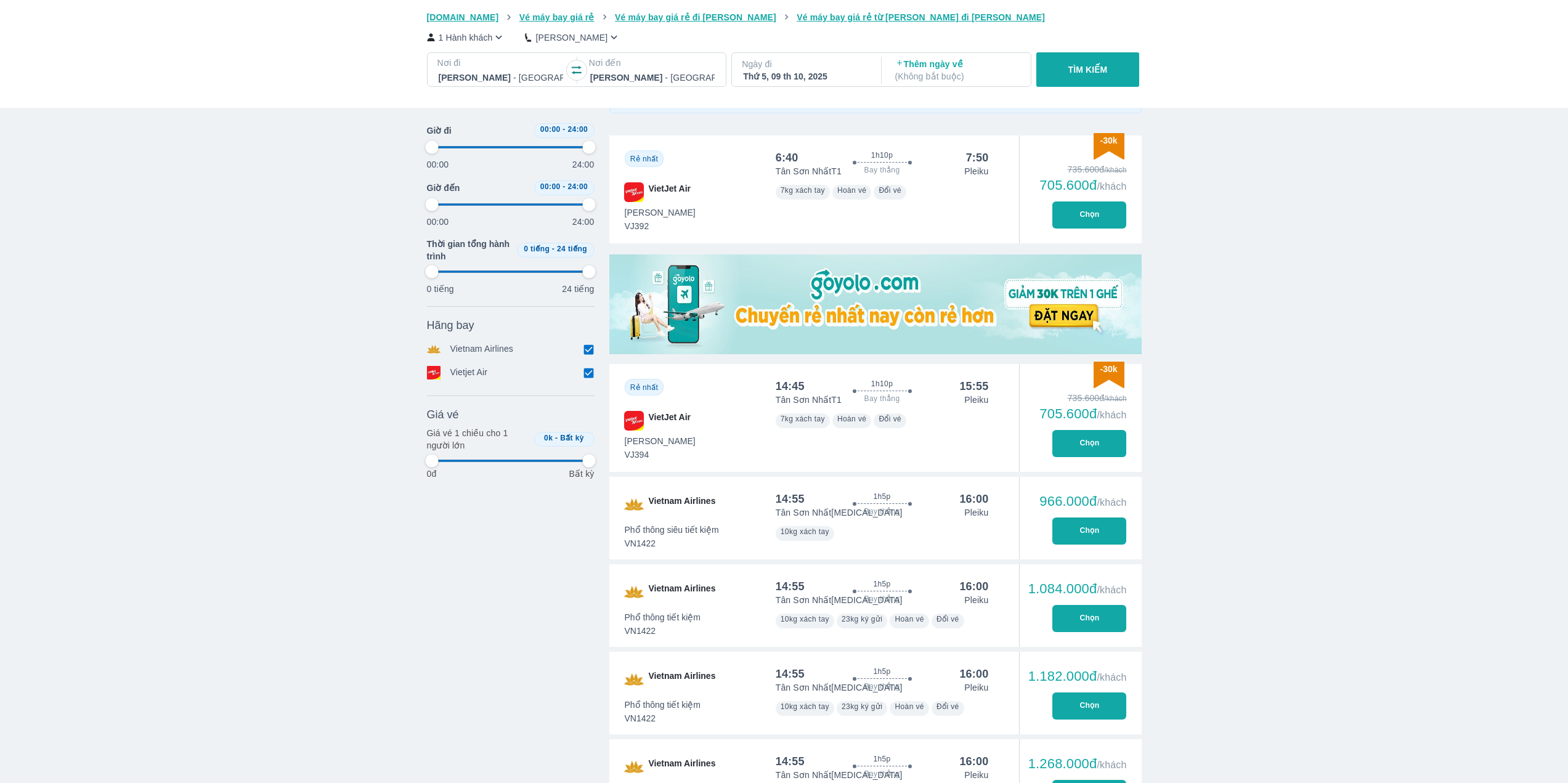
type input "97.9166666666667"
click at [769, 74] on div "Thứ 5, 09 th 10, 2025" at bounding box center [805, 76] width 124 height 12
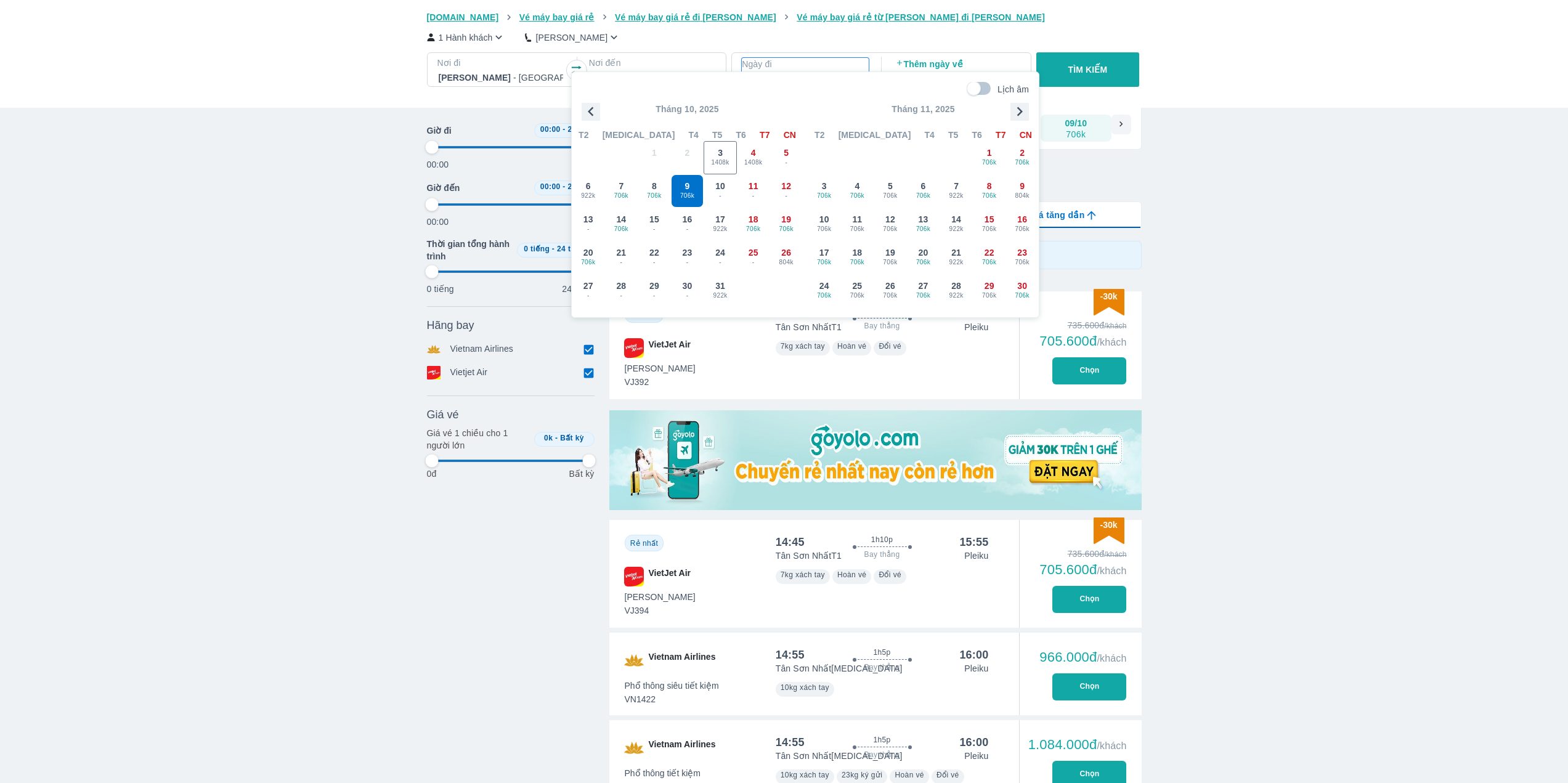
scroll to position [71, 0]
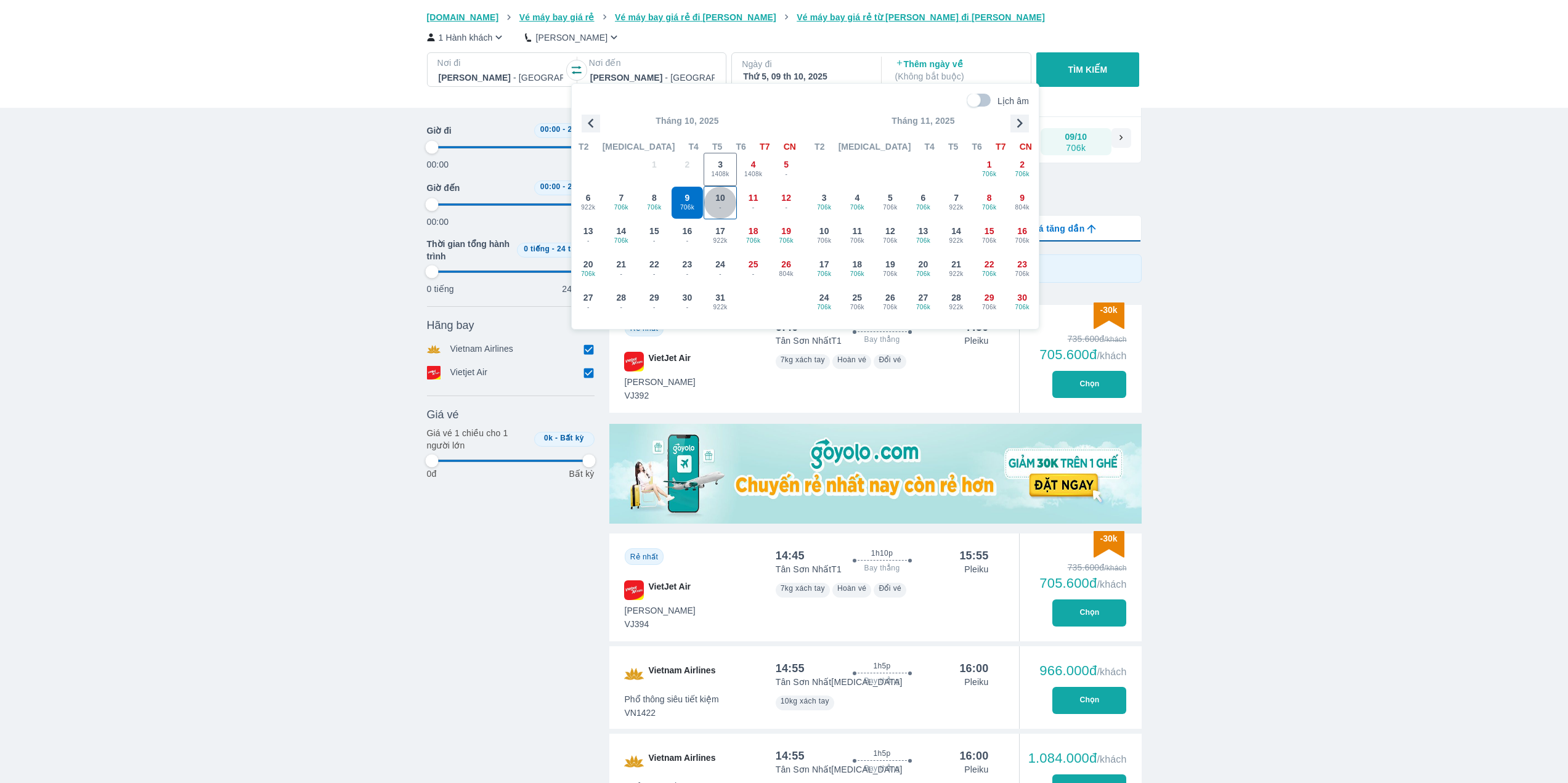
click at [719, 205] on span "-" at bounding box center [720, 208] width 32 height 10
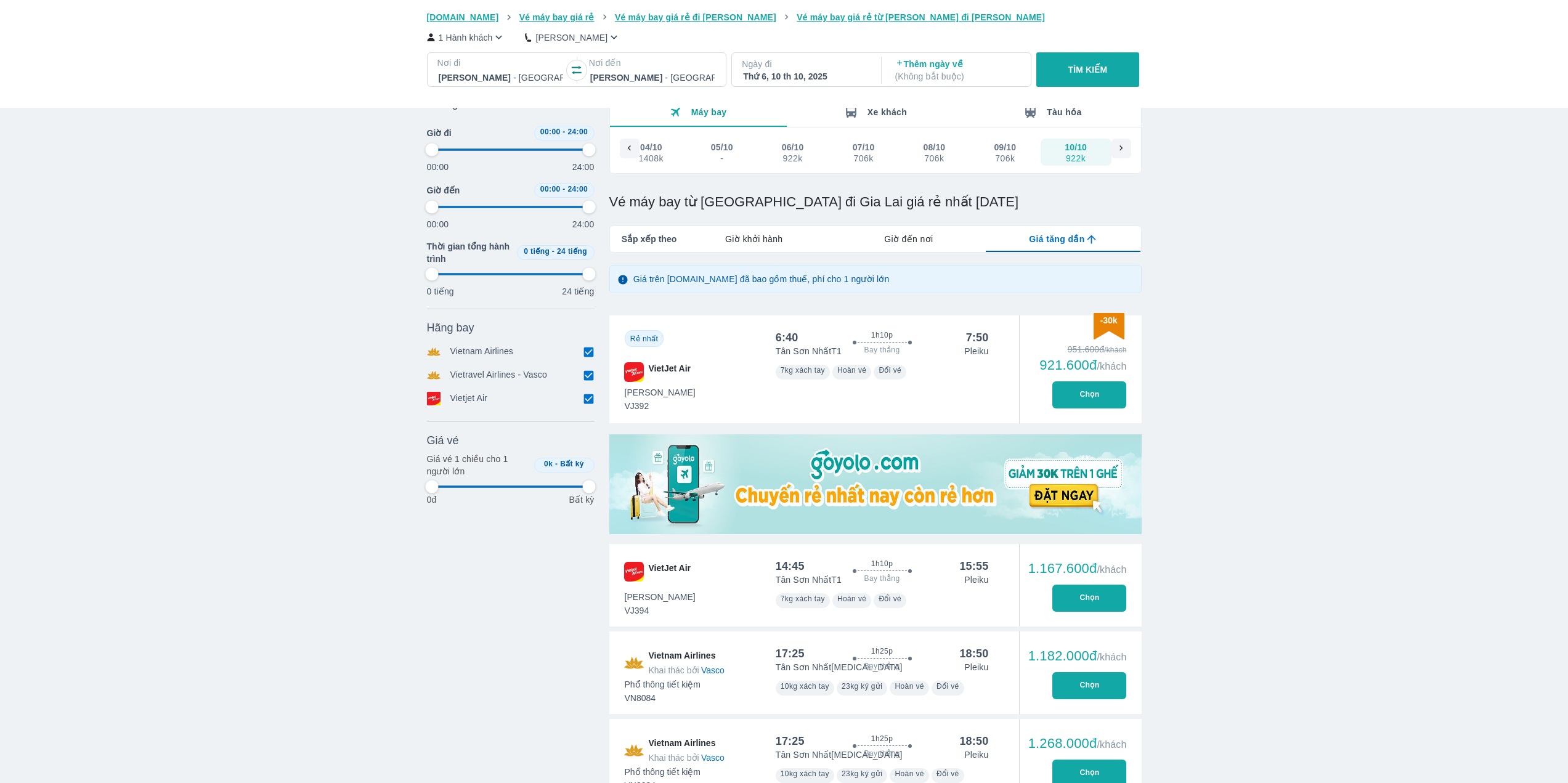
scroll to position [0, 0]
